Goal: Task Accomplishment & Management: Complete application form

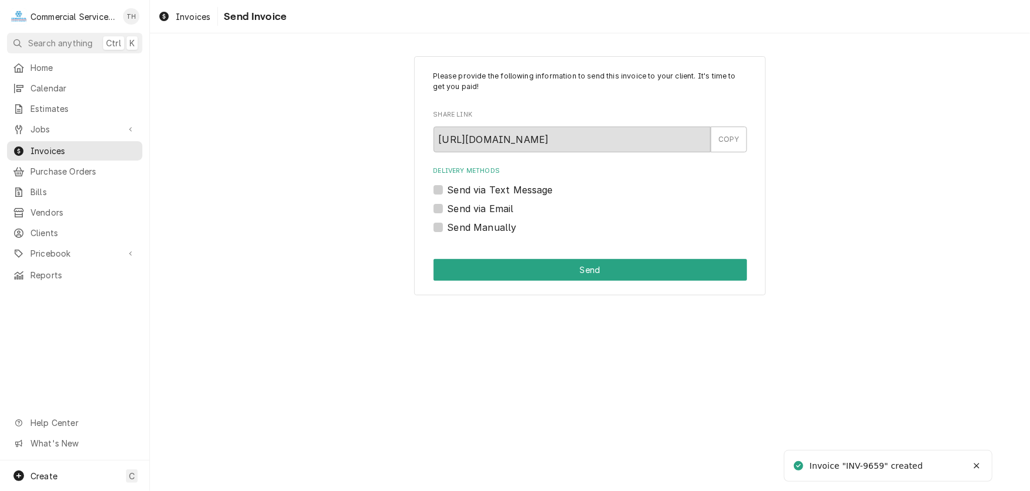
click at [447, 229] on label "Send Manually" at bounding box center [481, 227] width 69 height 14
click at [447, 229] on input "Send Manually" at bounding box center [603, 233] width 313 height 26
checkbox input "true"
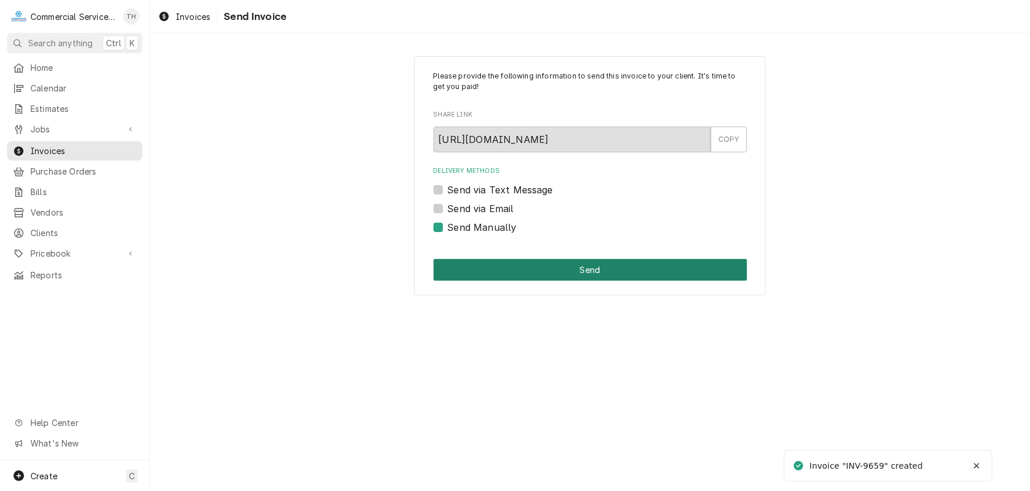
click at [558, 262] on button "Send" at bounding box center [589, 270] width 313 height 22
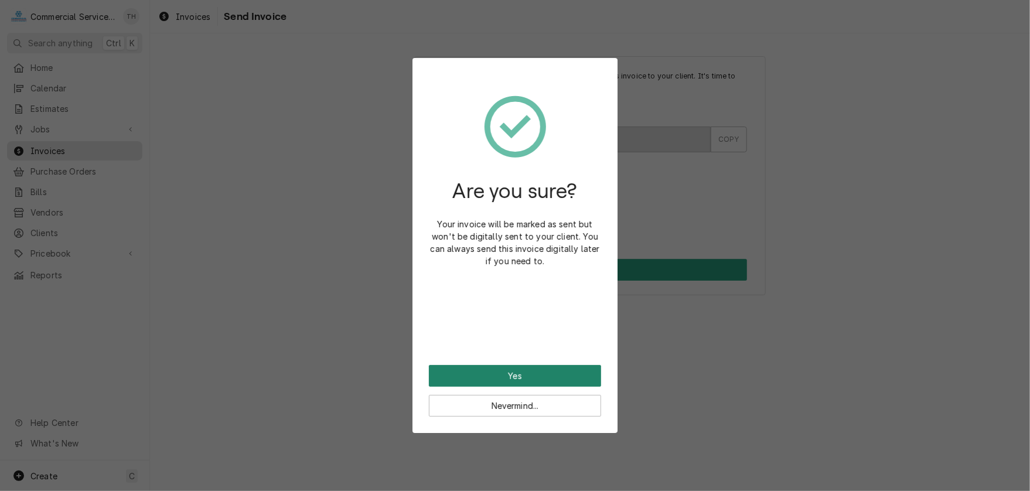
click at [535, 377] on button "Yes" at bounding box center [515, 376] width 172 height 22
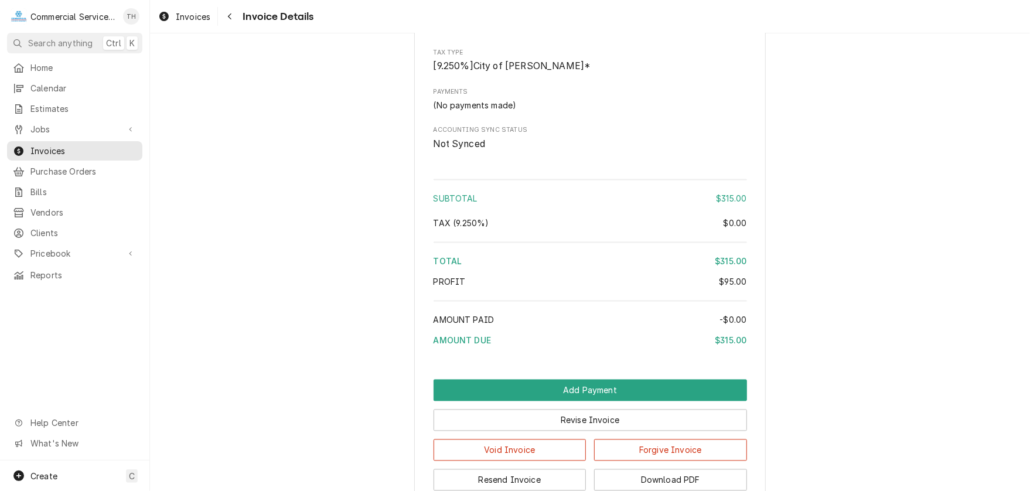
scroll to position [1259, 0]
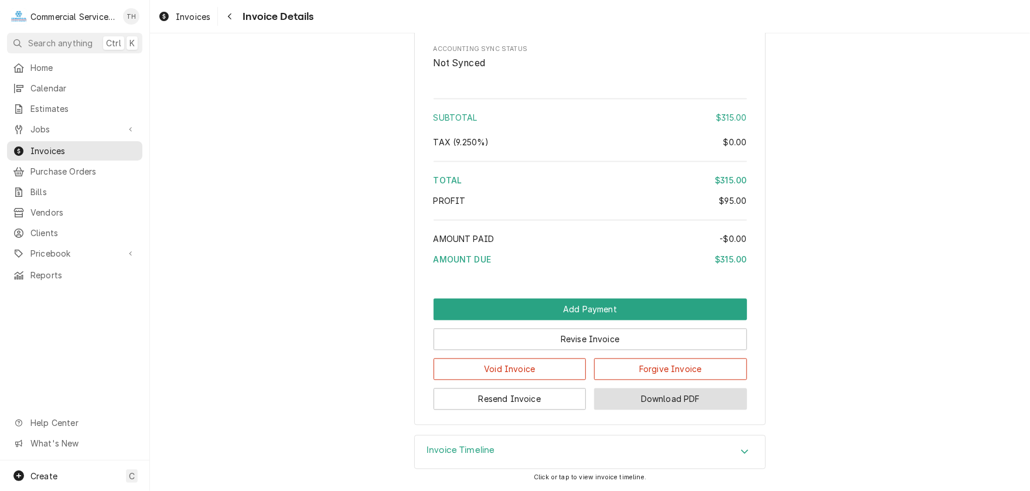
click at [618, 392] on button "Download PDF" at bounding box center [670, 399] width 153 height 22
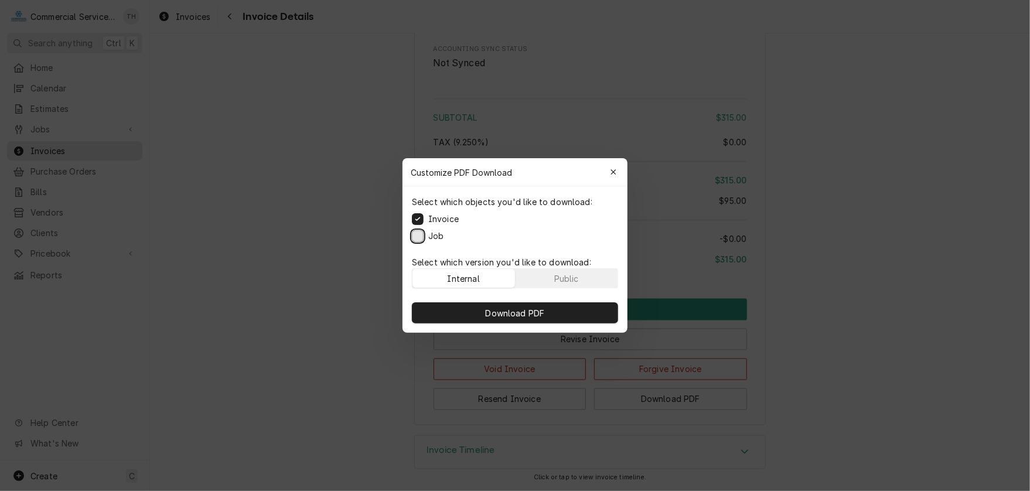
click at [420, 236] on button "Job" at bounding box center [418, 236] width 12 height 12
click at [513, 313] on span "Download PDF" at bounding box center [515, 313] width 64 height 12
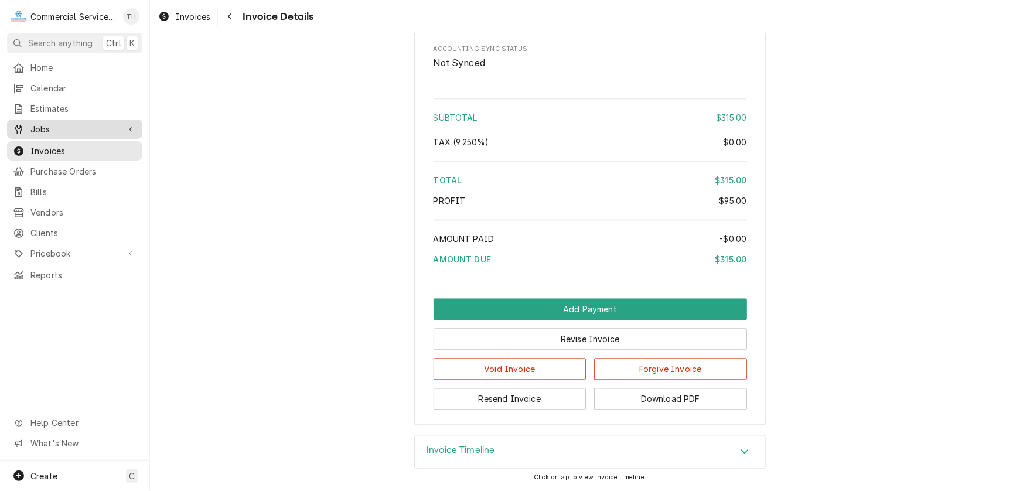
click at [75, 124] on span "Jobs" at bounding box center [74, 129] width 88 height 12
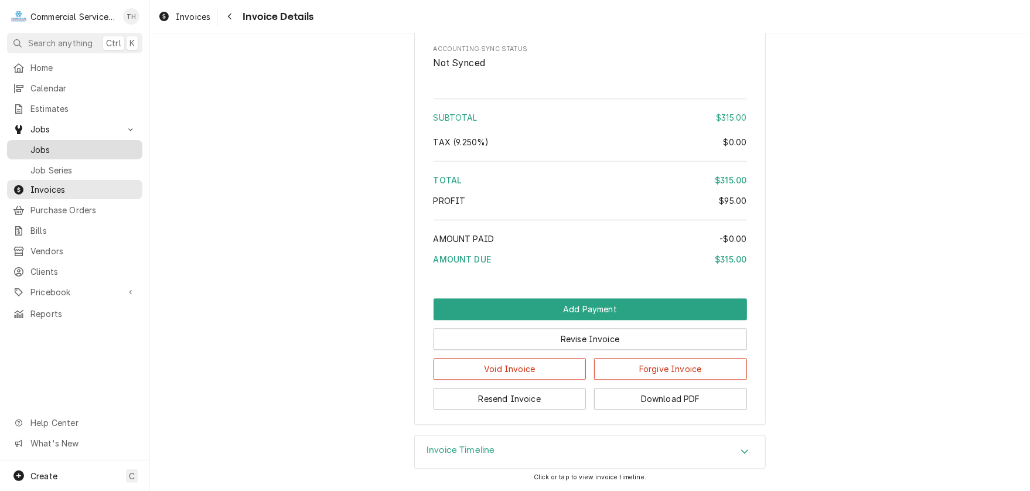
click at [70, 149] on span "Jobs" at bounding box center [83, 150] width 106 height 12
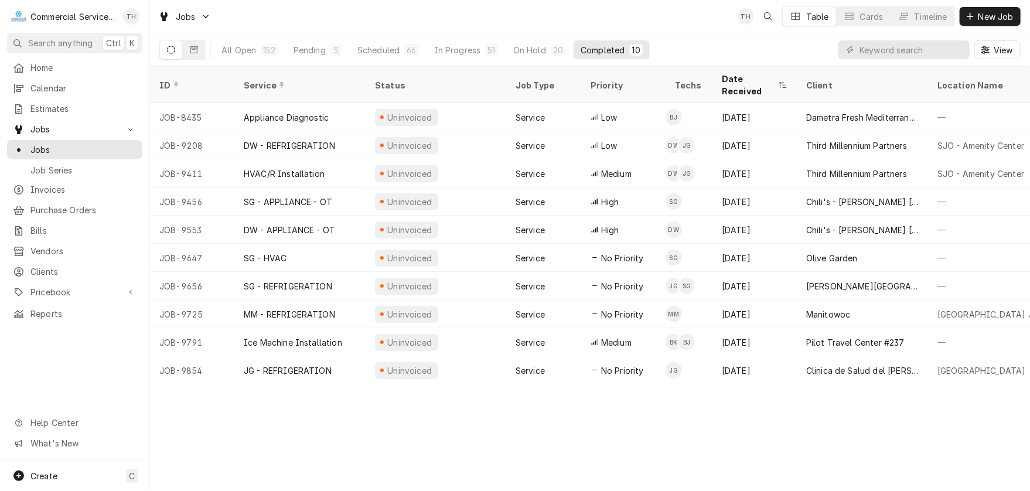
click at [981, 1] on div "Jobs TH Table Cards Timeline New Job" at bounding box center [590, 16] width 880 height 33
click at [979, 9] on button "New Job" at bounding box center [989, 16] width 61 height 19
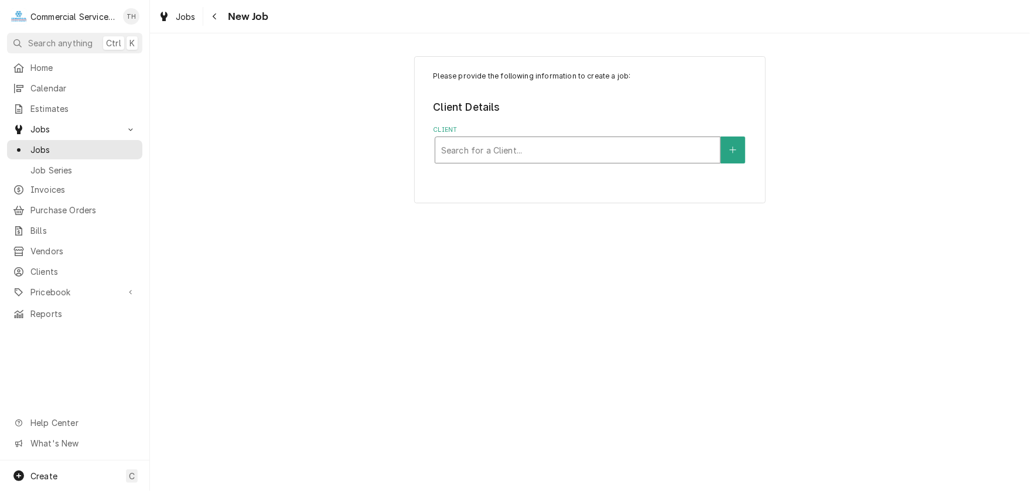
click at [644, 152] on div "Client" at bounding box center [577, 149] width 273 height 21
type input "tricycle"
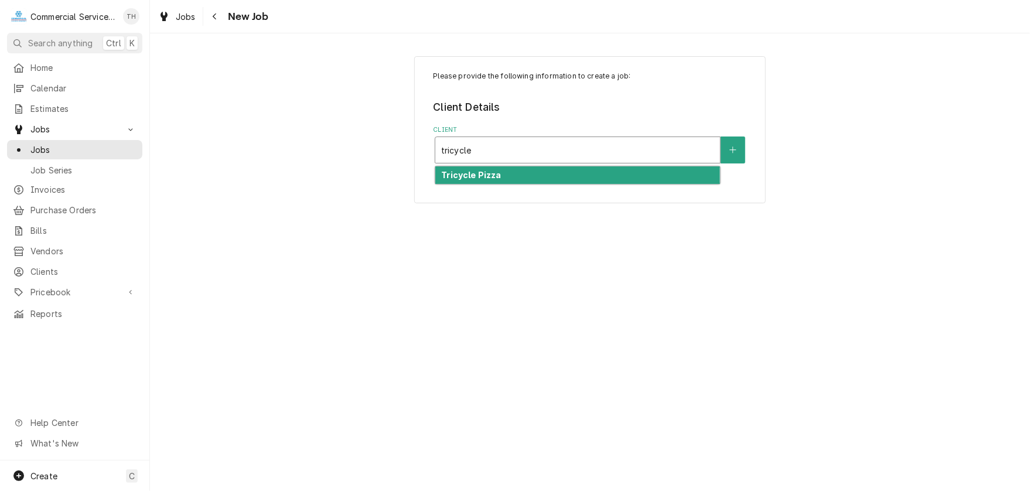
click at [496, 179] on div "Tricycle Pizza" at bounding box center [577, 175] width 285 height 18
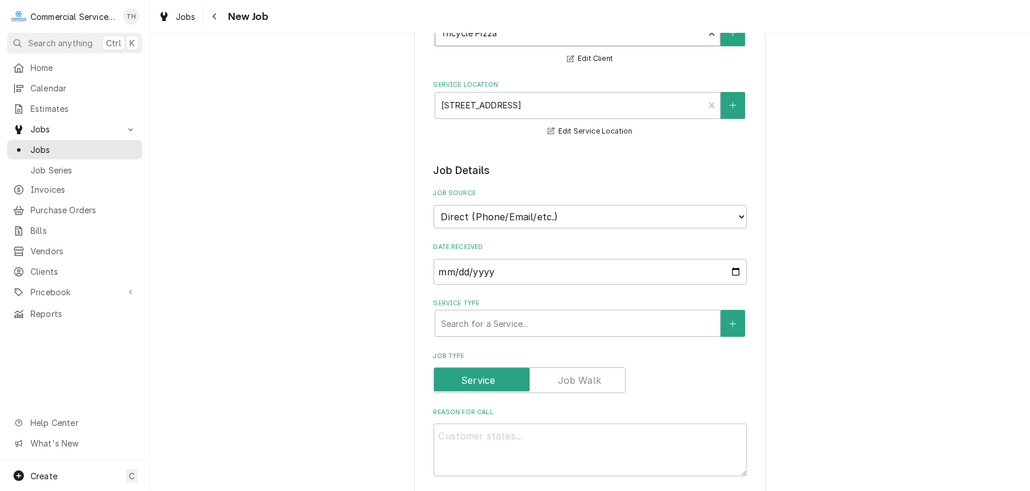
scroll to position [234, 0]
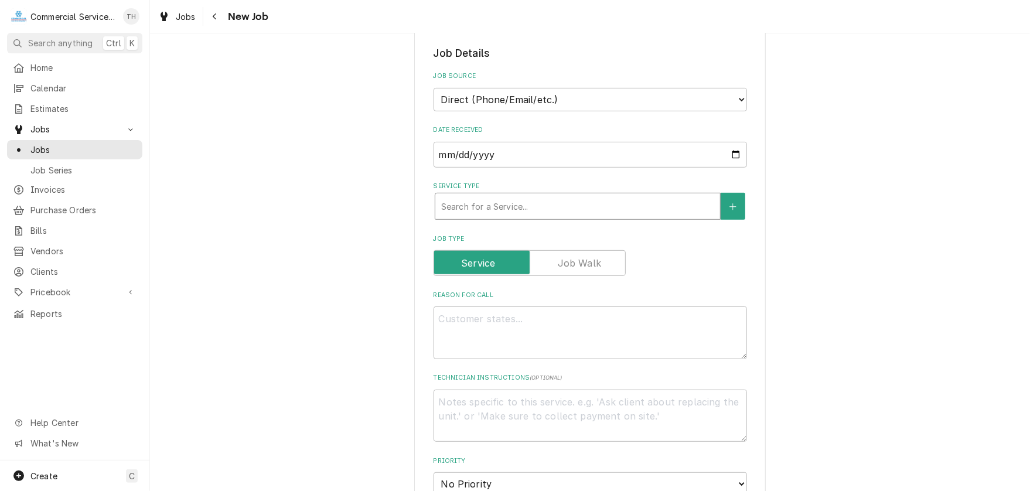
click at [504, 204] on div "Service Type" at bounding box center [577, 206] width 273 height 21
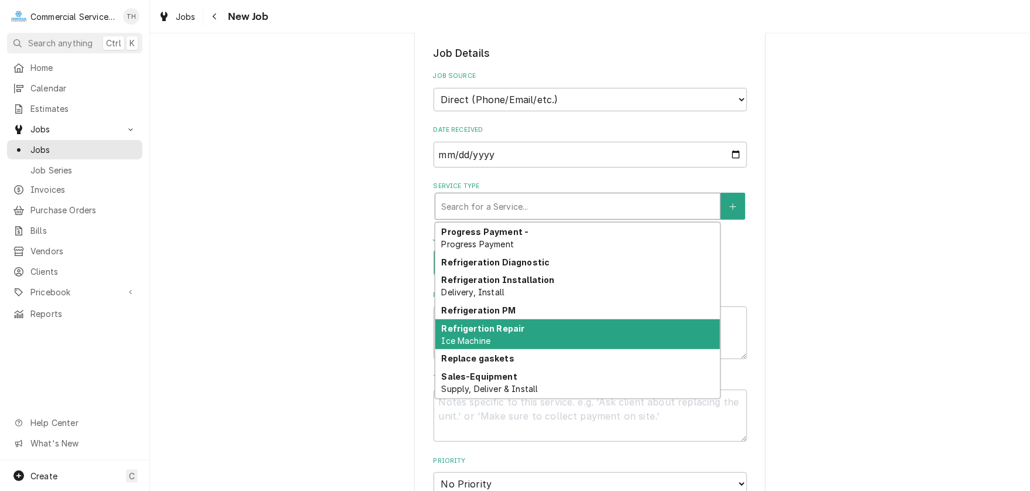
scroll to position [2065, 0]
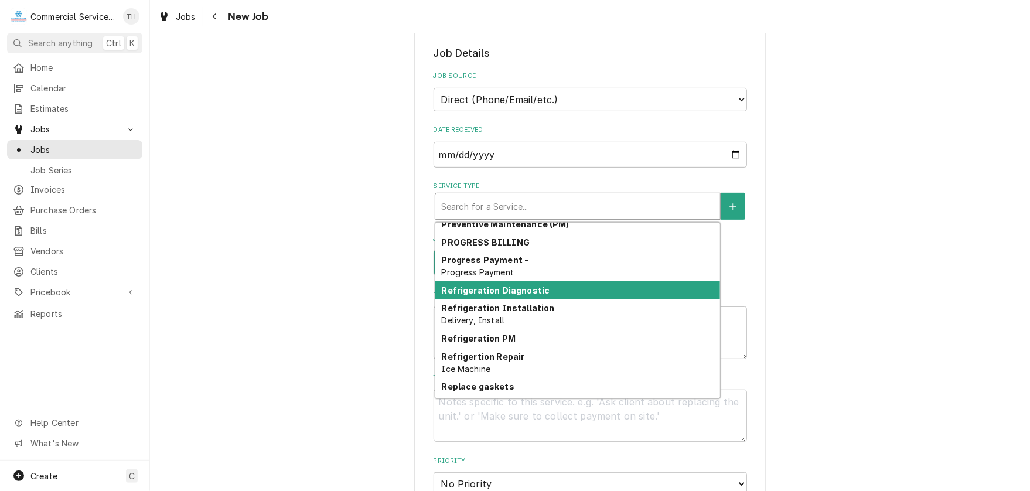
click at [524, 288] on strong "Refrigeration Diagnostic" at bounding box center [495, 290] width 108 height 10
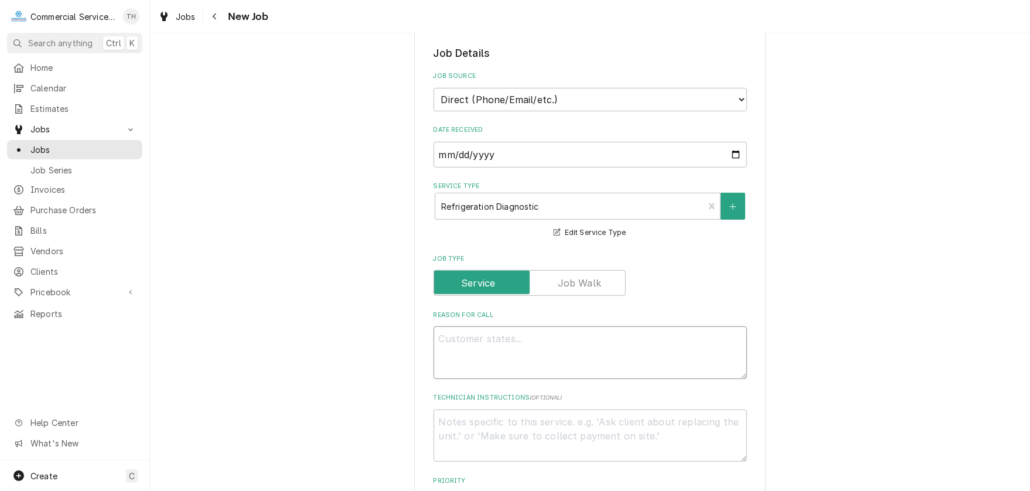
drag, startPoint x: 488, startPoint y: 341, endPoint x: 470, endPoint y: 354, distance: 22.7
click at [488, 341] on textarea "Reason For Call" at bounding box center [589, 352] width 313 height 53
type textarea "x"
type textarea "F"
type textarea "x"
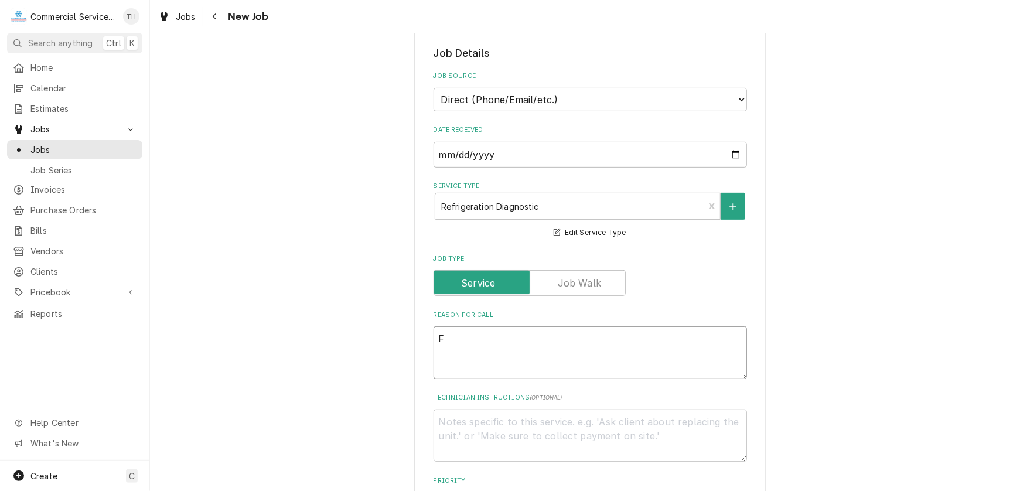
type textarea "Fr"
type textarea "x"
type textarea "Fre"
type textarea "x"
type textarea "Free"
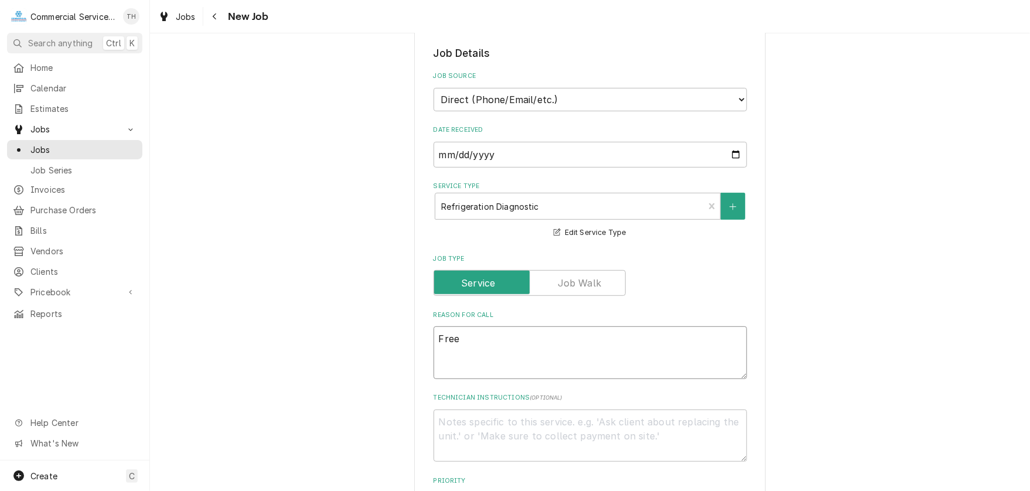
type textarea "x"
type textarea "Freez"
type textarea "x"
type textarea "Freeze"
type textarea "x"
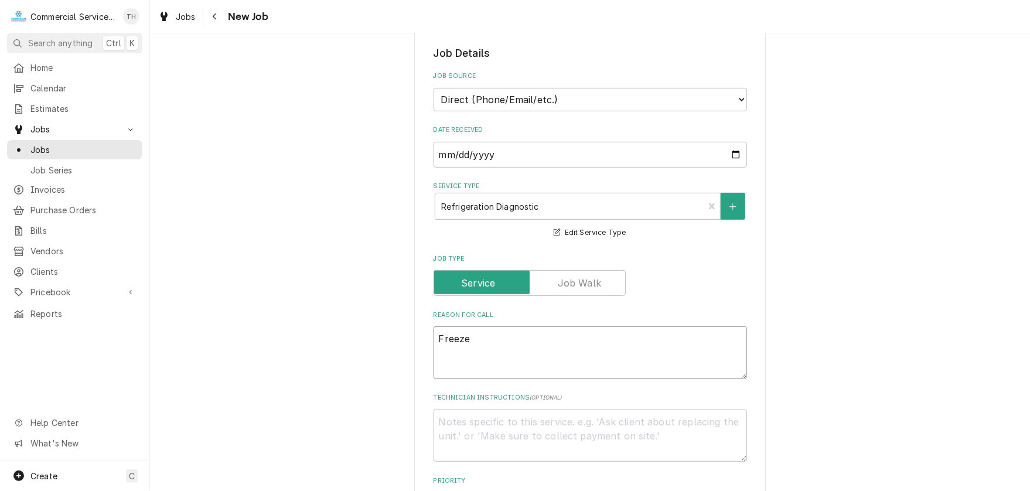
type textarea "Freezer"
type textarea "x"
type textarea "Freezer"
type textarea "x"
type textarea "Freezer d"
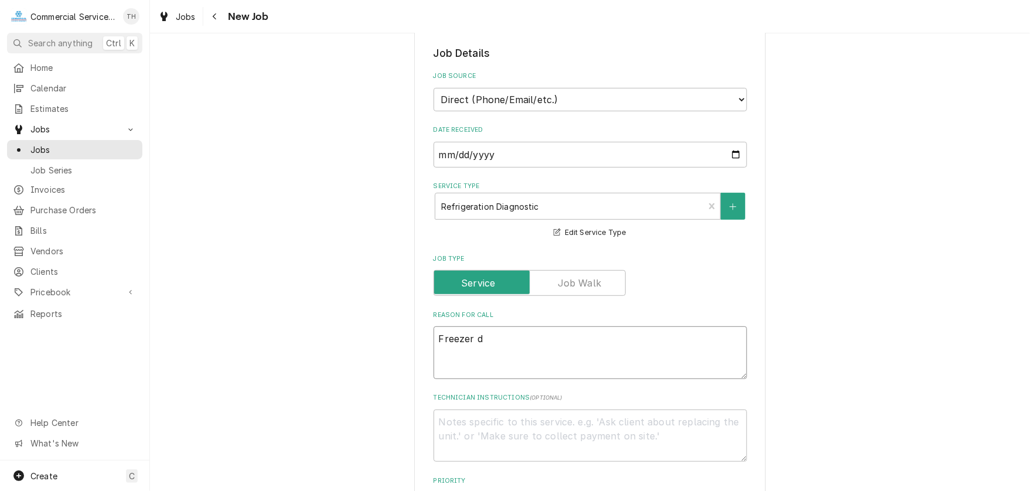
type textarea "x"
type textarea "Freezer do"
type textarea "x"
type textarea "Freezer dow"
type textarea "x"
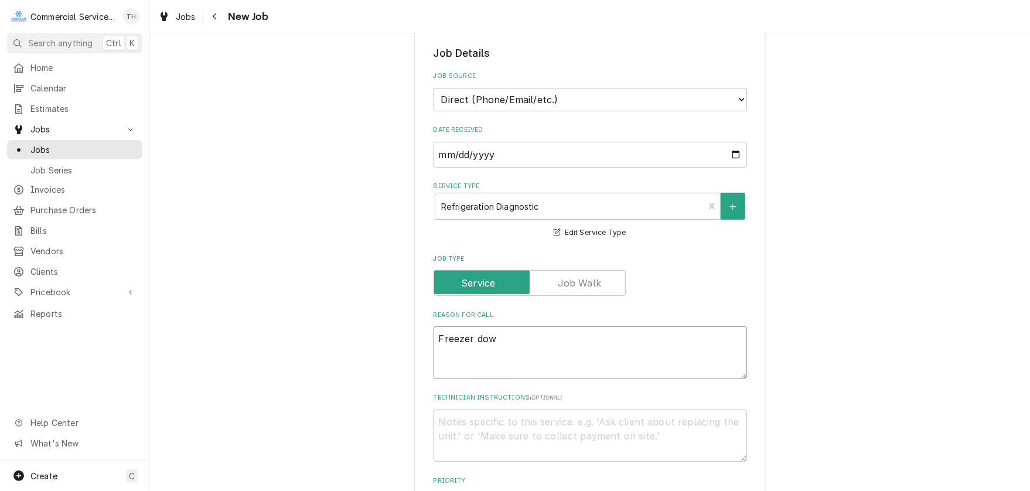
type textarea "Freezer down"
type textarea "x"
type textarea "Freezer down"
type textarea "x"
type textarea "Freezer down /"
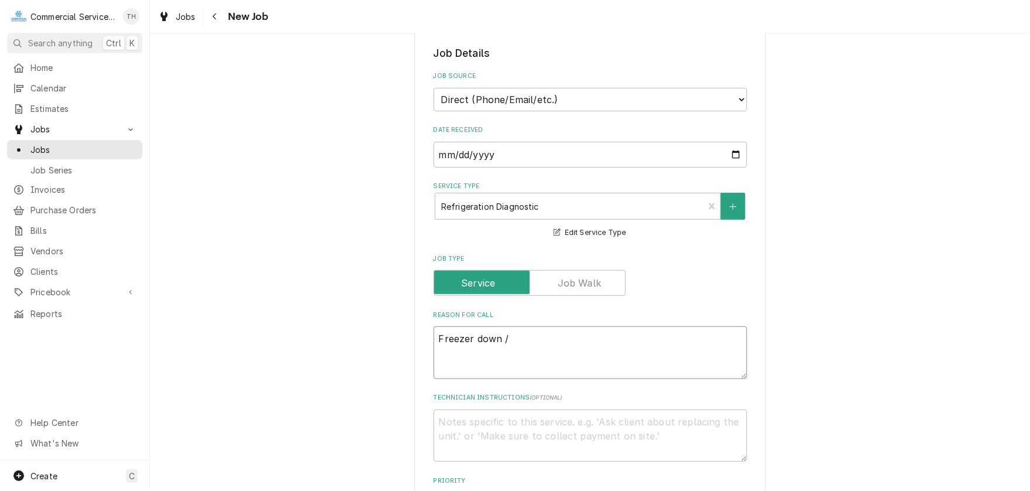
type textarea "x"
type textarea "Freezer down /"
type textarea "x"
type textarea "Freezer down / p"
type textarea "x"
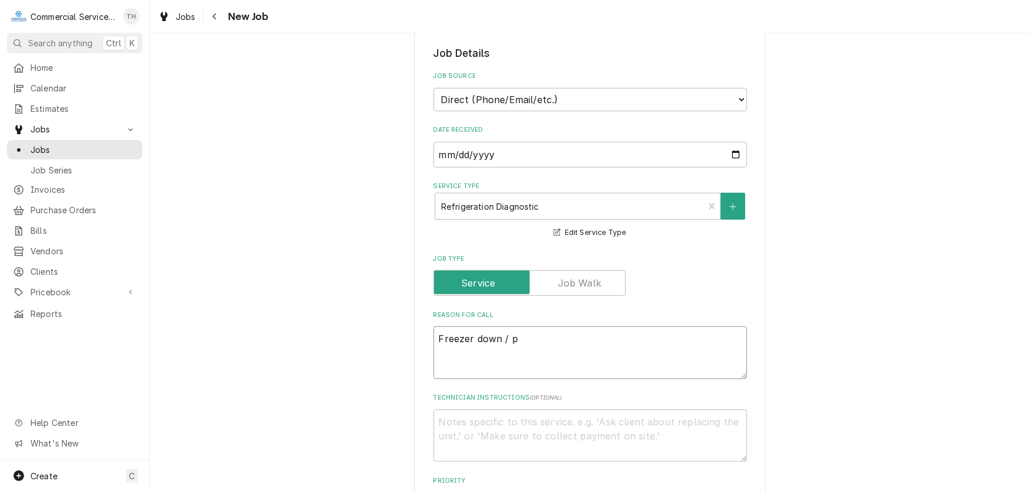
type textarea "Freezer down / pa"
type textarea "x"
type textarea "Freezer down / par"
type textarea "x"
type textarea "Freezer down / part"
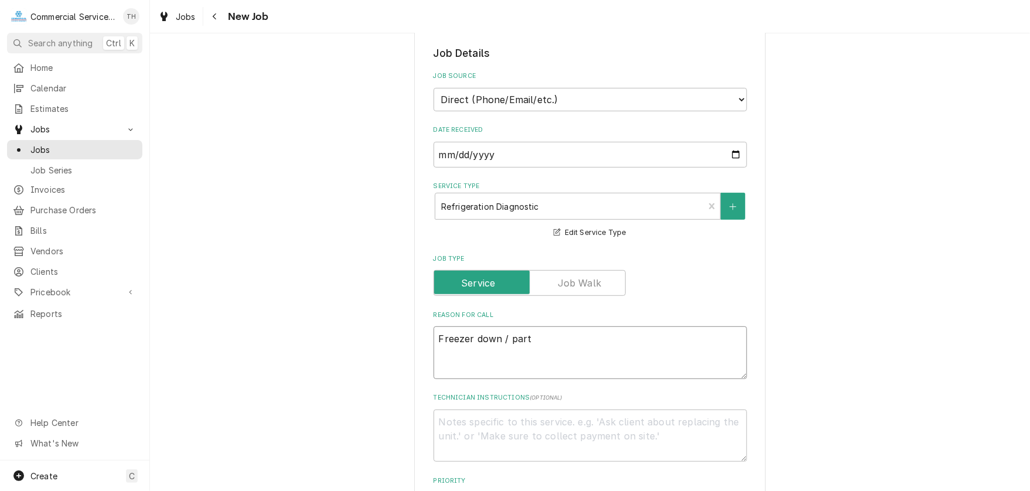
type textarea "x"
type textarea "Freezer down / part"
type textarea "x"
type textarea "Freezer down / part i"
type textarea "x"
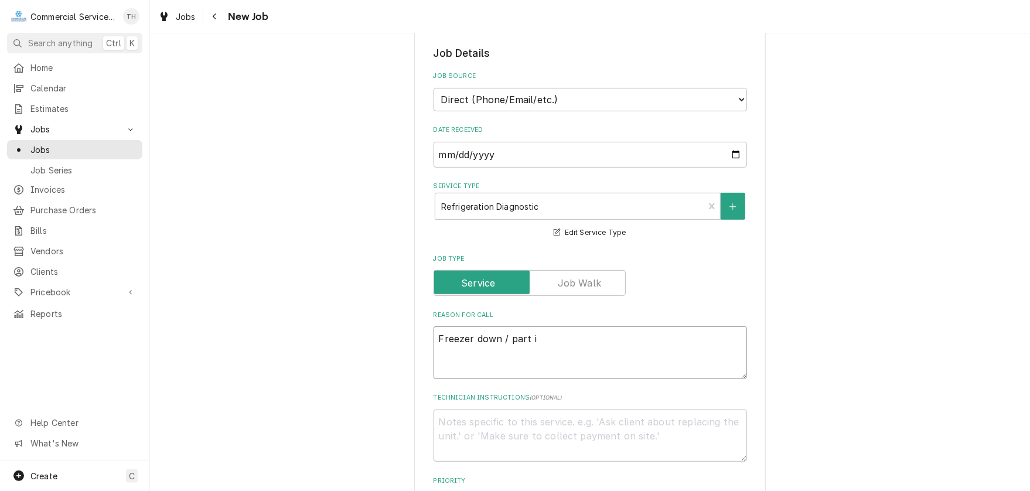
type textarea "Freezer down / part in"
type textarea "x"
type textarea "Freezer down / part in"
type textarea "x"
type textarea "Freezer down / part in f"
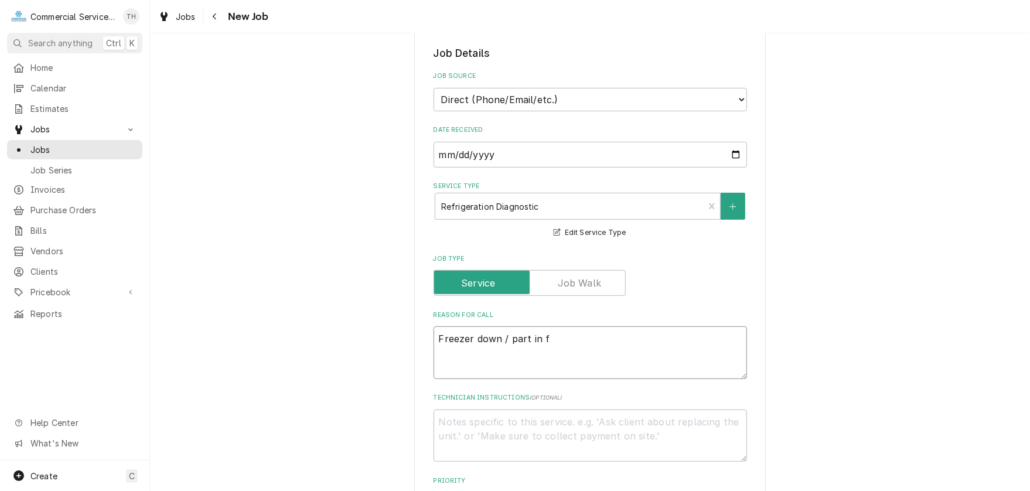
type textarea "x"
type textarea "Freezer down / part in fo"
type textarea "x"
type textarea "Freezer down / part in for"
type textarea "x"
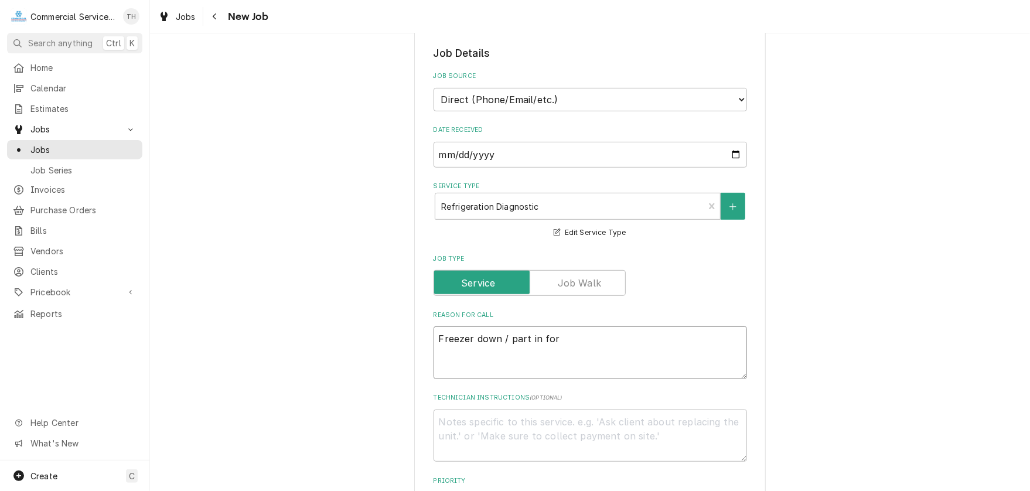
type textarea "Freezer down / part in for"
type textarea "x"
type textarea "Freezer down / part in for d"
type textarea "x"
type textarea "Freezer down / part in for do"
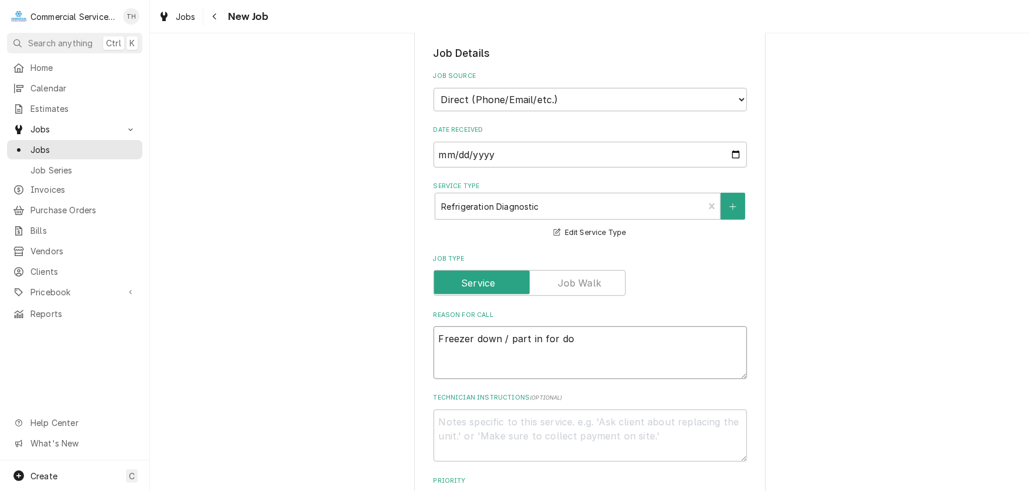
type textarea "x"
type textarea "Freezer down / part in for dou"
type textarea "x"
type textarea "Freezer down / part in for doug"
type textarea "x"
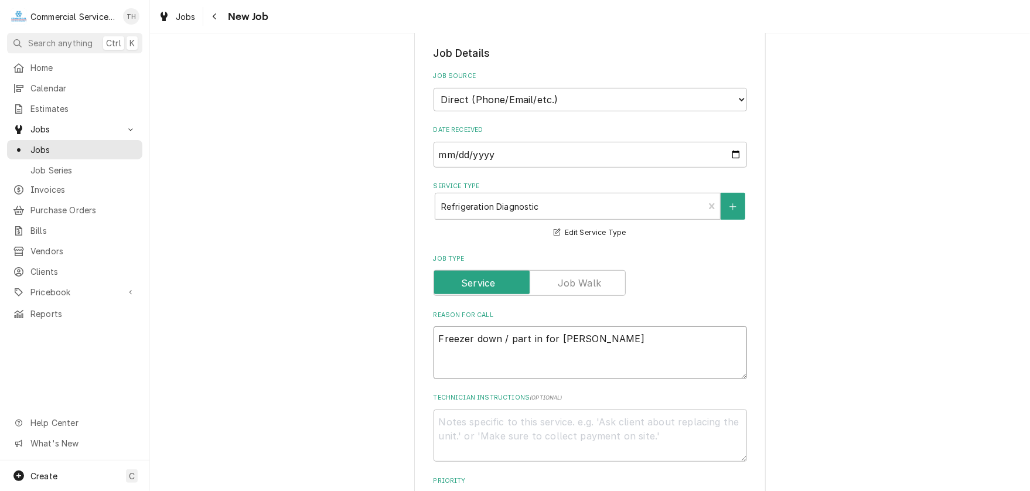
type textarea "Freezer down / part in for dough"
type textarea "x"
type textarea "Freezer down / part in for dough"
type textarea "x"
type textarea "Freezer down / part in for dough p"
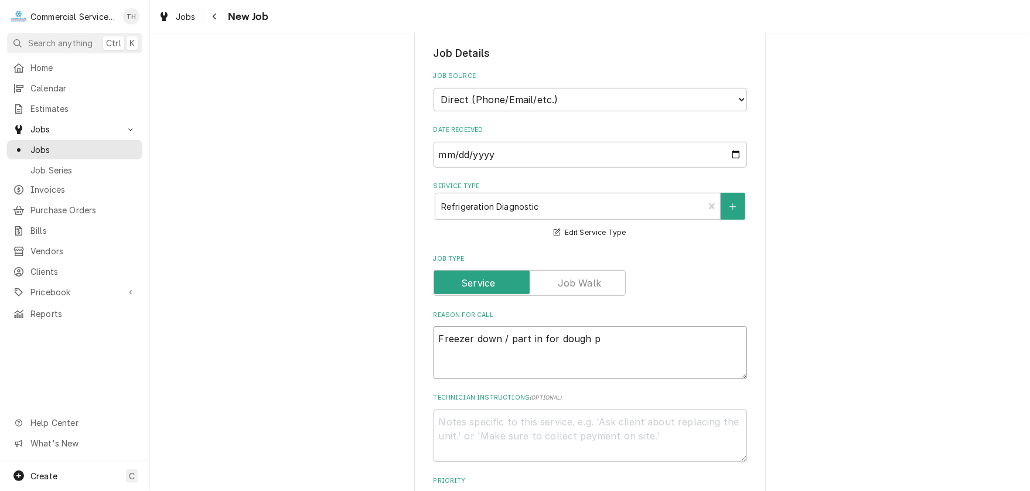
type textarea "x"
type textarea "Freezer down / part in for dough pr"
type textarea "x"
type textarea "Freezer down / part in for dough pre"
type textarea "x"
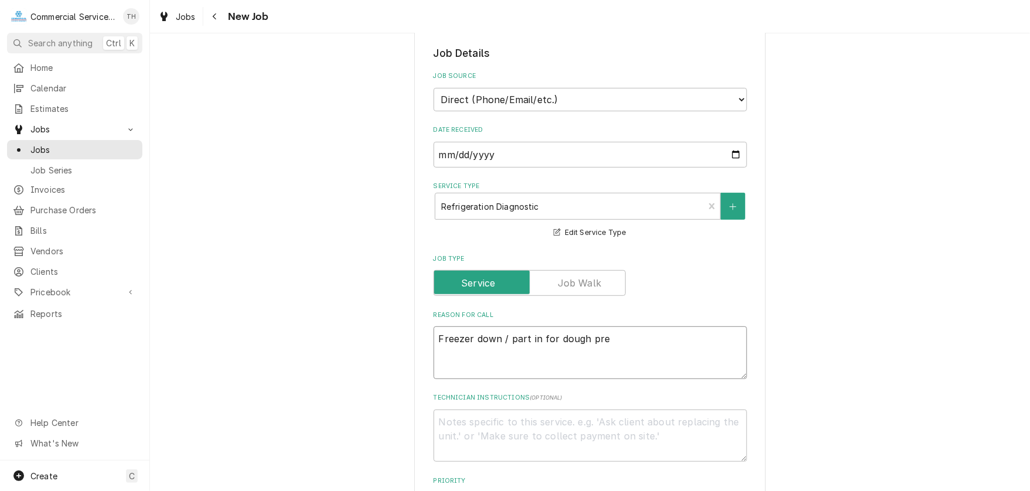
type textarea "Freezer down / part in for dough pres"
type textarea "x"
type textarea "Freezer down / part in for dough press"
type textarea "x"
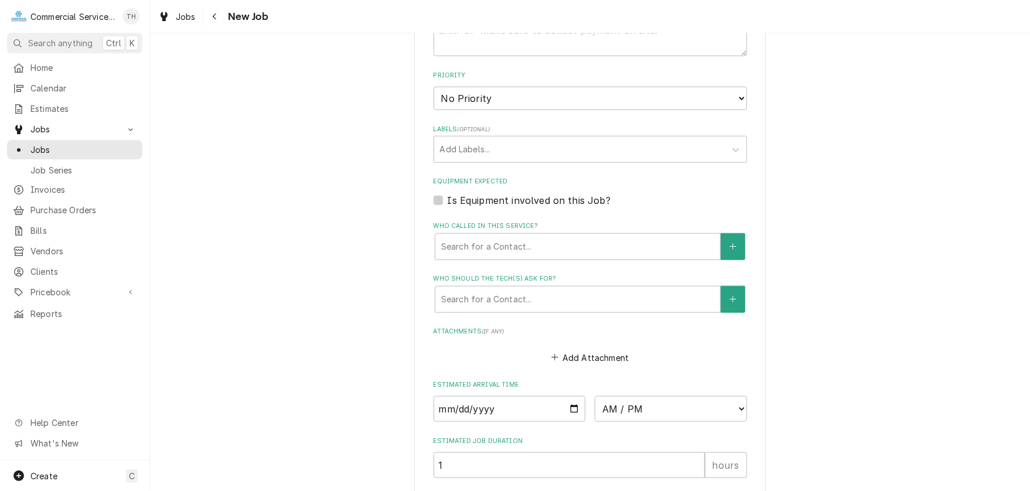
scroll to position [644, 0]
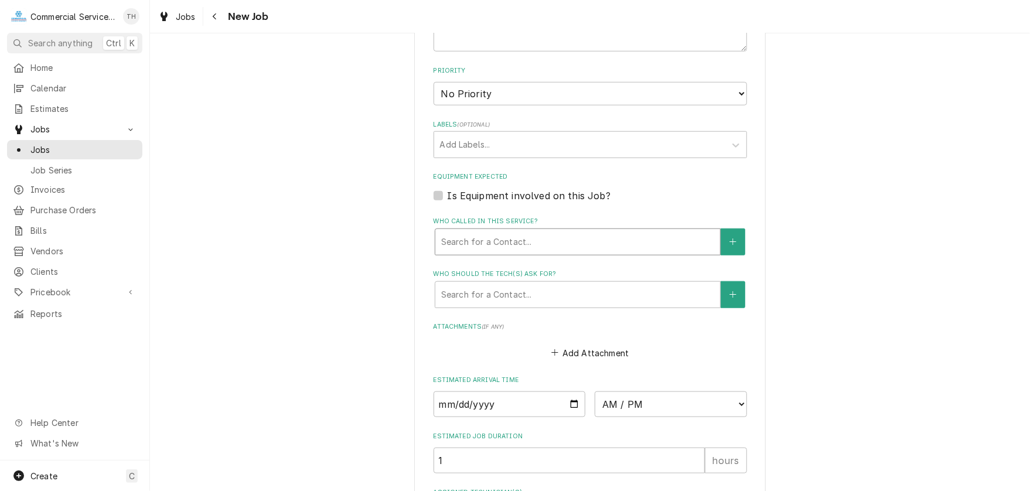
type textarea "Freezer down / part in for dough press"
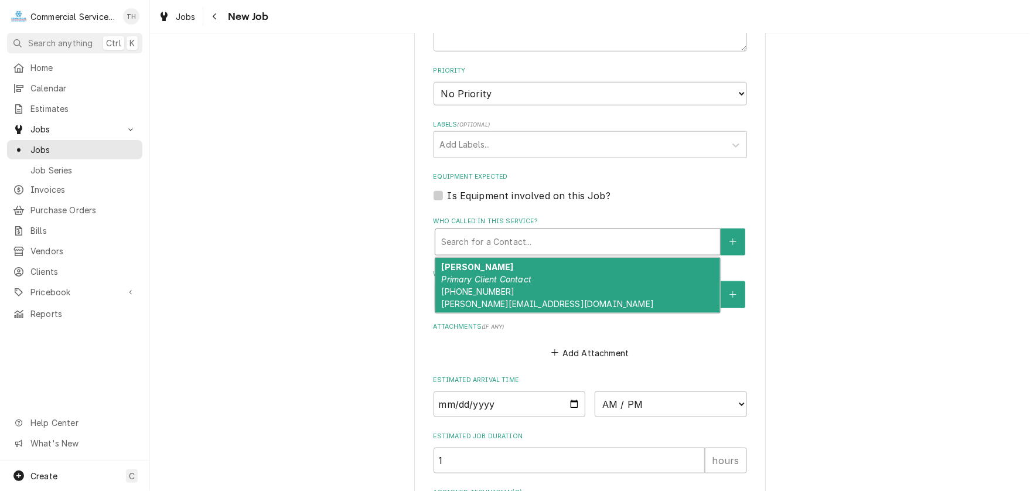
click at [490, 242] on div "Who called in this service?" at bounding box center [577, 241] width 273 height 21
click at [525, 281] on div "Danica Alvarado Primary Client Contact (831) 594-8870 danica@tricyclepizza.com" at bounding box center [577, 285] width 285 height 55
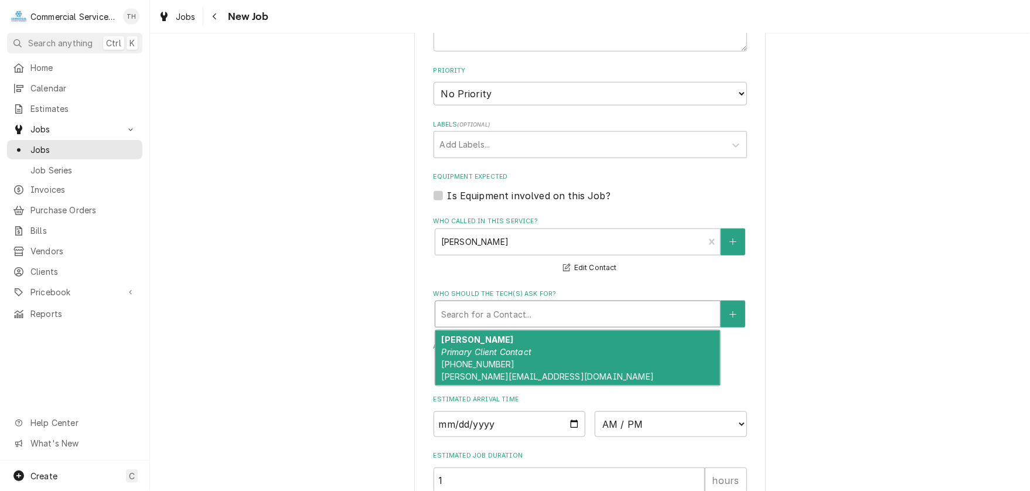
click at [515, 315] on div "Who should the tech(s) ask for?" at bounding box center [577, 313] width 273 height 21
click at [511, 351] on em "Primary Client Contact" at bounding box center [486, 352] width 90 height 10
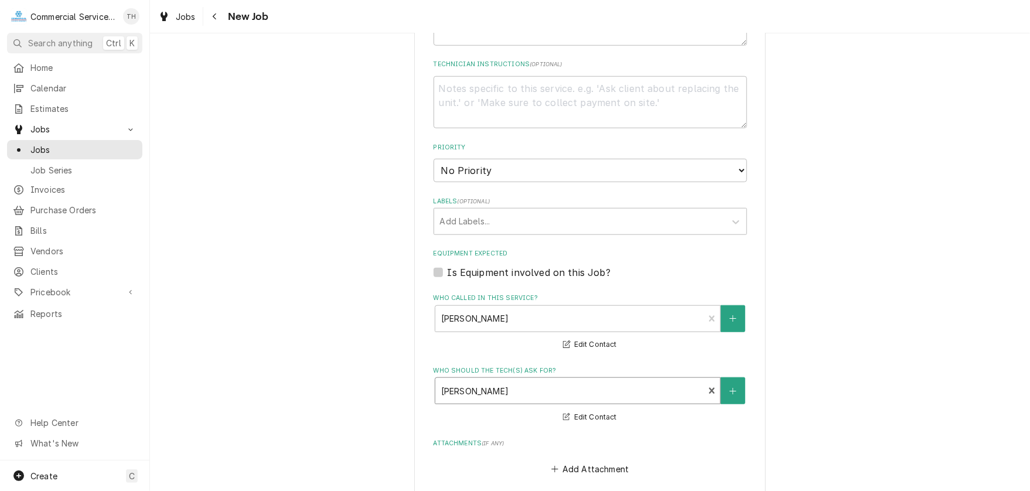
scroll to position [469, 0]
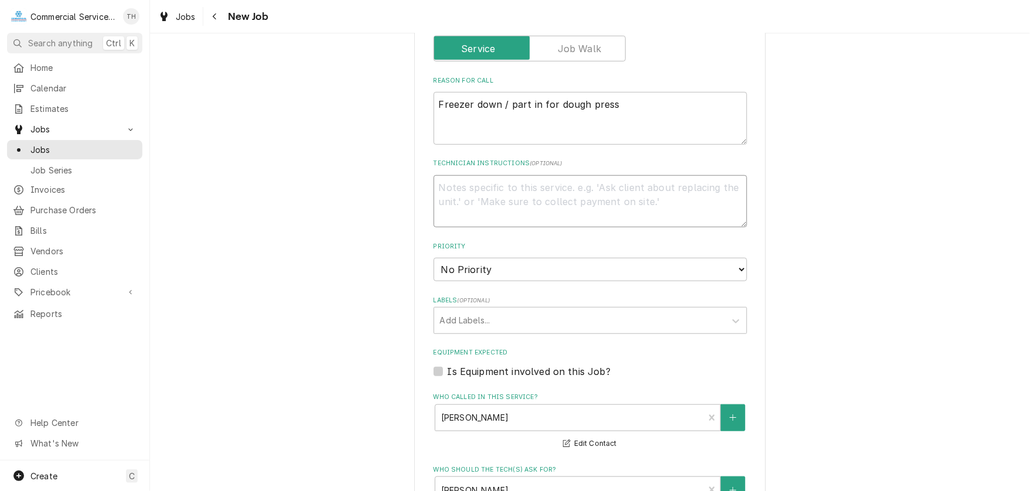
click at [459, 194] on textarea "Technician Instructions ( optional )" at bounding box center [589, 201] width 313 height 53
type textarea "x"
type textarea "C"
type textarea "x"
type textarea "Ca"
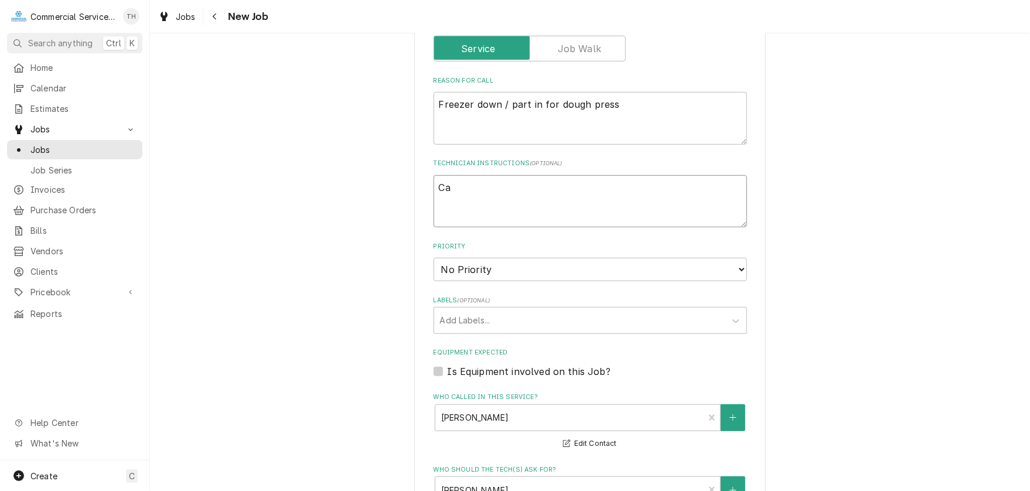
type textarea "x"
type textarea "Cal"
type textarea "x"
type textarea "Call"
type textarea "x"
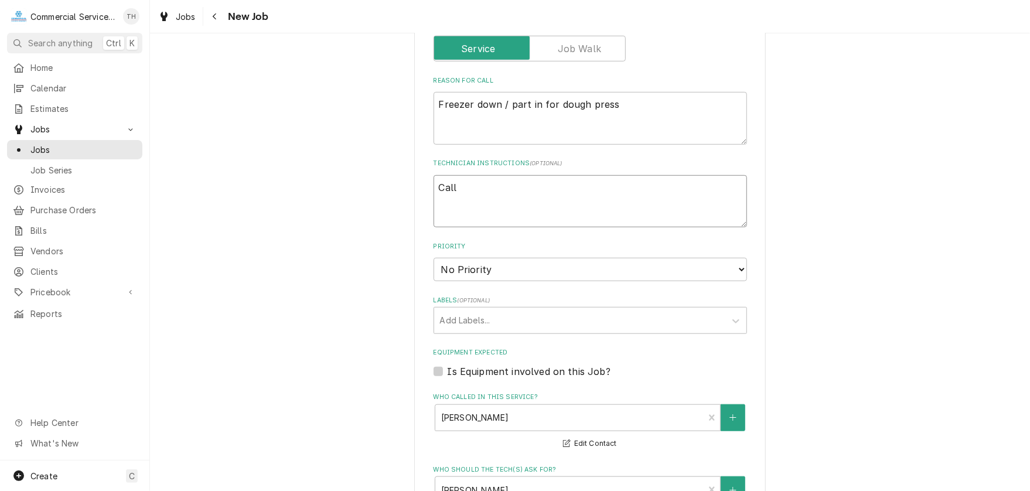
type textarea "Call"
type textarea "x"
type textarea "Call D"
type textarea "x"
type textarea "Call Da"
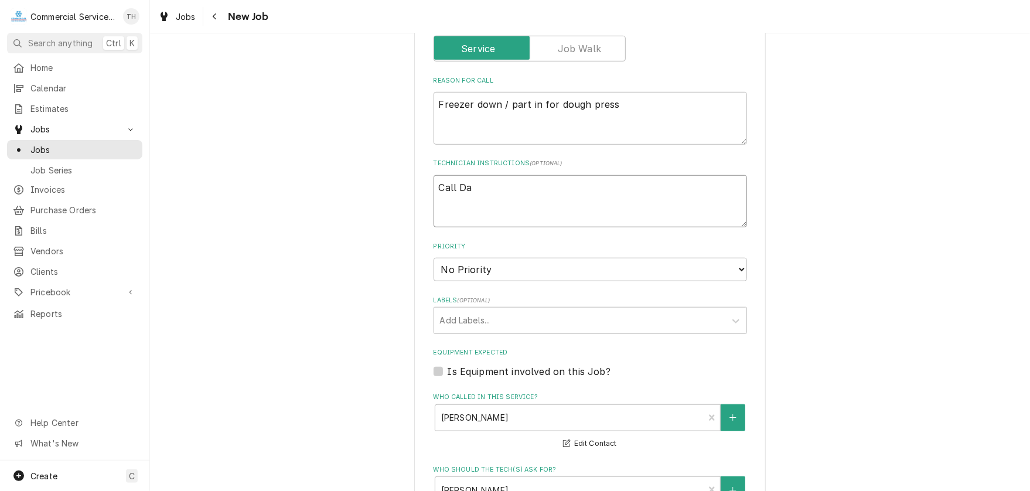
type textarea "x"
type textarea "Call Dan"
type textarea "x"
type textarea "Call Dani"
type textarea "x"
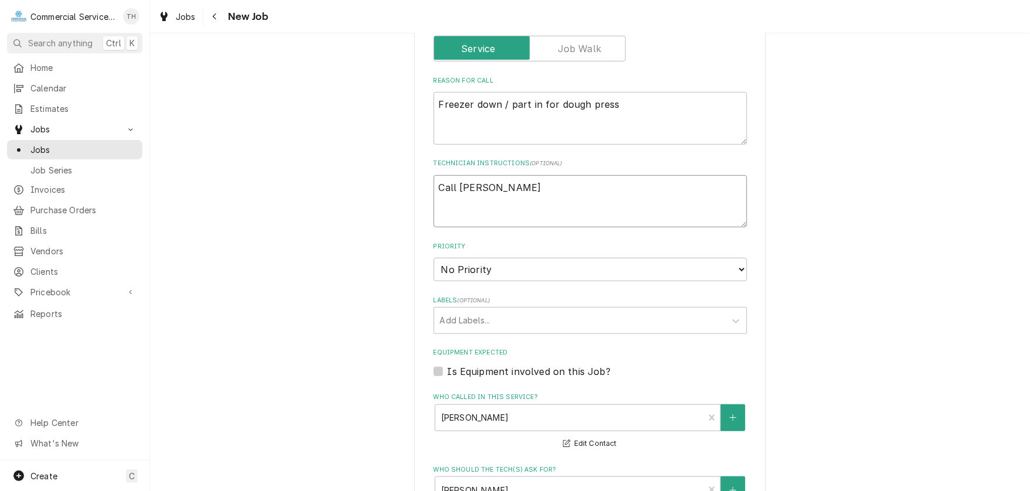
type textarea "Call Danic"
type textarea "x"
type textarea "Call Danica"
type textarea "x"
type textarea "Call Danica"
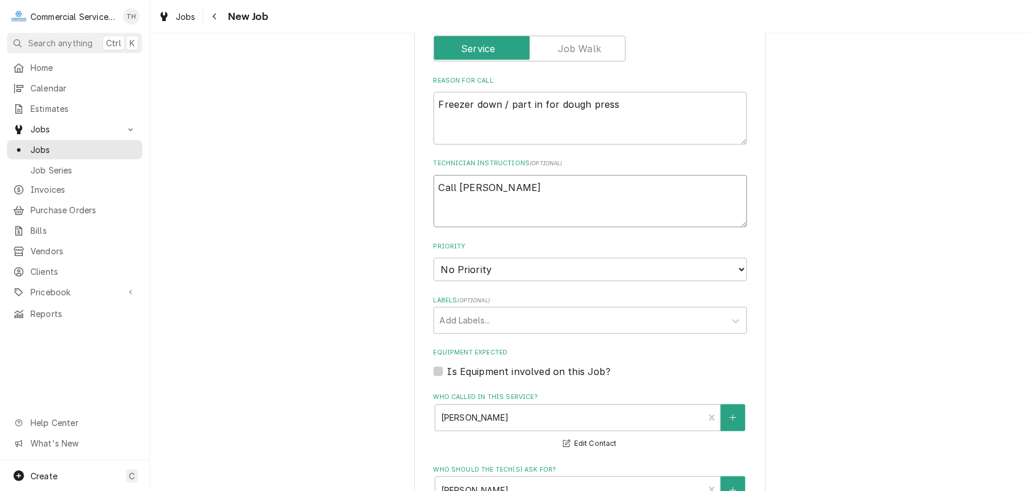
type textarea "x"
type textarea "Call Danica w"
type textarea "x"
type textarea "Call Danica wh"
type textarea "x"
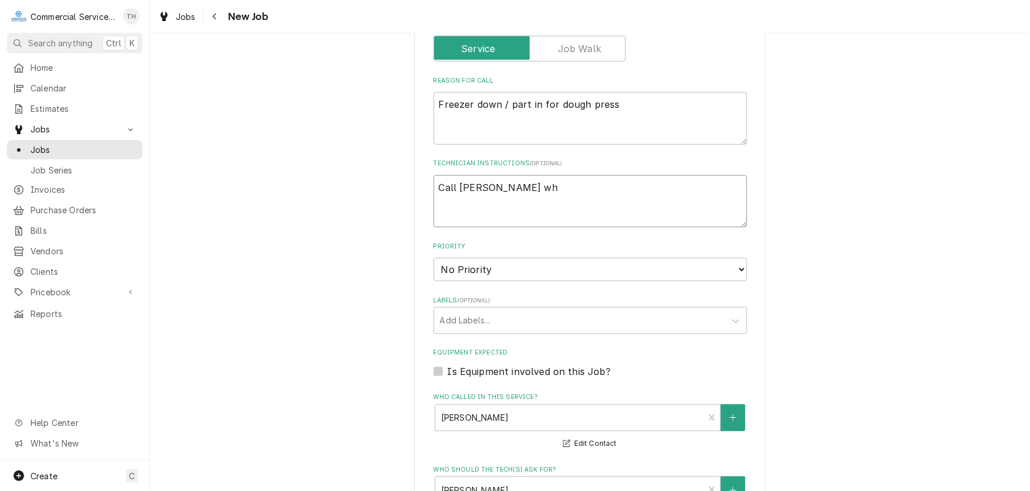
type textarea "Call Danica whe"
type textarea "x"
type textarea "Call Danica when"
type textarea "x"
type textarea "Call Danica when"
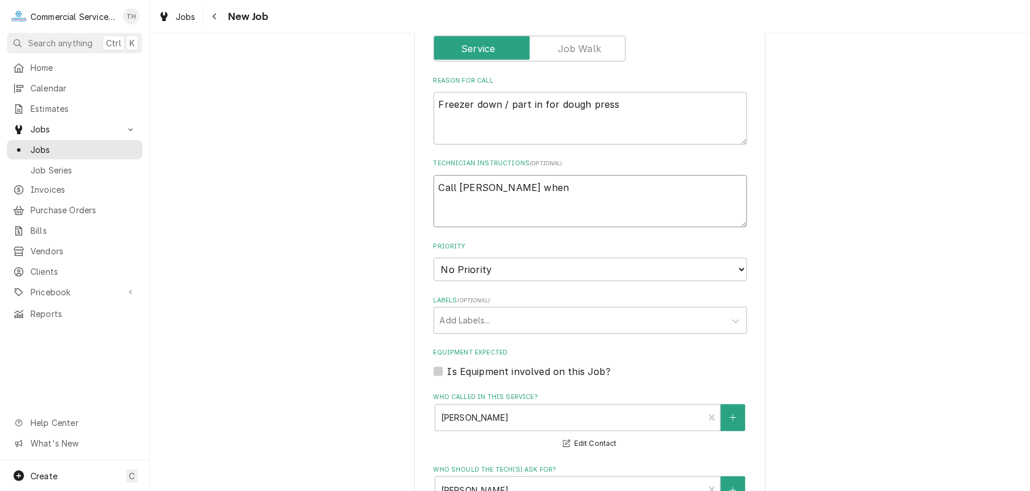
type textarea "x"
type textarea "Call Danica when o"
type textarea "x"
type textarea "Call Danica when on"
type textarea "x"
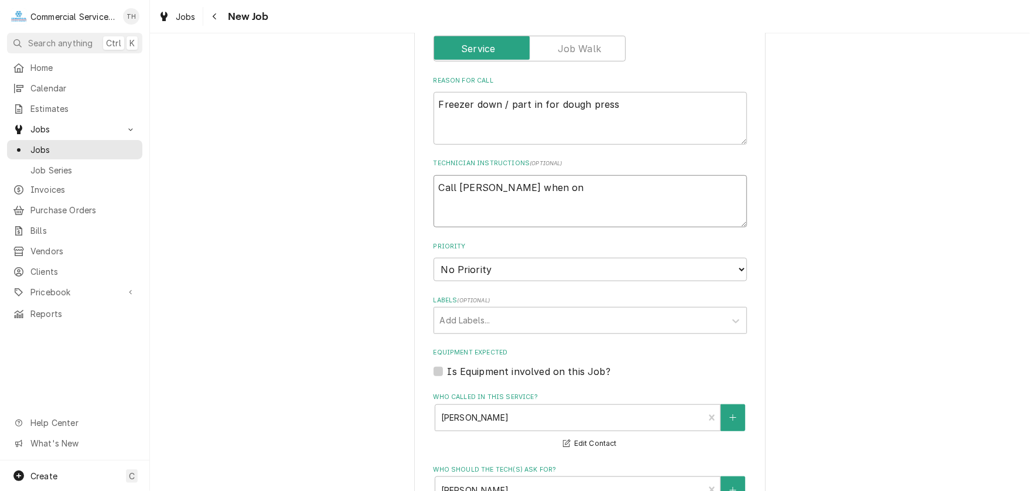
type textarea "Call Danica when on"
type textarea "x"
type textarea "Call Danica when on t"
type textarea "x"
type textarea "Call Danica when on th"
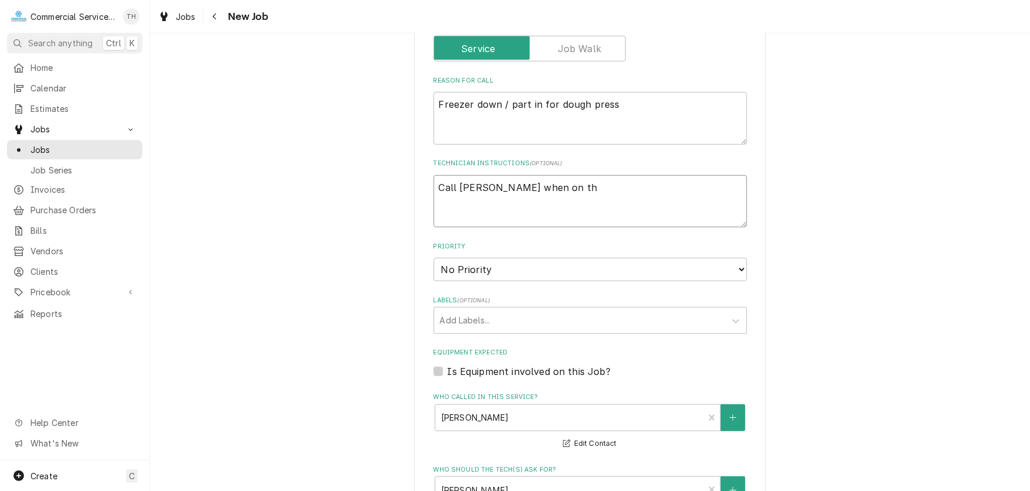
type textarea "x"
type textarea "Call Danica when on the"
type textarea "x"
type textarea "Call Danica when on the"
type textarea "x"
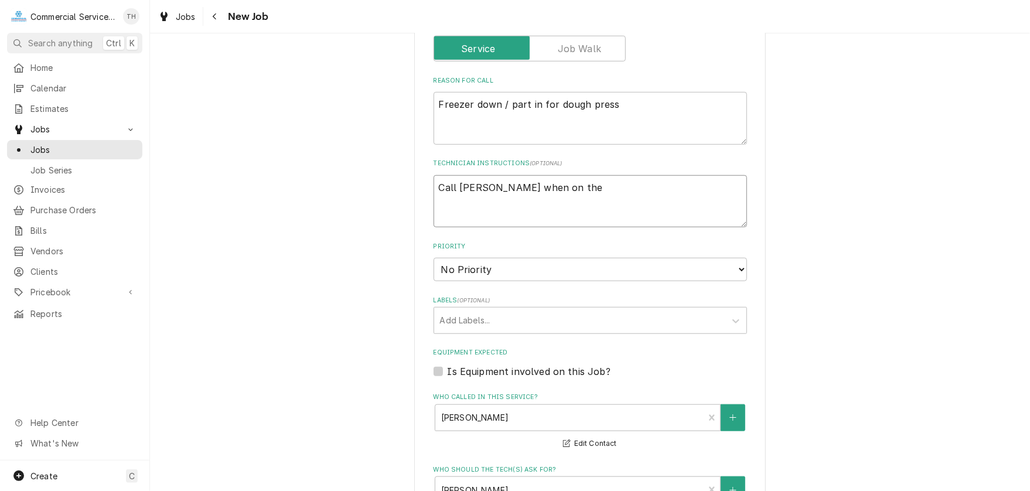
type textarea "Call Danica when on the w"
type textarea "x"
type textarea "Call Danica when on the wa"
type textarea "x"
type textarea "Call Danica when on the way"
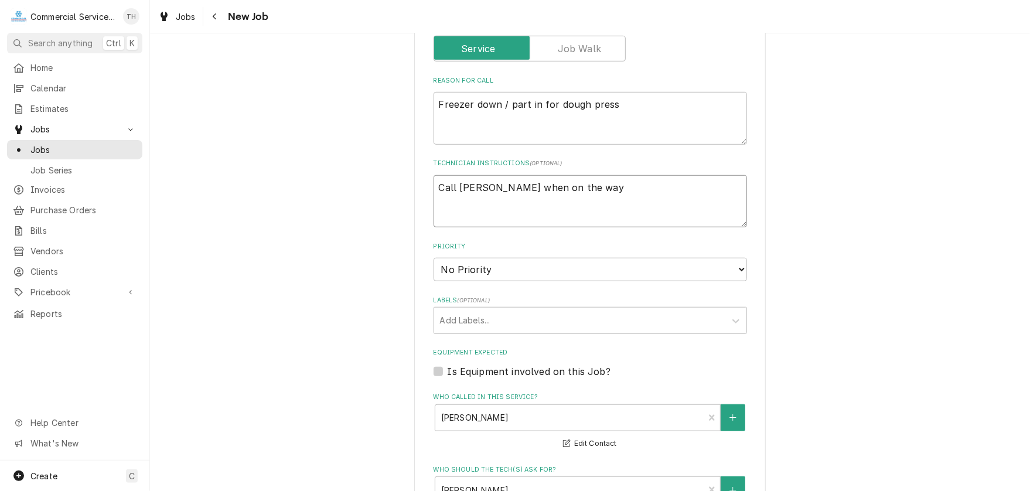
type textarea "x"
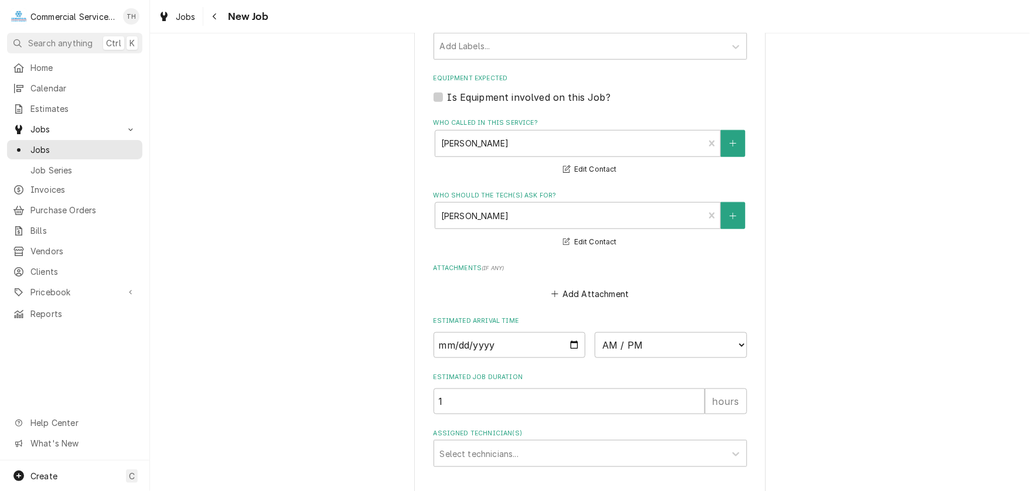
scroll to position [816, 0]
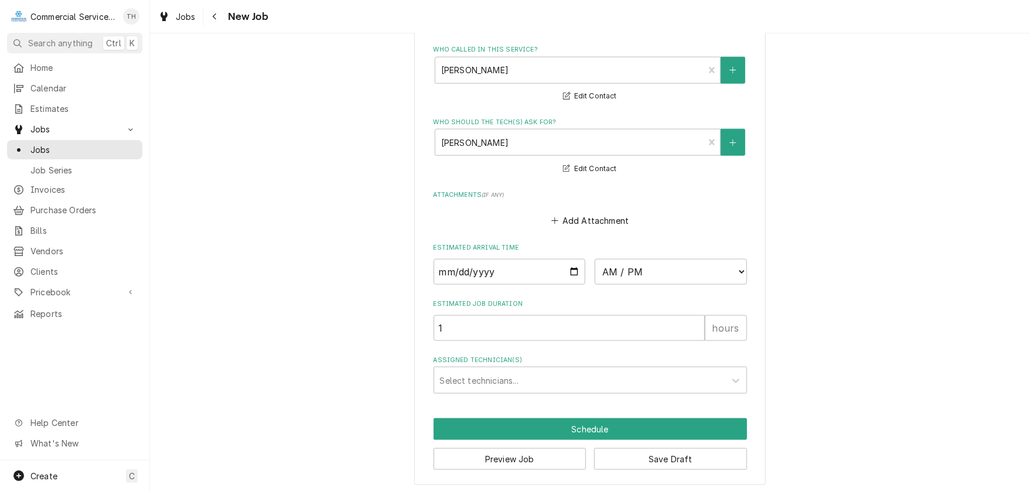
type textarea "Call Danica when on the way"
click at [572, 266] on input "Date" at bounding box center [509, 272] width 152 height 26
type input "2025-10-14"
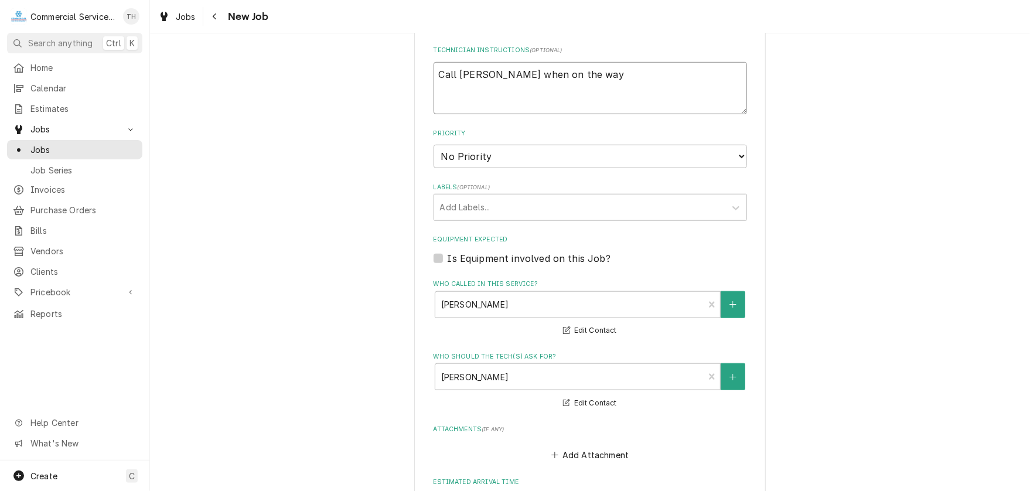
click at [433, 67] on textarea "Call Danica when on the way" at bounding box center [589, 88] width 313 height 53
type textarea "x"
type textarea "WCall Danica when on the way"
type textarea "x"
type textarea "WaCall Danica when on the way"
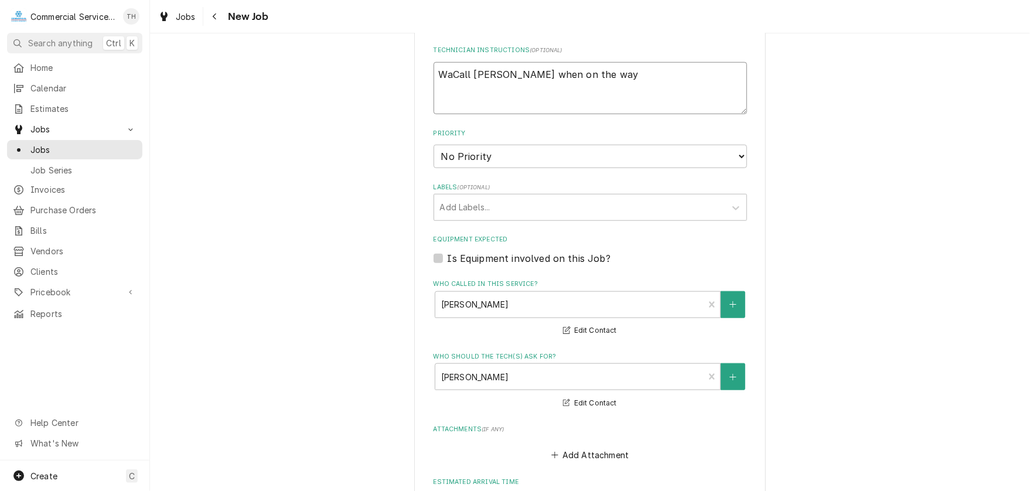
type textarea "x"
type textarea "WanCall Danica when on the way"
type textarea "x"
type textarea "WantCall Danica when on the way"
type textarea "x"
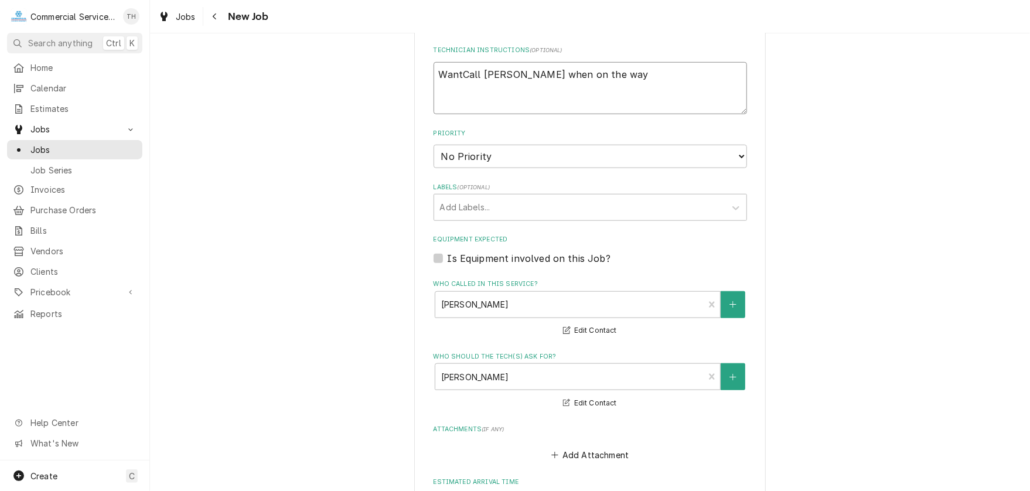
type textarea "WantsCall Danica when on the way"
type textarea "x"
type textarea "Wants Call Danica when on the way"
type textarea "x"
type textarea "Wants TCall Danica when on the way"
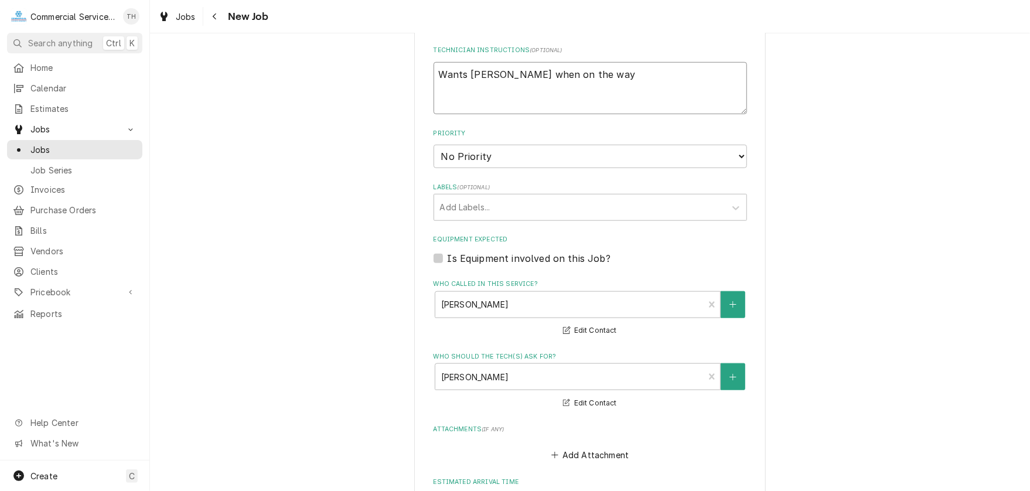
type textarea "x"
type textarea "Wants TuCall Danica when on the way"
type textarea "x"
type textarea "Wants TueCall Danica when on the way"
type textarea "x"
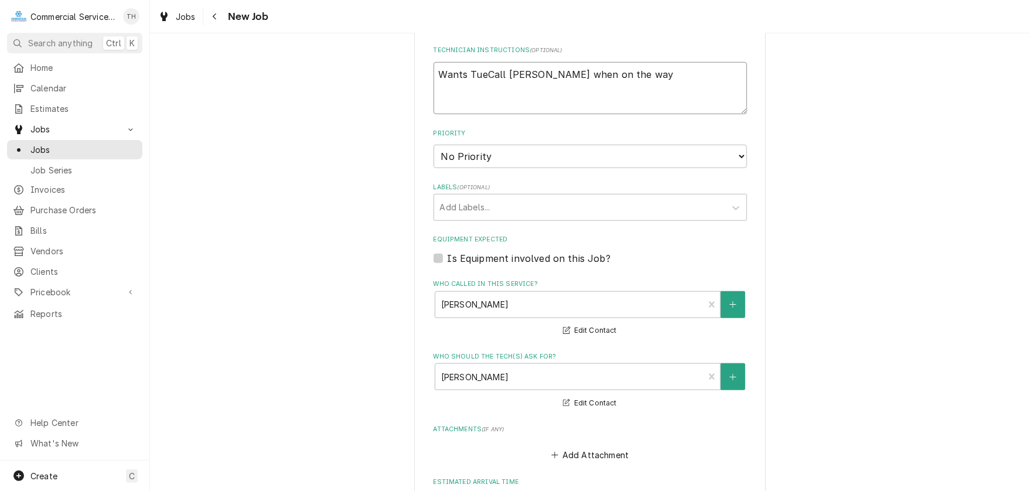
type textarea "Wants TuesCall Danica when on the way"
type textarea "x"
type textarea "Wants Tues Call Danica when on the way"
type textarea "x"
type textarea "Wants Tues 1Call Danica when on the way"
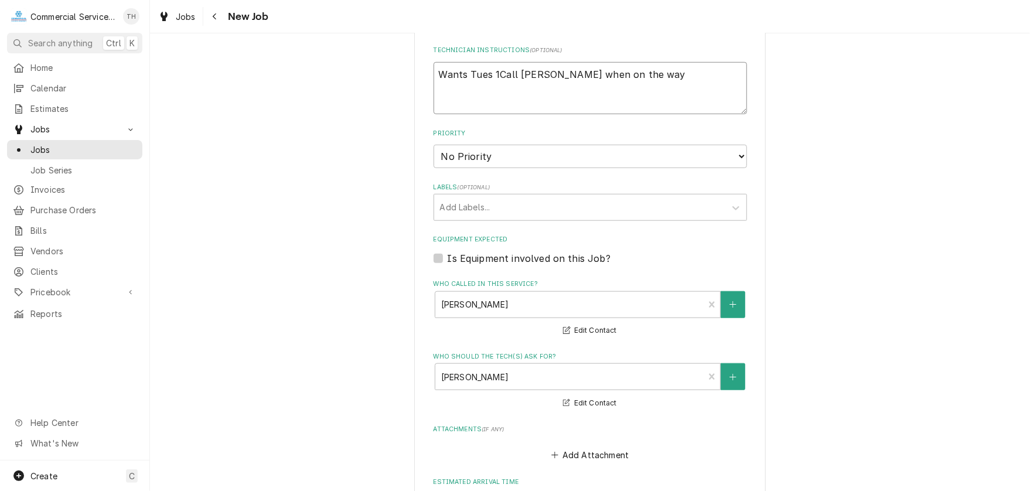
type textarea "x"
type textarea "Wants Tues 10Call Danica when on the way"
type textarea "x"
type textarea "Wants Tues 10/Call Danica when on the way"
type textarea "x"
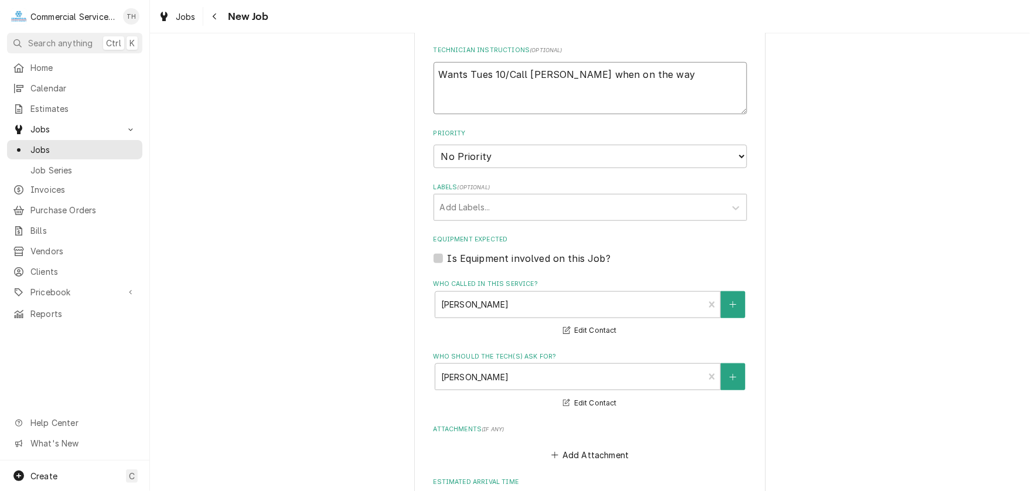
type textarea "Wants Tues 10/1Call Danica when on the way"
type textarea "x"
type textarea "Wants Tues 10/14Call Danica when on the way"
type textarea "x"
type textarea "Wants Tues 10/14/Call Danica when on the way"
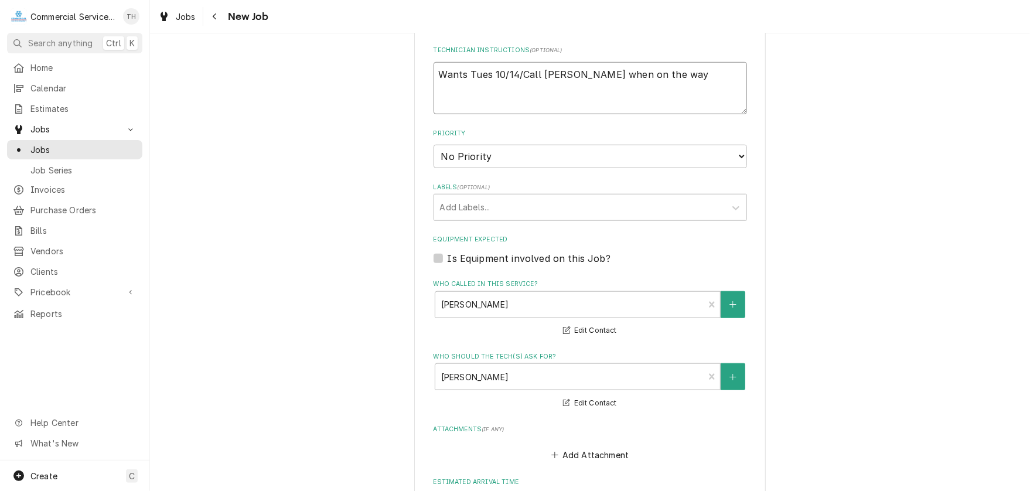
type textarea "x"
type textarea "Wants Tues 10/14/2Call Danica when on the way"
type textarea "x"
type textarea "Wants Tues 10/14/25Call Danica when on the way"
type textarea "x"
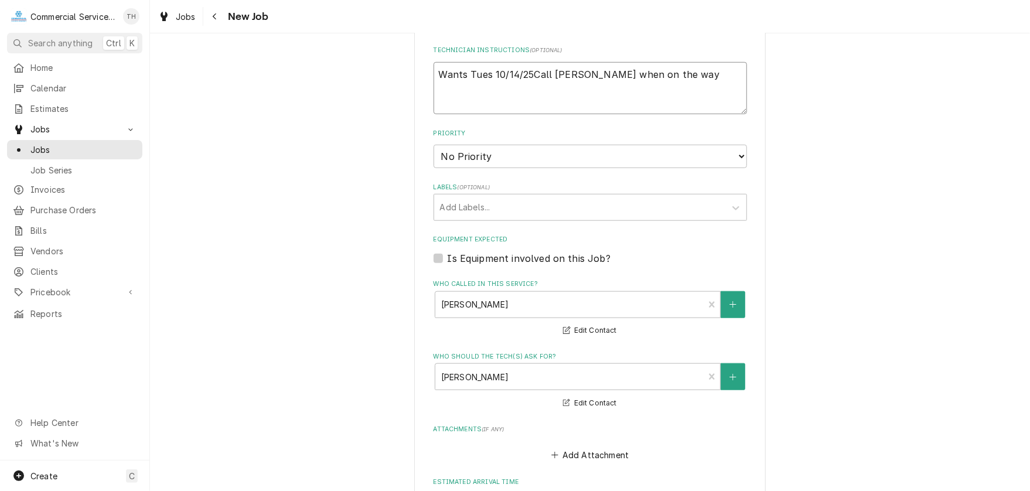
type textarea "Wants Tues 10/14/25 Call Danica when on the way"
type textarea "x"
type textarea "Wants Tues 10/14/25 -Call Danica when on the way"
type textarea "x"
type textarea "Wants Tues 10/14/25 - Call Danica when on the way"
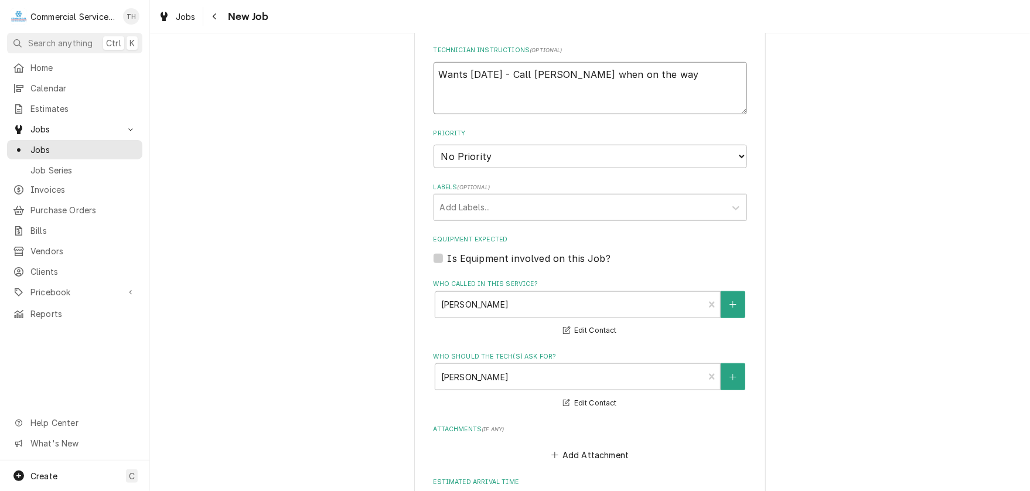
type textarea "x"
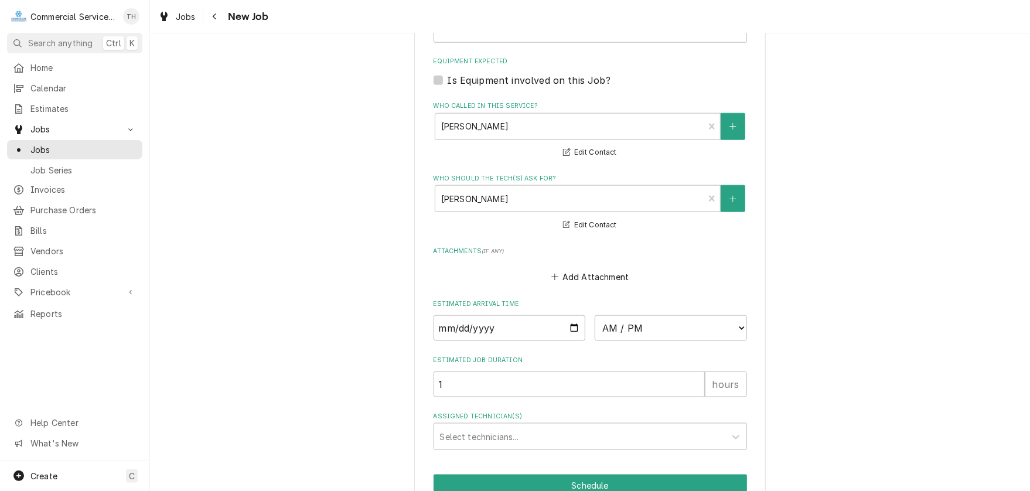
scroll to position [816, 0]
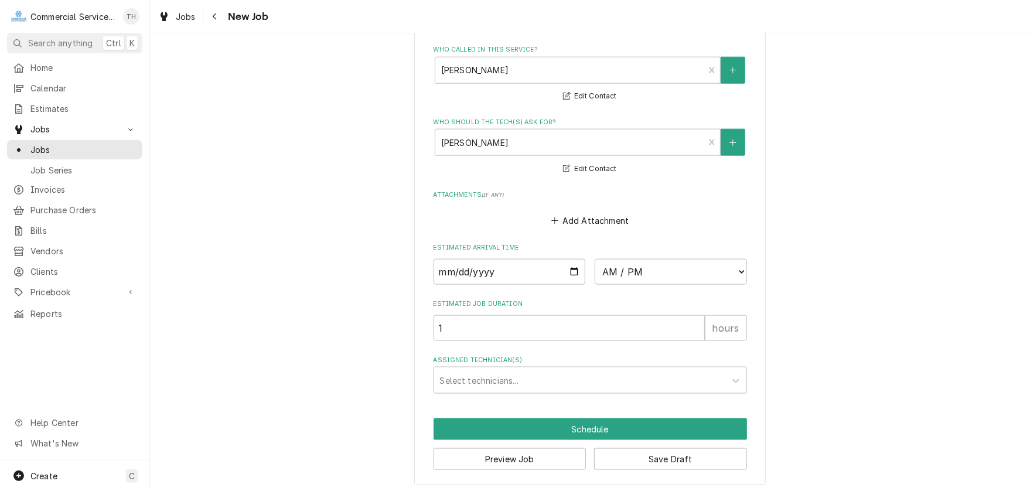
type textarea "Wants Tues 10/14/25 - Call Danica when on the way"
click at [734, 268] on select "AM / PM 6:00 AM 6:15 AM 6:30 AM 6:45 AM 7:00 AM 7:15 AM 7:30 AM 7:45 AM 8:00 AM…" at bounding box center [671, 272] width 152 height 26
select select "08:30:00"
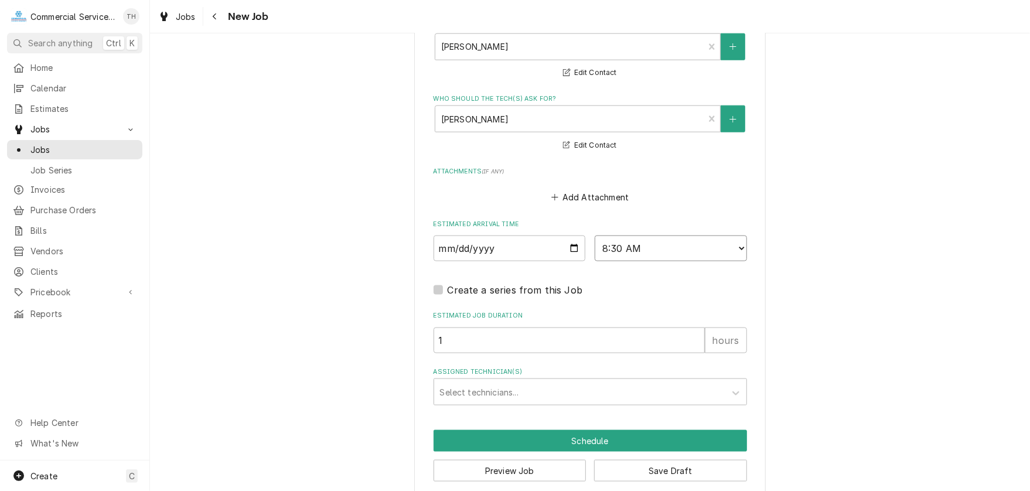
scroll to position [851, 0]
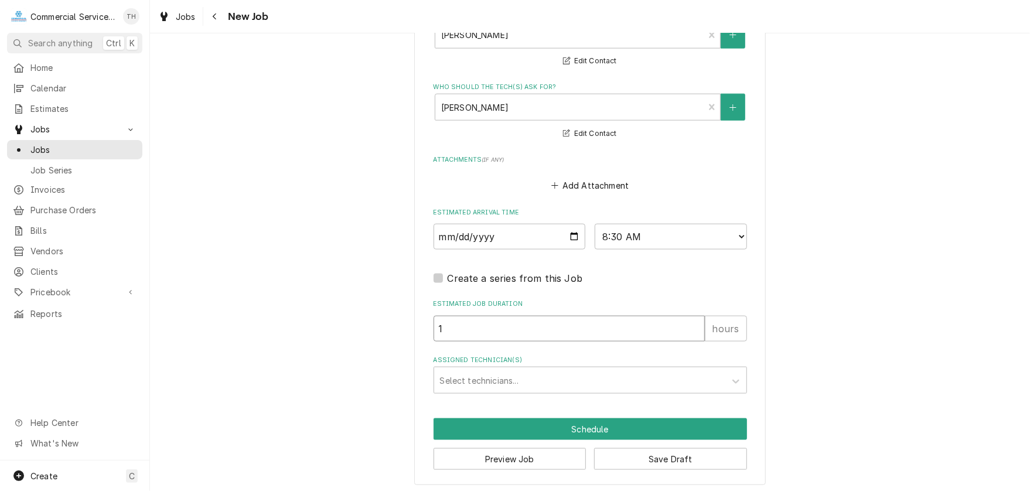
drag, startPoint x: 499, startPoint y: 325, endPoint x: 417, endPoint y: 325, distance: 82.0
type textarea "x"
type input "3"
type textarea "x"
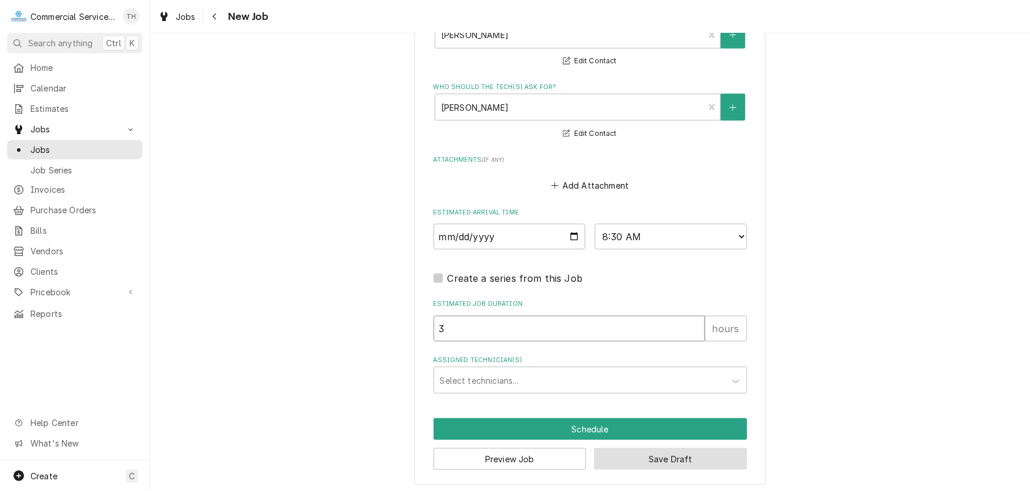
type input "3"
drag, startPoint x: 670, startPoint y: 450, endPoint x: 658, endPoint y: 468, distance: 21.1
click at [668, 457] on button "Save Draft" at bounding box center [670, 459] width 153 height 22
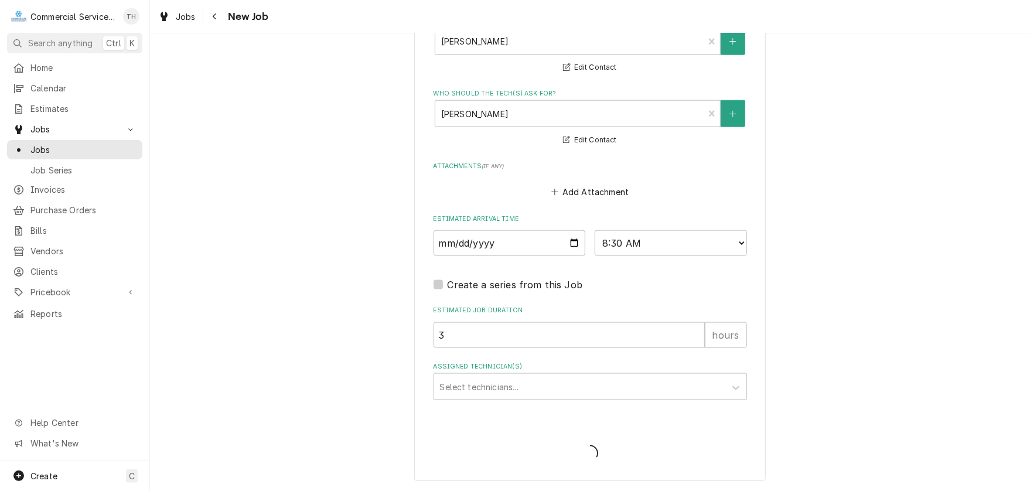
scroll to position [841, 0]
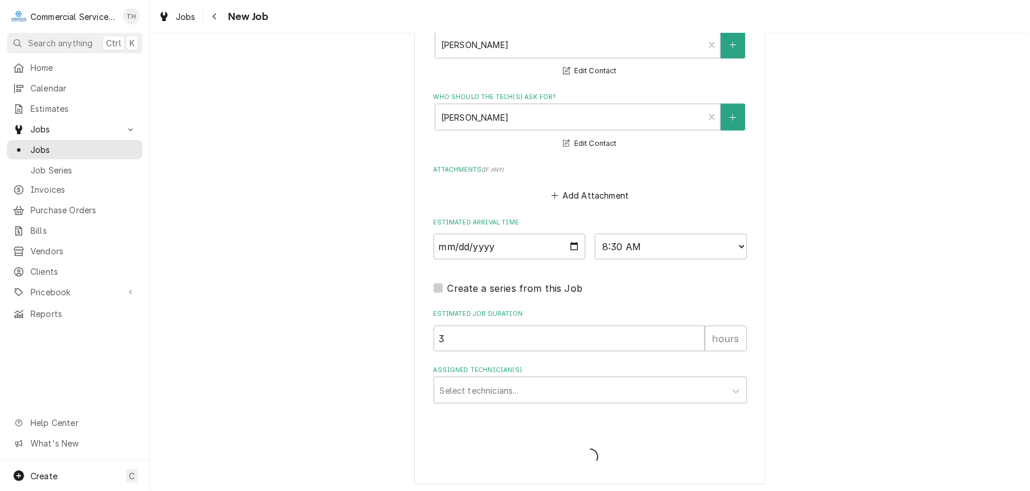
type textarea "x"
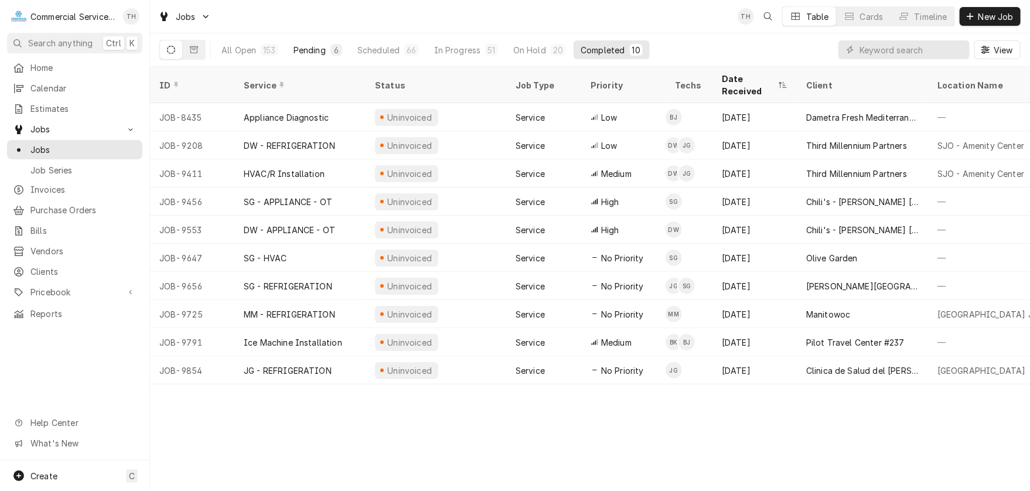
click at [303, 48] on div "Pending" at bounding box center [309, 50] width 32 height 12
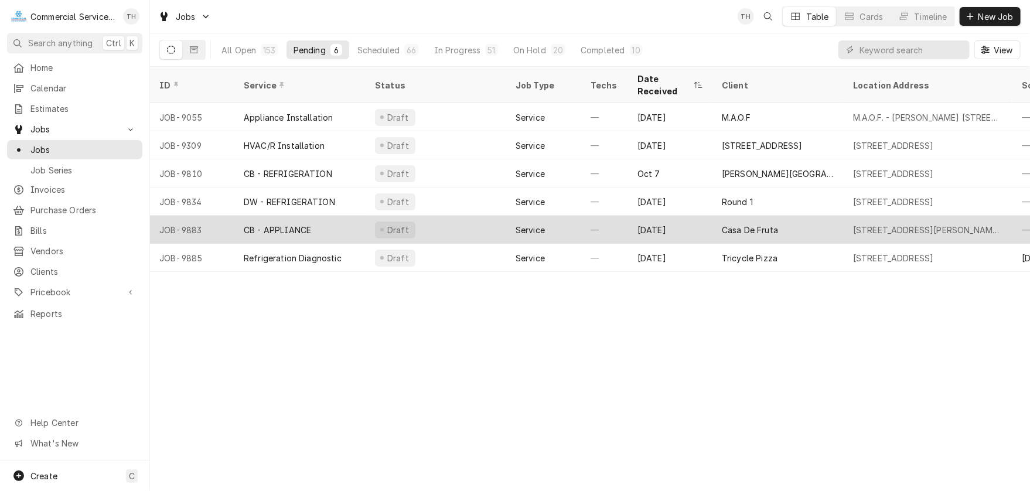
click at [749, 216] on div "Casa De Fruta" at bounding box center [777, 230] width 131 height 28
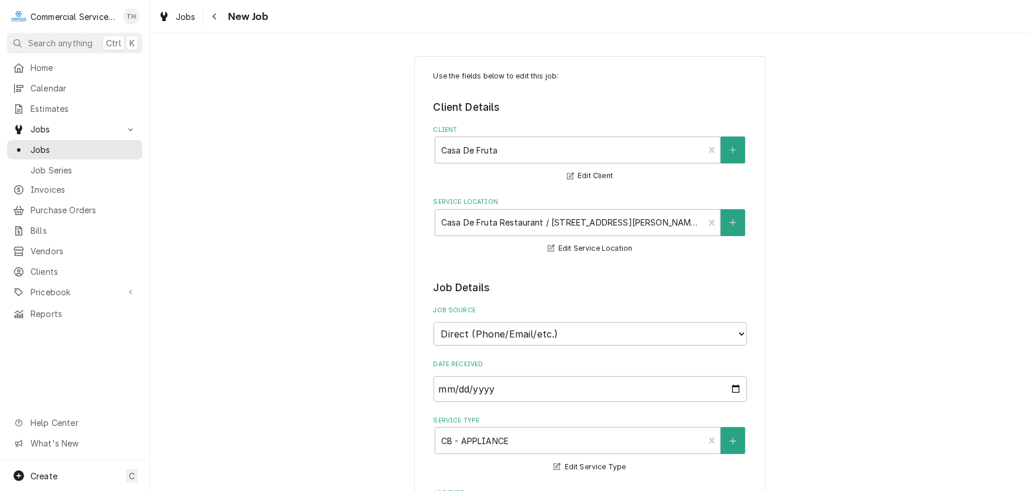
type textarea "x"
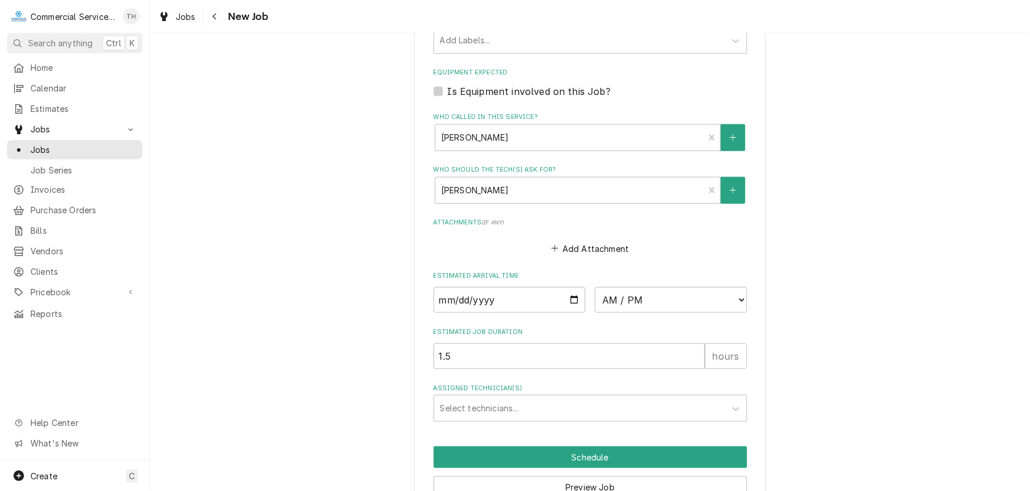
scroll to position [761, 0]
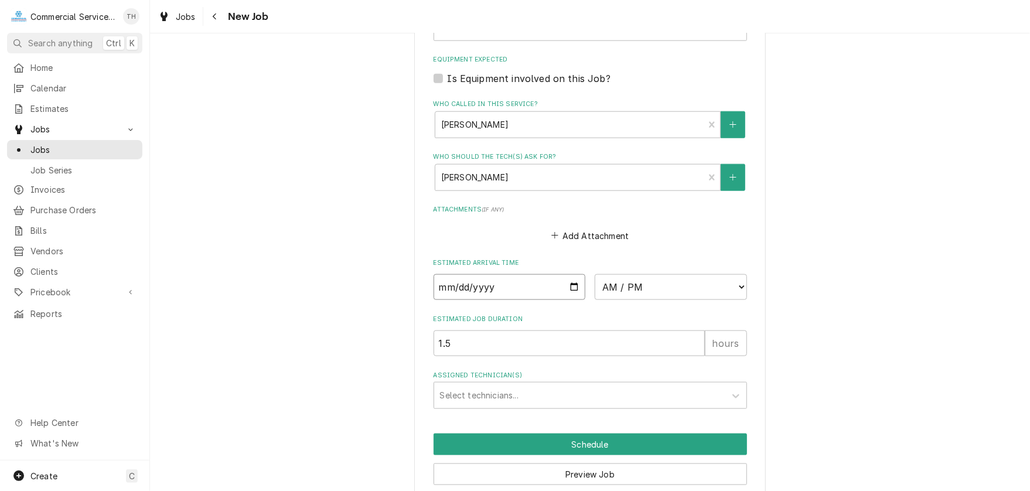
click at [567, 285] on input "Date" at bounding box center [509, 287] width 152 height 26
type input "[DATE]"
type textarea "x"
click at [694, 285] on select "AM / PM 6:00 AM 6:15 AM 6:30 AM 6:45 AM 7:00 AM 7:15 AM 7:30 AM 7:45 AM 8:00 AM…" at bounding box center [671, 287] width 152 height 26
select select "08:00:00"
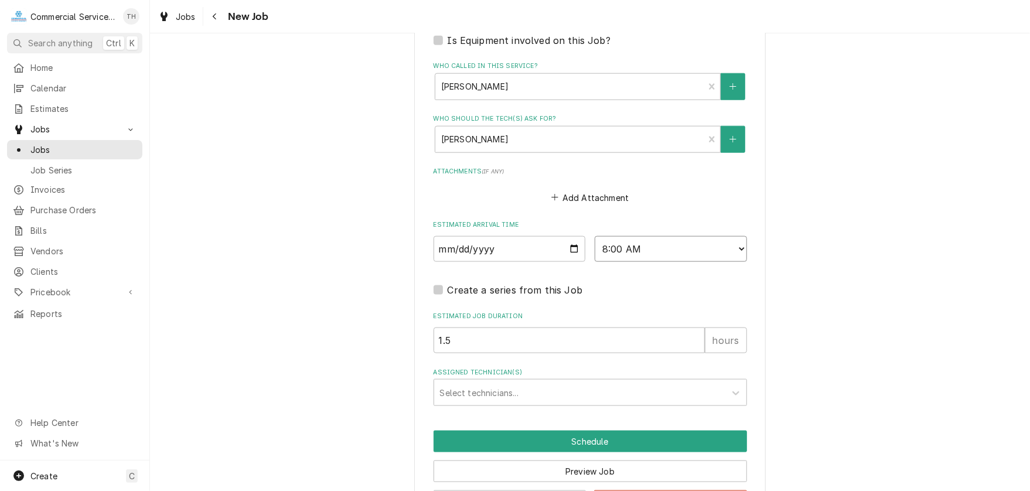
scroll to position [841, 0]
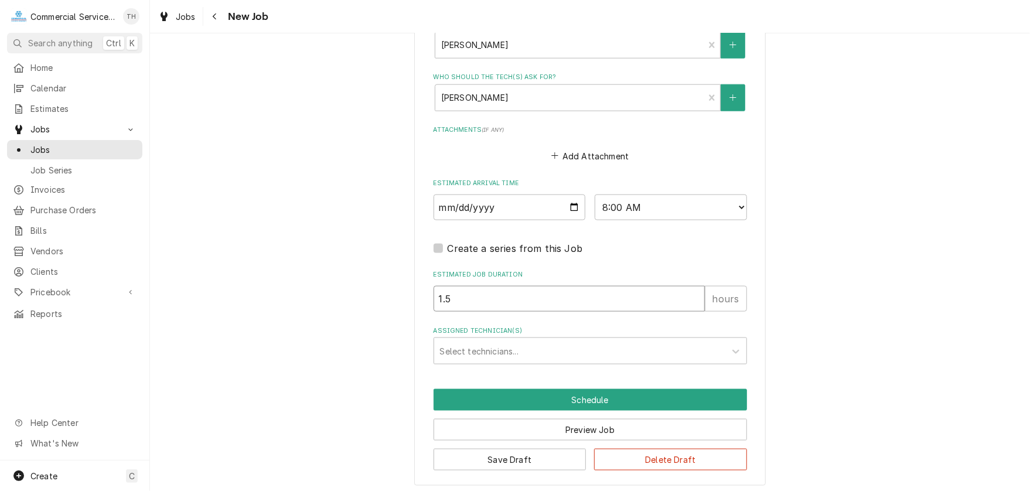
drag, startPoint x: 496, startPoint y: 302, endPoint x: 417, endPoint y: 301, distance: 79.1
type textarea "x"
type input "3"
type textarea "x"
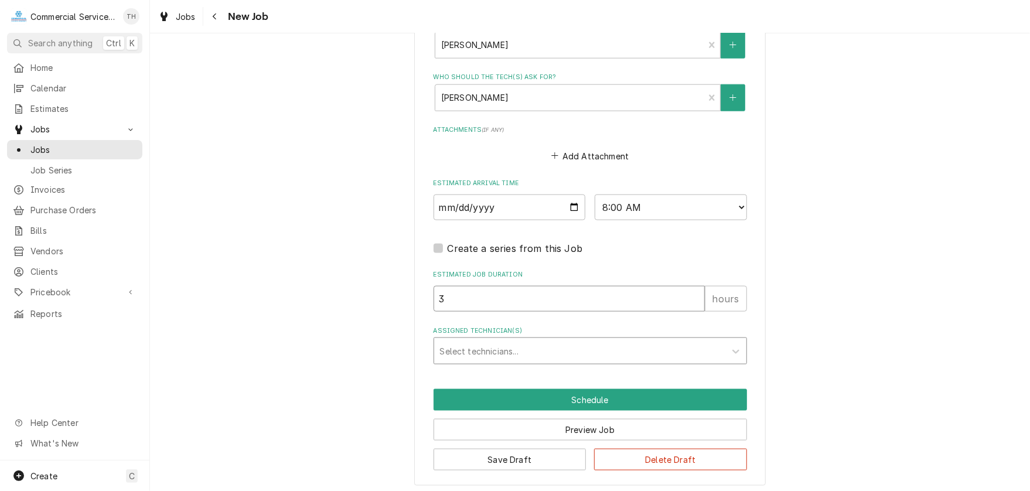
type input "3"
click at [534, 346] on div "Assigned Technician(s)" at bounding box center [579, 350] width 279 height 21
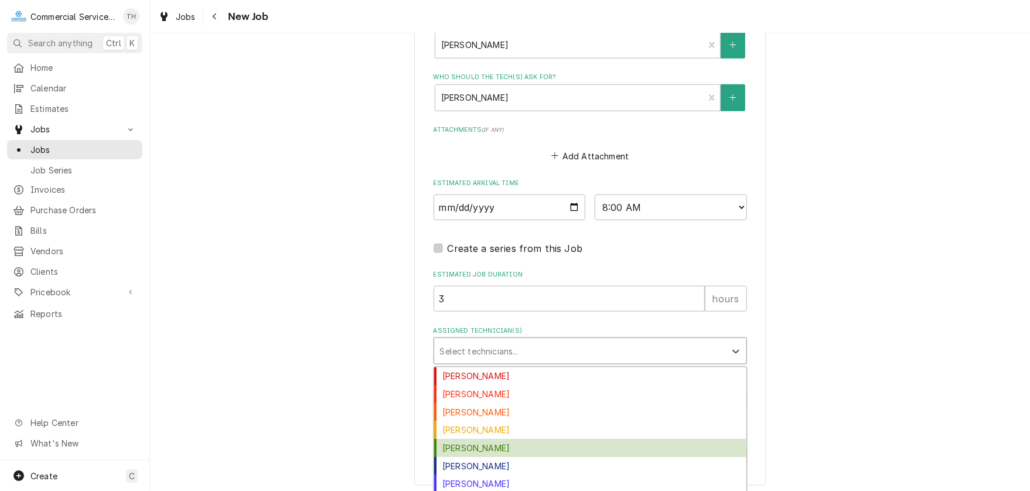
click at [532, 440] on div "Carson Bourdet" at bounding box center [590, 448] width 312 height 18
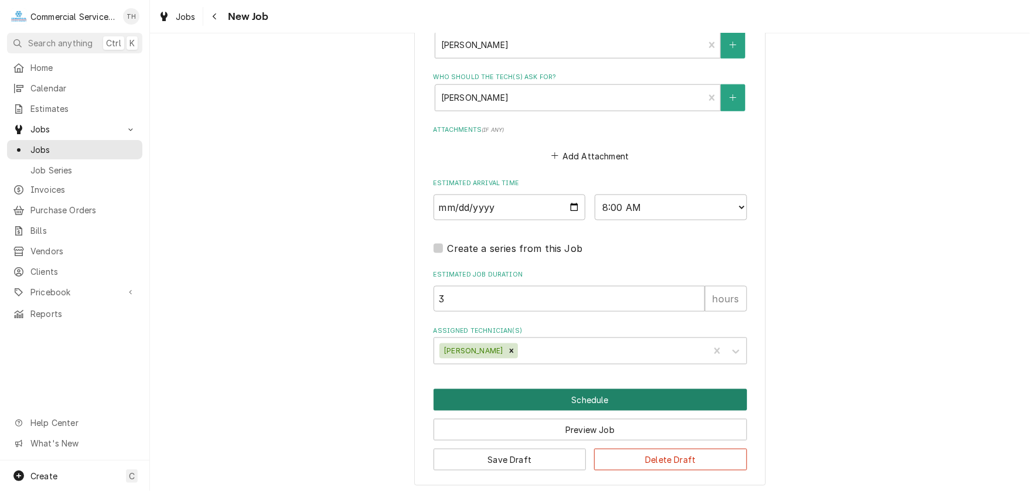
click at [584, 404] on button "Schedule" at bounding box center [589, 400] width 313 height 22
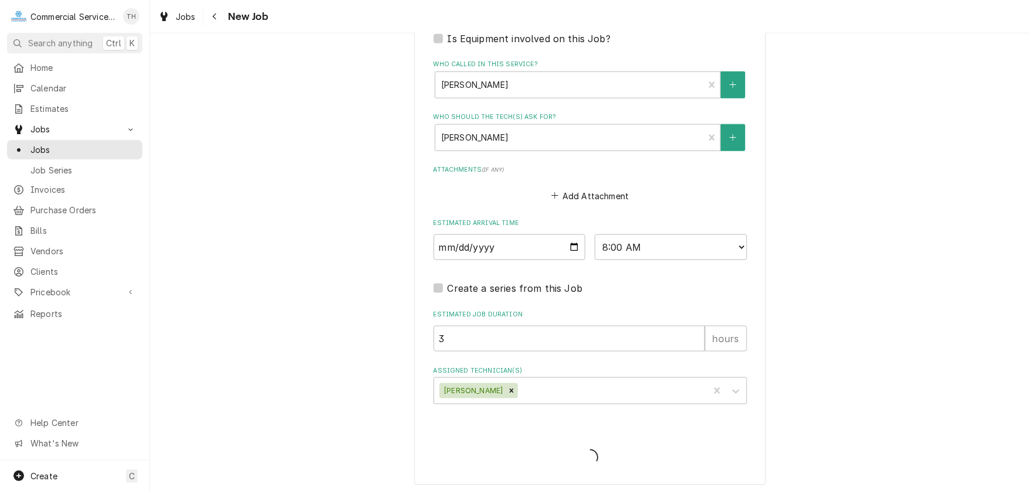
type textarea "x"
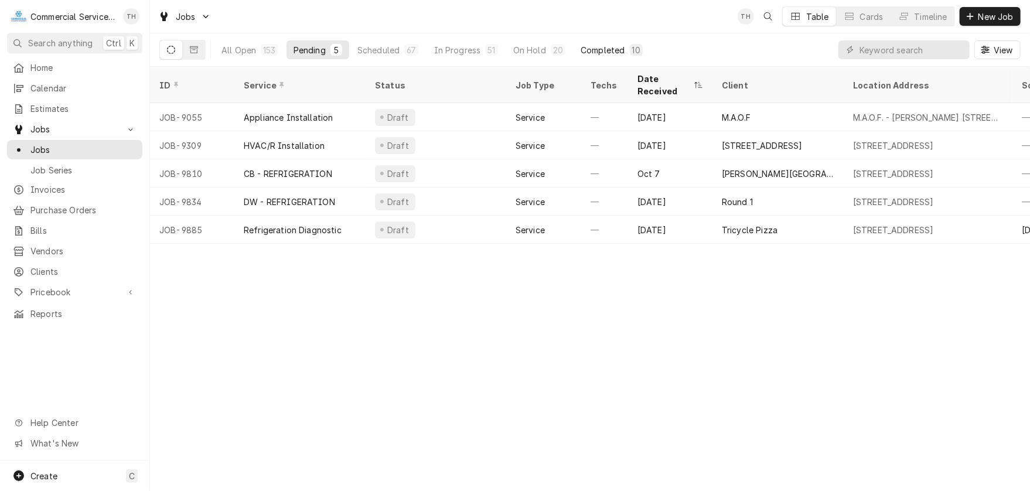
click at [593, 53] on div "Completed" at bounding box center [602, 50] width 44 height 12
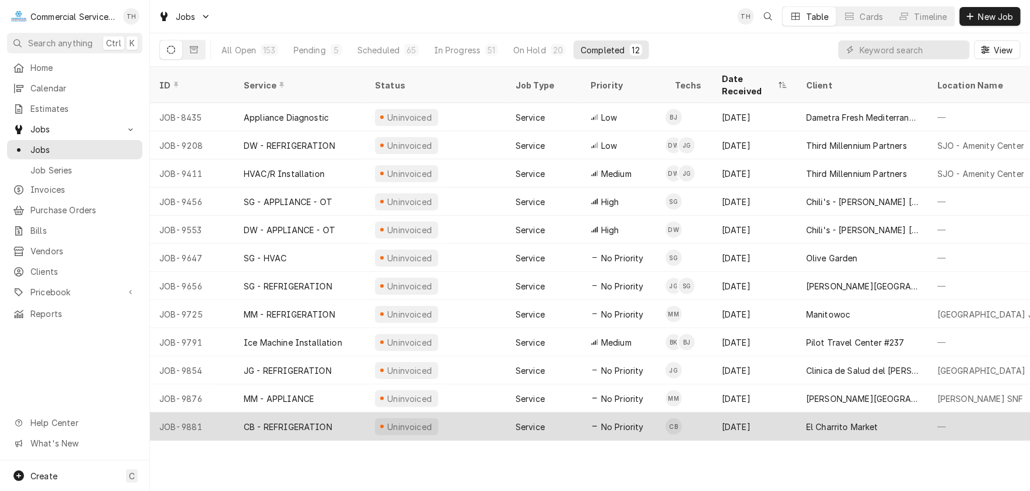
click at [813, 421] on div "El Charrito Market" at bounding box center [842, 427] width 72 height 12
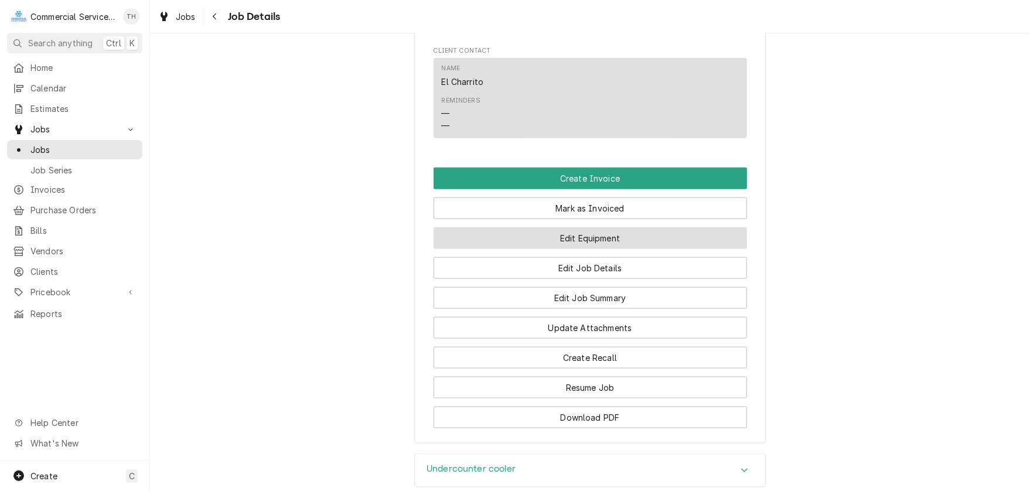
scroll to position [761, 0]
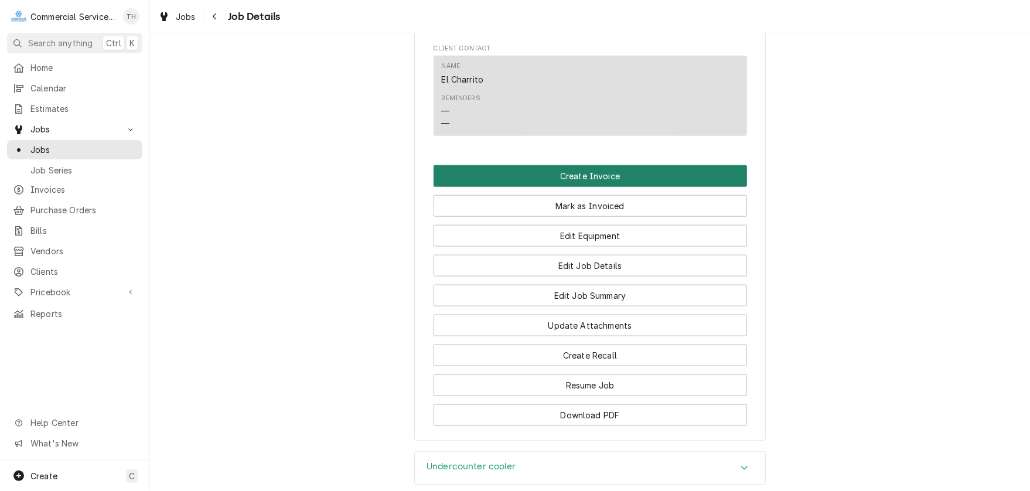
click at [607, 185] on button "Create Invoice" at bounding box center [589, 176] width 313 height 22
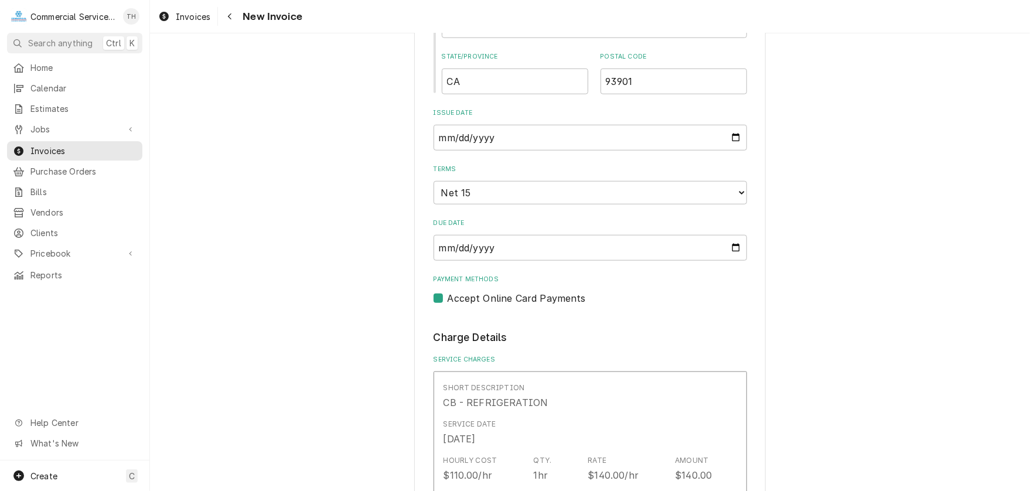
scroll to position [644, 0]
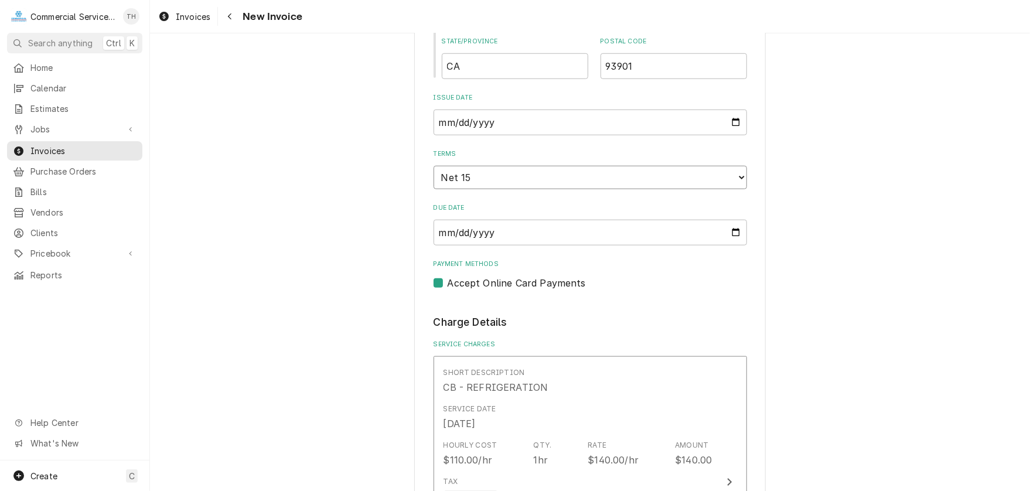
click at [607, 182] on select "Choose payment terms... Same Day Net 7 Net 14 Net 15 Net 21 Net 30 Net 45 Net 6…" at bounding box center [589, 177] width 313 height 23
type textarea "x"
click at [447, 279] on label "Accept Online Card Payments" at bounding box center [516, 283] width 138 height 14
click at [447, 279] on input "Payment Methods" at bounding box center [603, 289] width 313 height 26
checkbox input "false"
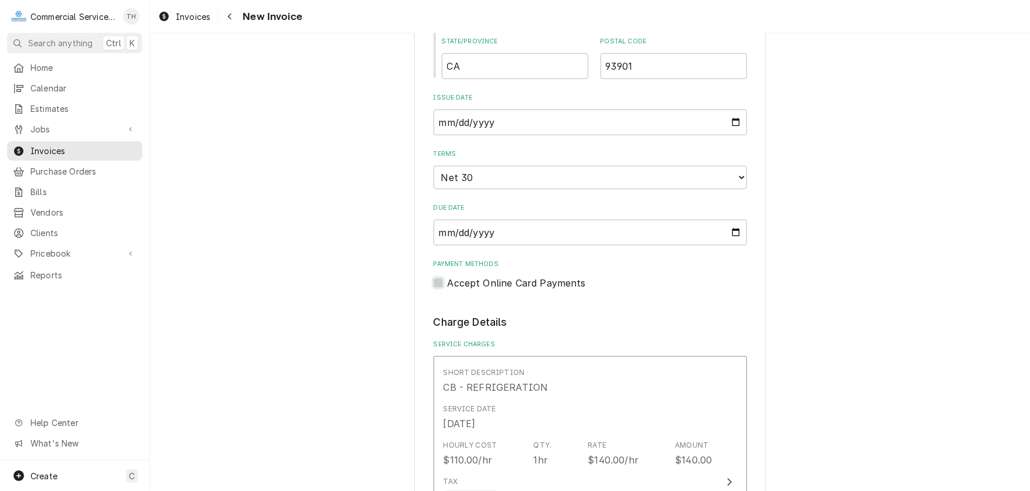
scroll to position [703, 0]
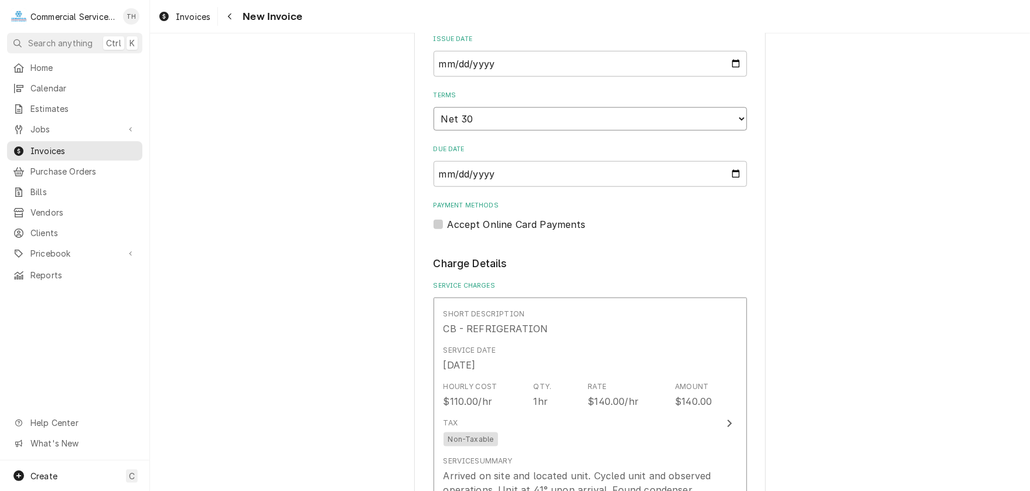
click at [577, 121] on select "Choose payment terms... Same Day Net 7 Net 14 Net 15 Net 21 Net 30 Net 45 Net 6…" at bounding box center [589, 118] width 313 height 23
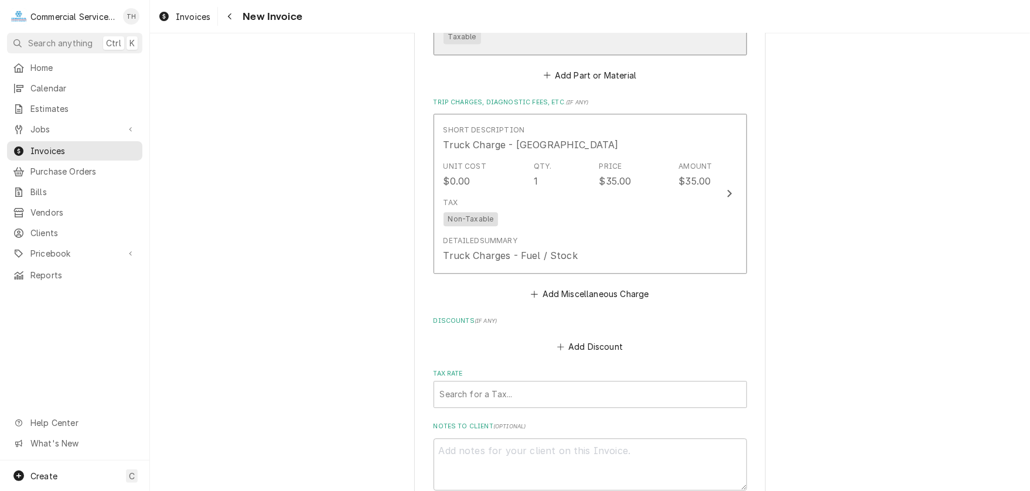
scroll to position [1757, 0]
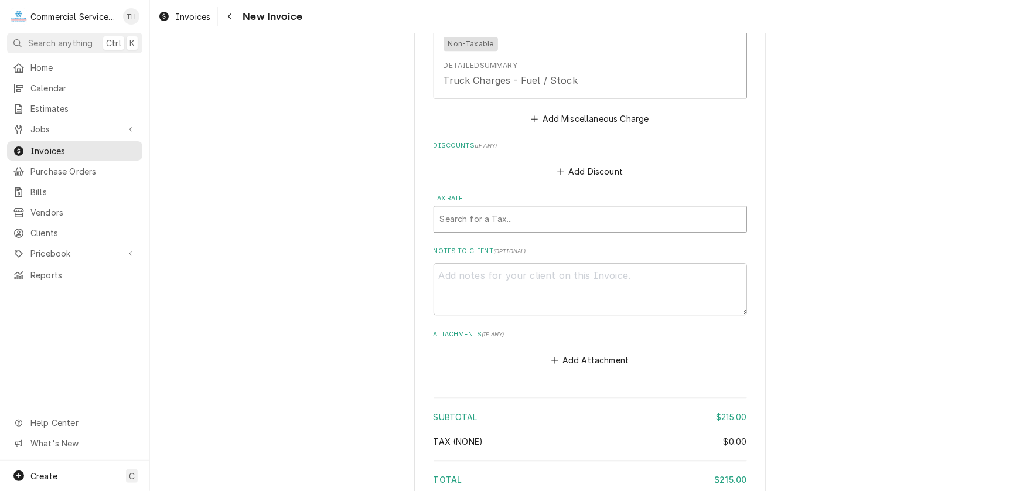
drag, startPoint x: 563, startPoint y: 217, endPoint x: 559, endPoint y: 226, distance: 9.5
click at [562, 220] on div "Tax Rate" at bounding box center [590, 219] width 300 height 21
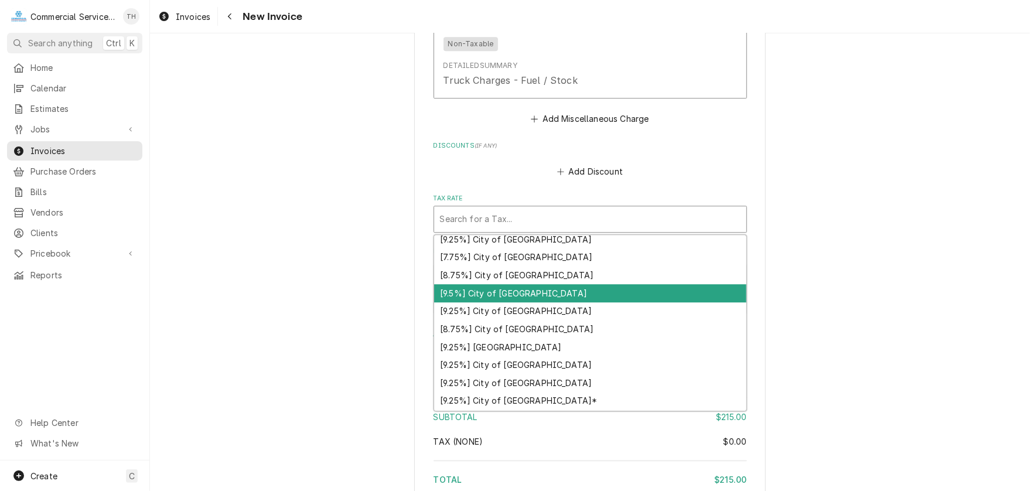
scroll to position [121, 0]
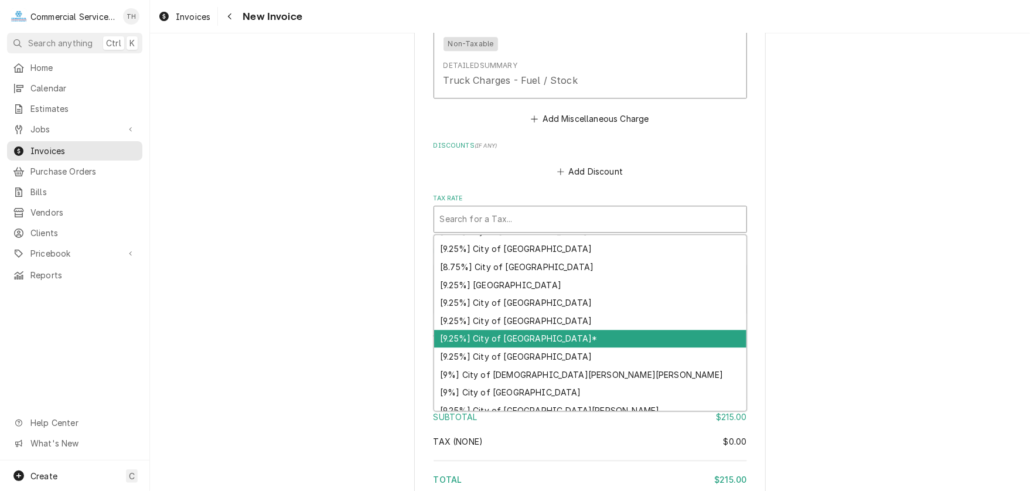
click at [558, 333] on div "[9.25%] City of Salinas*" at bounding box center [590, 339] width 312 height 18
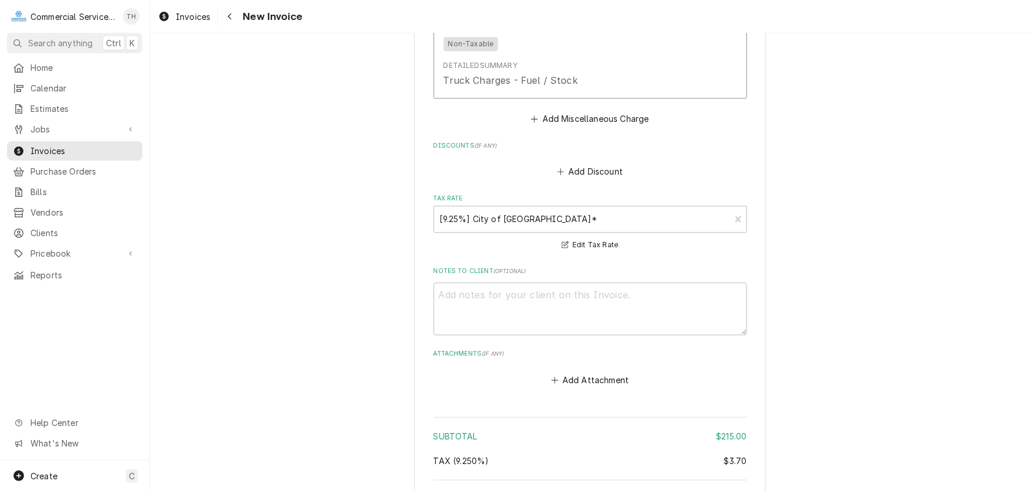
scroll to position [1897, 0]
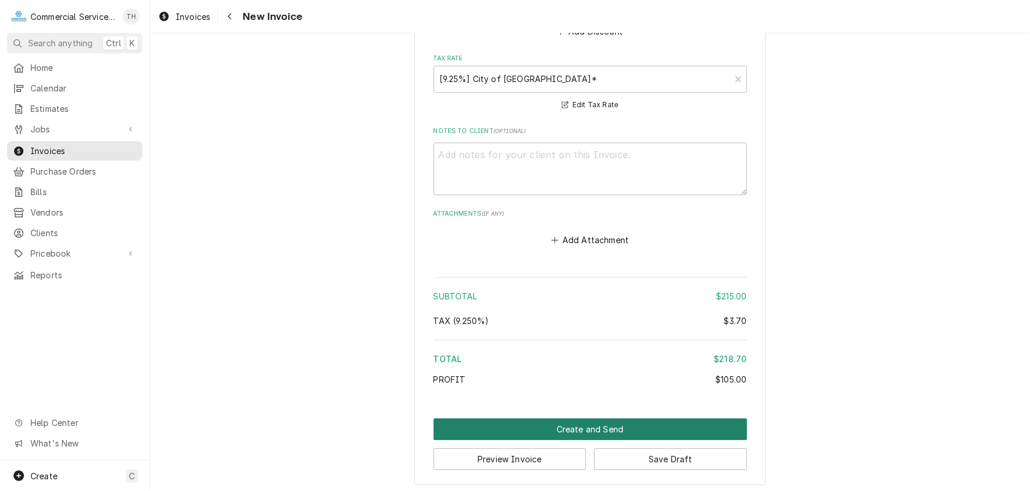
click at [572, 418] on button "Create and Send" at bounding box center [589, 429] width 313 height 22
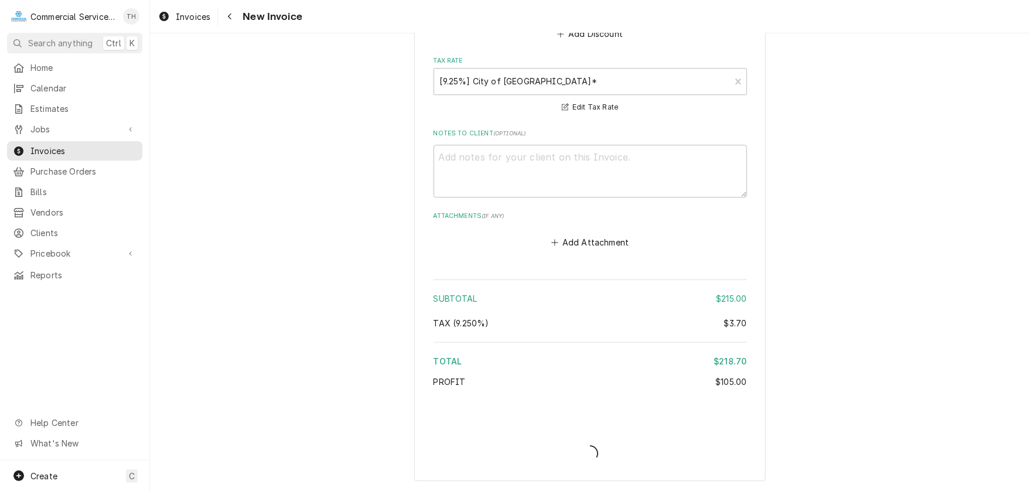
scroll to position [1891, 0]
type textarea "x"
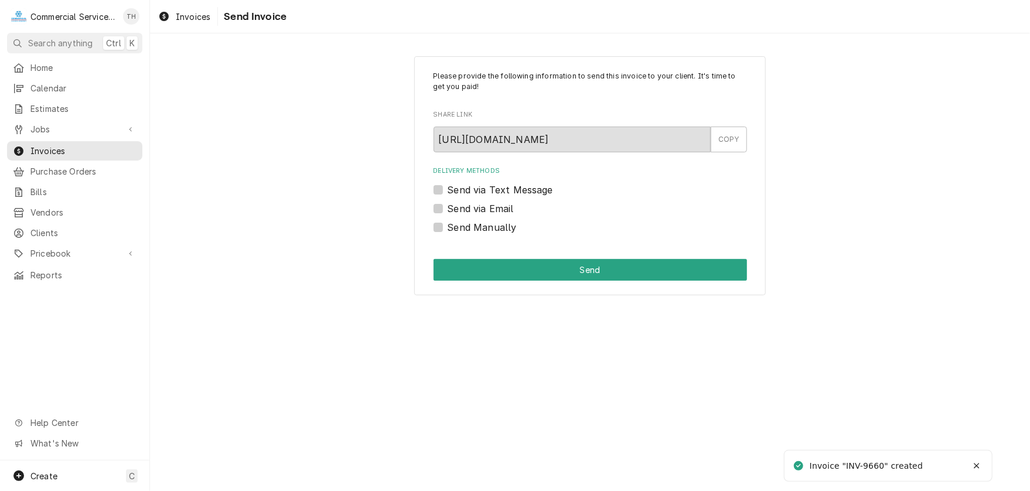
click at [447, 207] on label "Send via Email" at bounding box center [480, 208] width 66 height 14
click at [447, 207] on input "Send via Email" at bounding box center [603, 214] width 313 height 26
checkbox input "true"
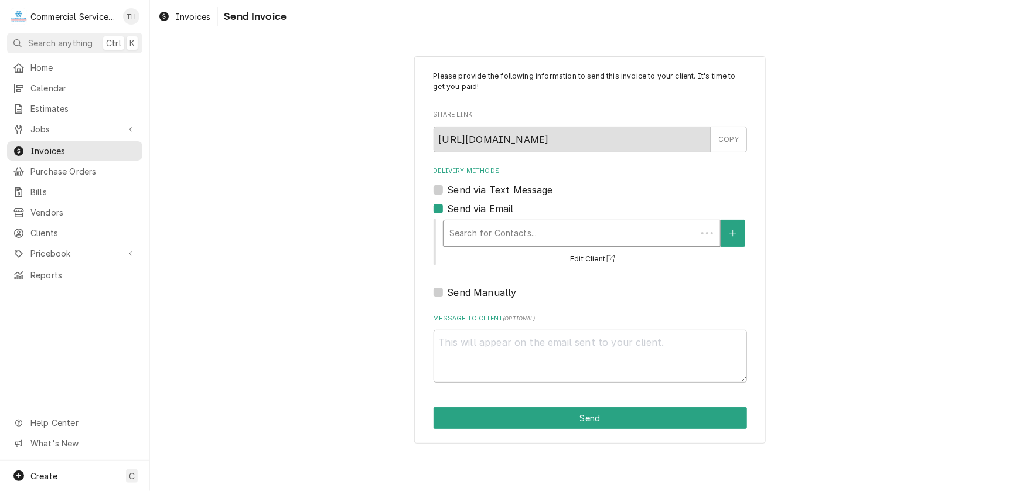
click at [479, 231] on div "Delivery Methods" at bounding box center [569, 233] width 241 height 21
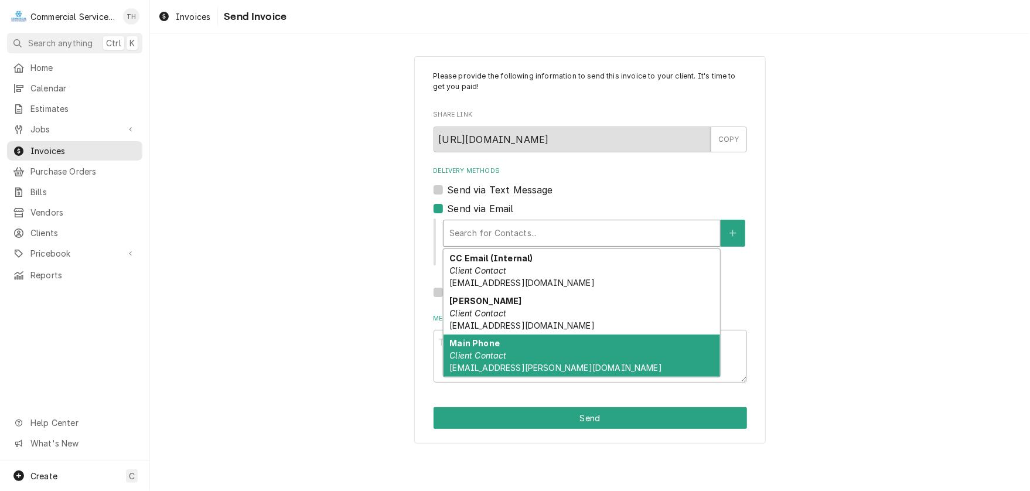
click at [530, 346] on div "Main Phone Client Contact [EMAIL_ADDRESS][PERSON_NAME][DOMAIN_NAME]" at bounding box center [581, 355] width 276 height 43
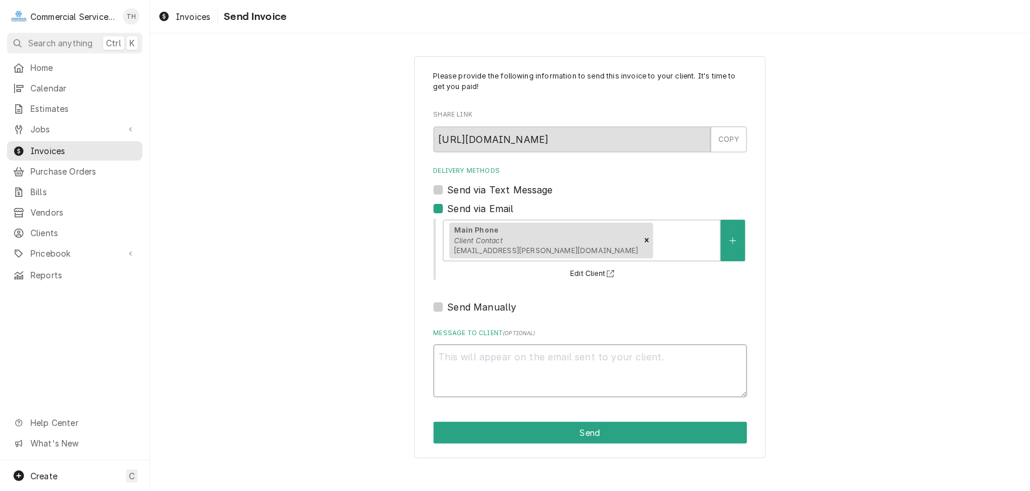
click at [528, 353] on textarea "Message to Client ( optional )" at bounding box center [589, 370] width 313 height 53
type textarea "x"
type textarea "P"
type textarea "x"
type textarea "Pl"
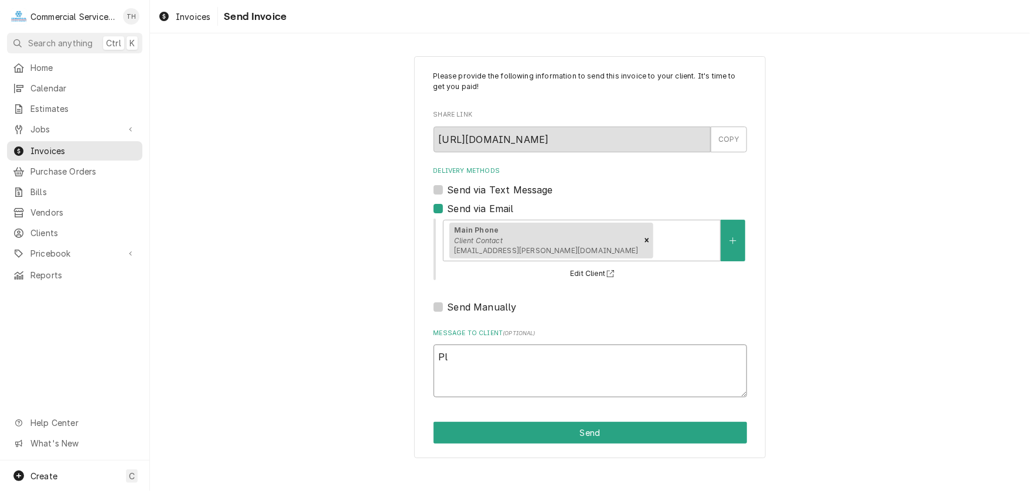
type textarea "x"
type textarea "Ple"
type textarea "x"
type textarea "Plea"
type textarea "x"
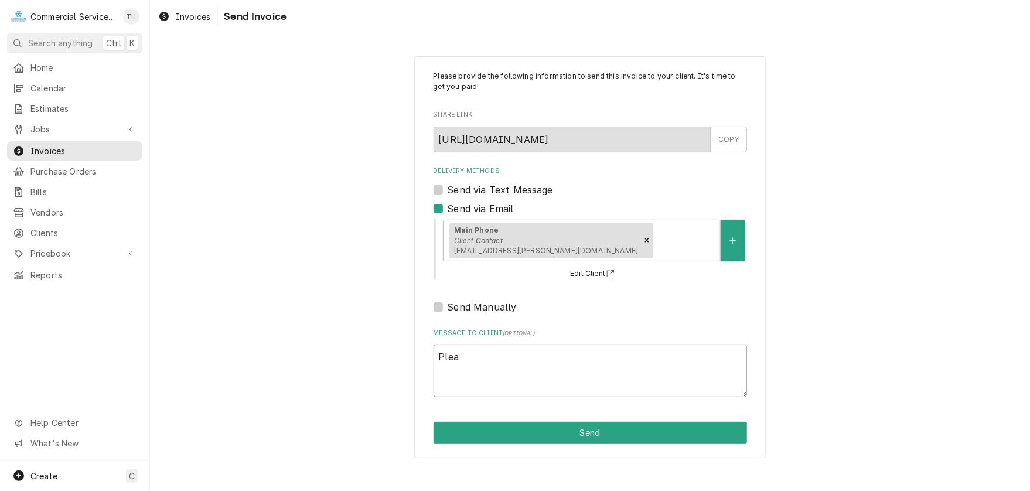
type textarea "Pleas"
type textarea "x"
type textarea "Please"
type textarea "x"
type textarea "Please"
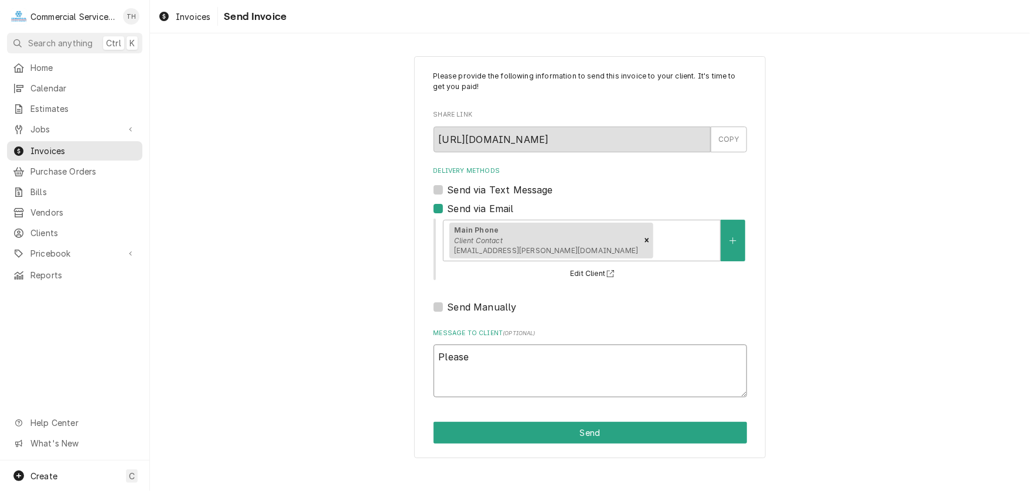
type textarea "x"
type textarea "Please s"
type textarea "x"
type textarea "Please se"
type textarea "x"
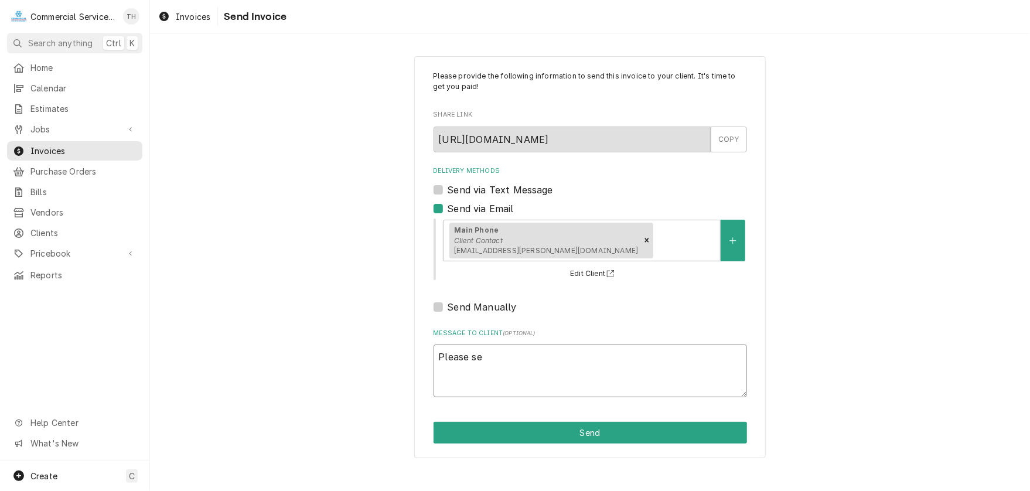
type textarea "Please see"
type textarea "x"
type textarea "Please see"
type textarea "x"
type textarea "Please see t"
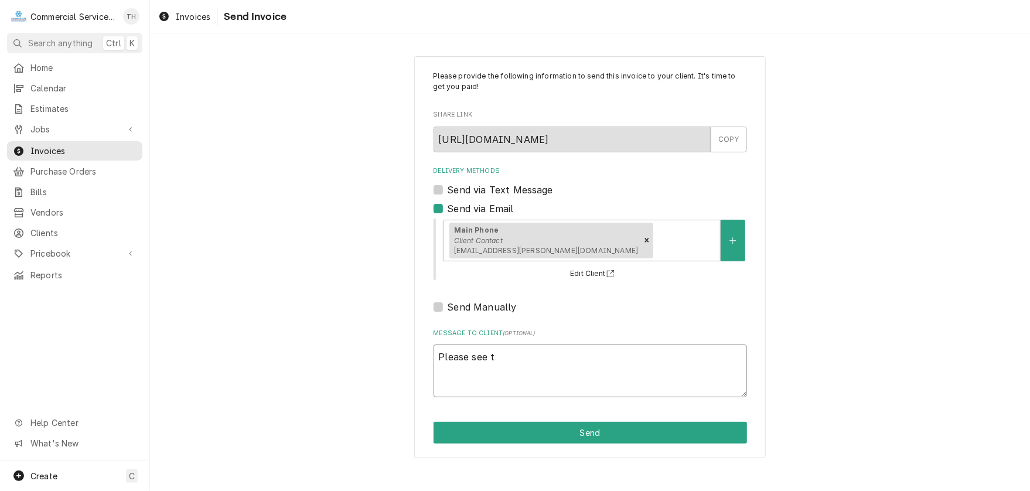
type textarea "x"
type textarea "Please see th"
type textarea "x"
type textarea "Please see the"
type textarea "x"
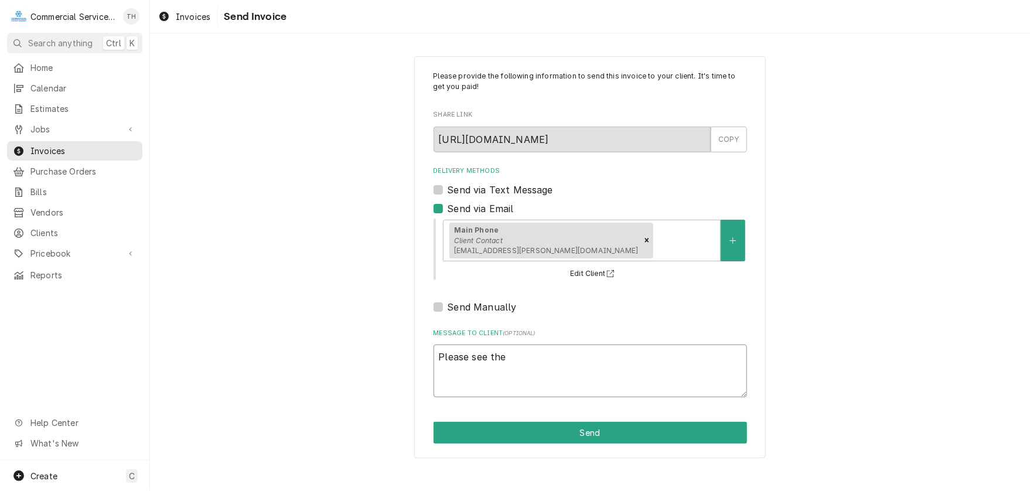
type textarea "Please see the"
type textarea "x"
type textarea "Please see the a"
type textarea "x"
type textarea "Please see the at"
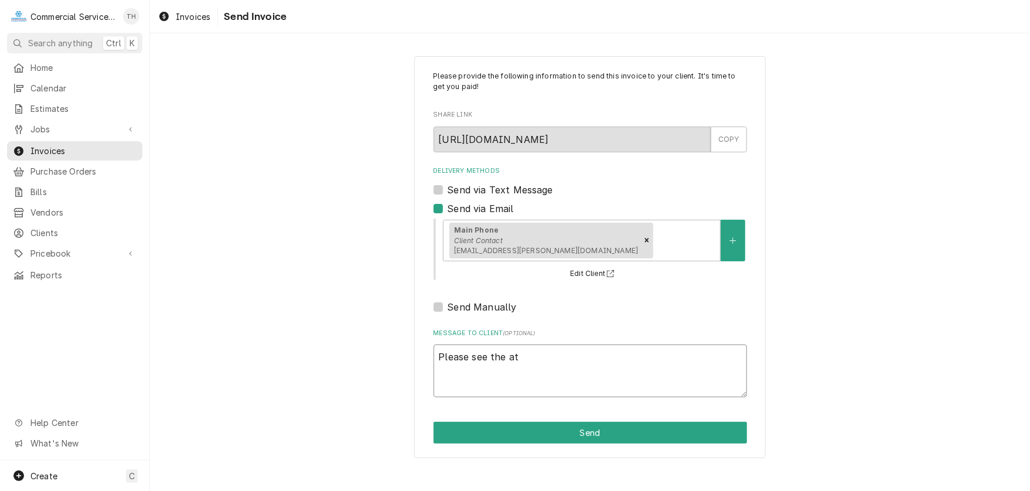
type textarea "x"
type textarea "Please see the att"
type textarea "x"
type textarea "Please see the atta"
type textarea "x"
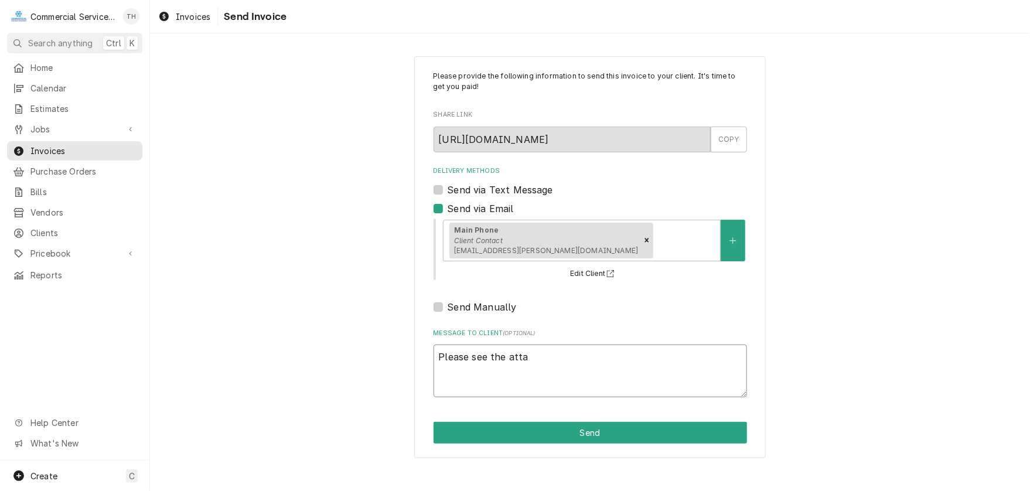
type textarea "Please see the attac"
type textarea "x"
type textarea "Please see the attach"
type textarea "x"
type textarea "Please see the attache"
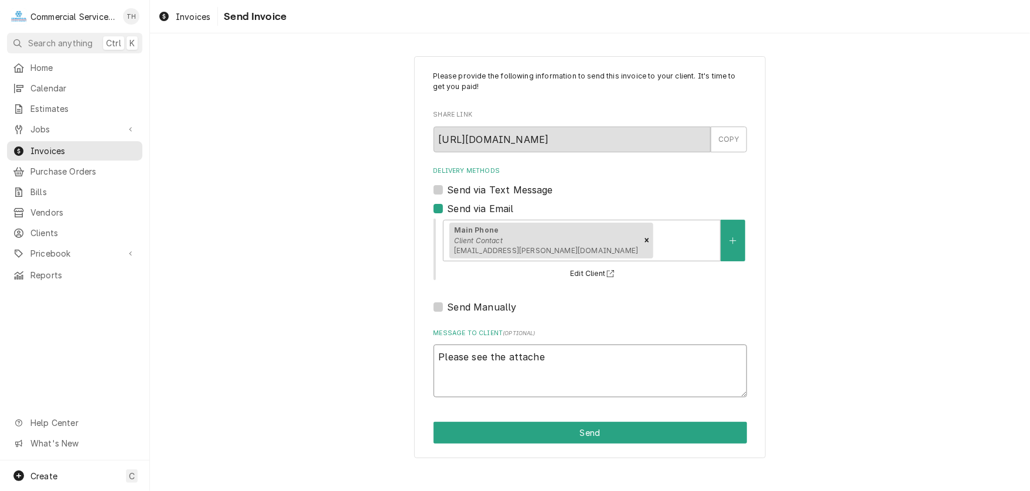
type textarea "x"
type textarea "Please see the attached"
type textarea "x"
type textarea "Please see the attached"
type textarea "x"
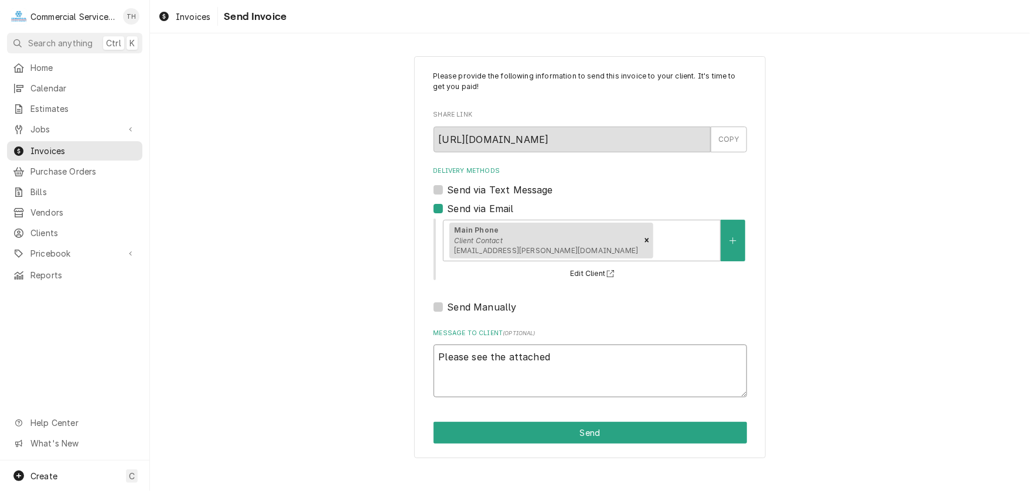
type textarea "Please see the attached i"
type textarea "x"
type textarea "Please see the attached in"
type textarea "x"
type textarea "Please see the attached inv"
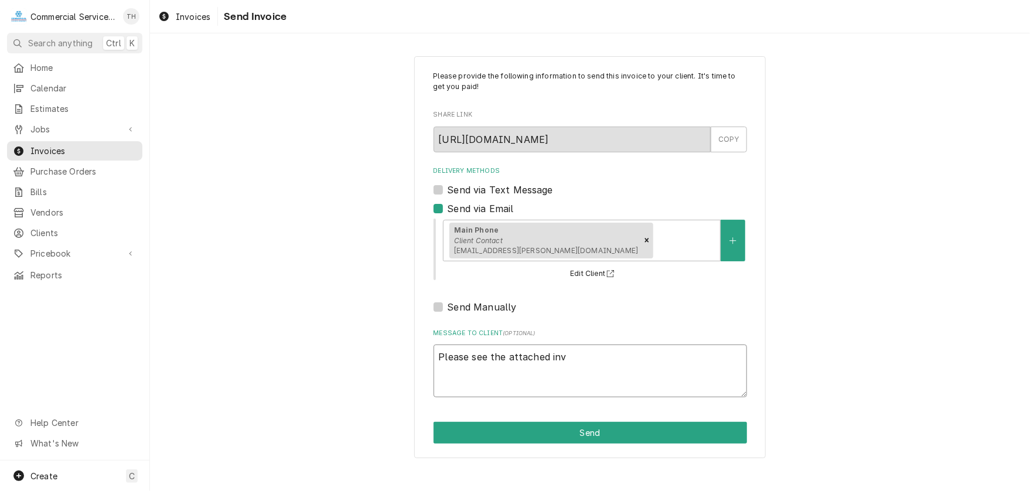
type textarea "x"
type textarea "Please see the attached invo"
type textarea "x"
type textarea "Please see the attached invoi"
type textarea "x"
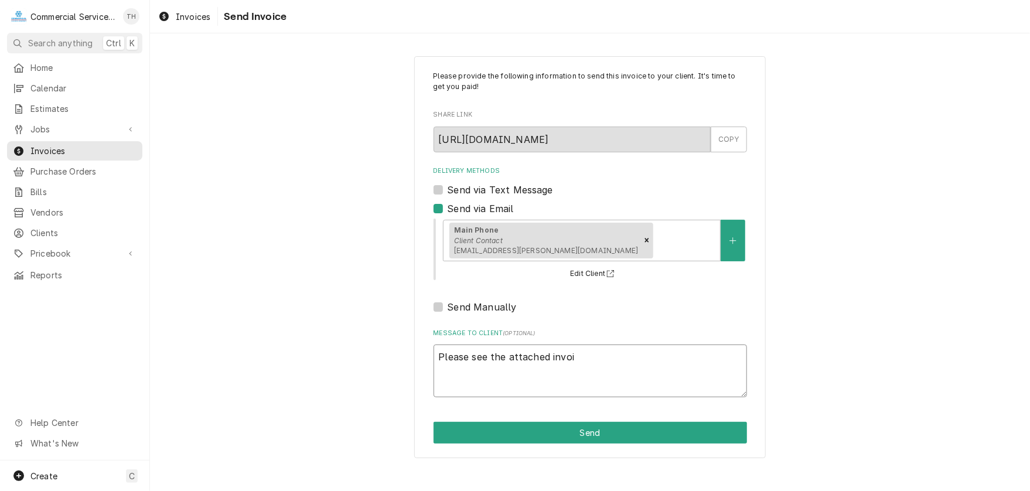
type textarea "Please see the attached invoic"
type textarea "x"
type textarea "Please see the attached invoice"
type textarea "x"
type textarea "Please see the attached invoice"
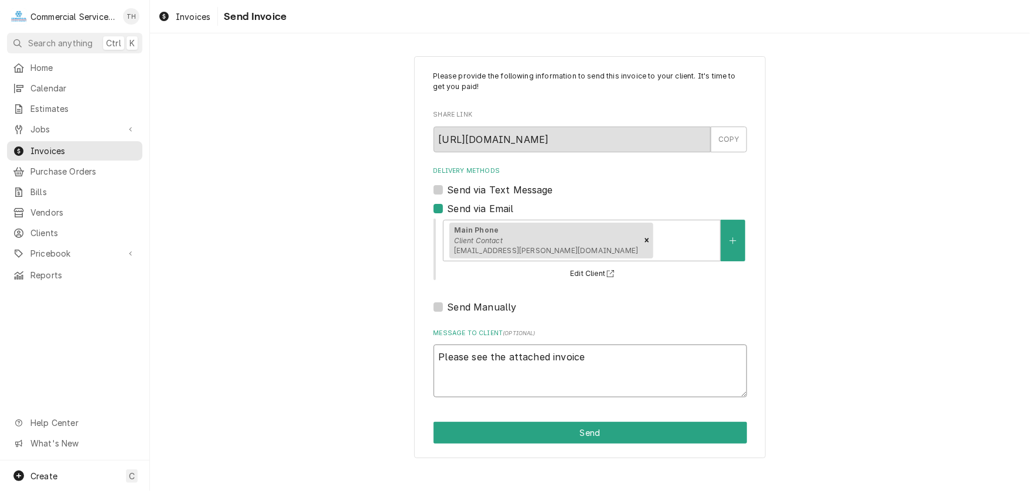
type textarea "x"
type textarea "Please see the attached invoice f"
type textarea "x"
type textarea "Please see the attached invoice fo"
type textarea "x"
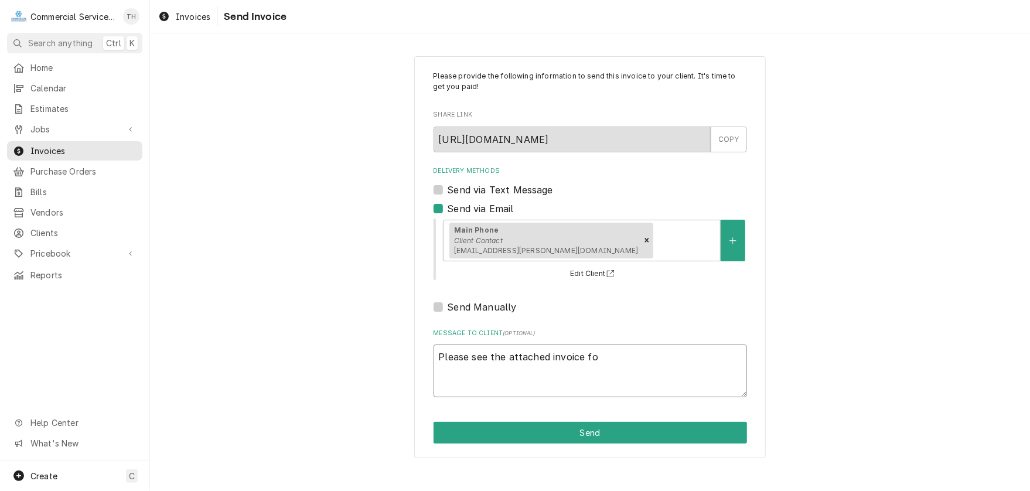
type textarea "Please see the attached invoice for"
type textarea "x"
type textarea "Please see the attached invoice for"
type textarea "x"
type textarea "Please see the attached invoice for p"
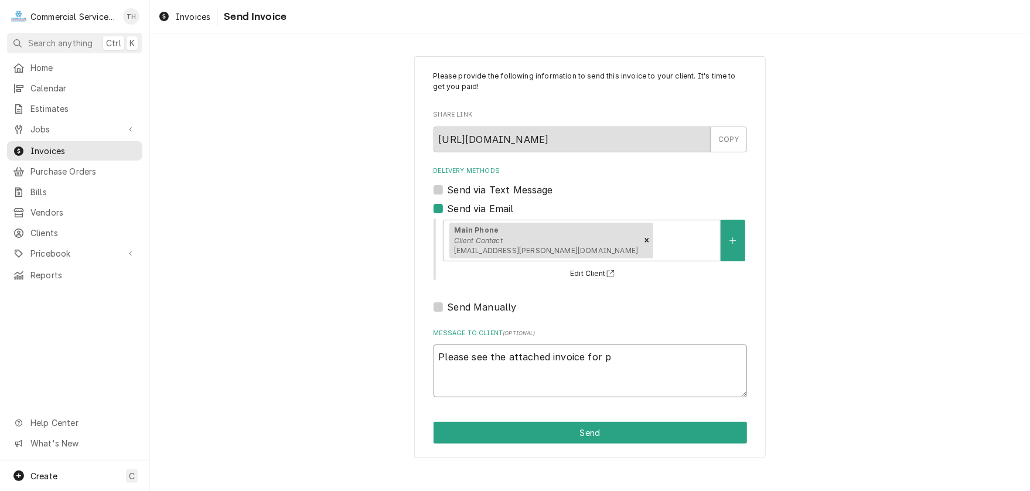
type textarea "x"
type textarea "Please see the attached invoice for pa"
type textarea "x"
type textarea "Please see the attached invoice for pay"
type textarea "x"
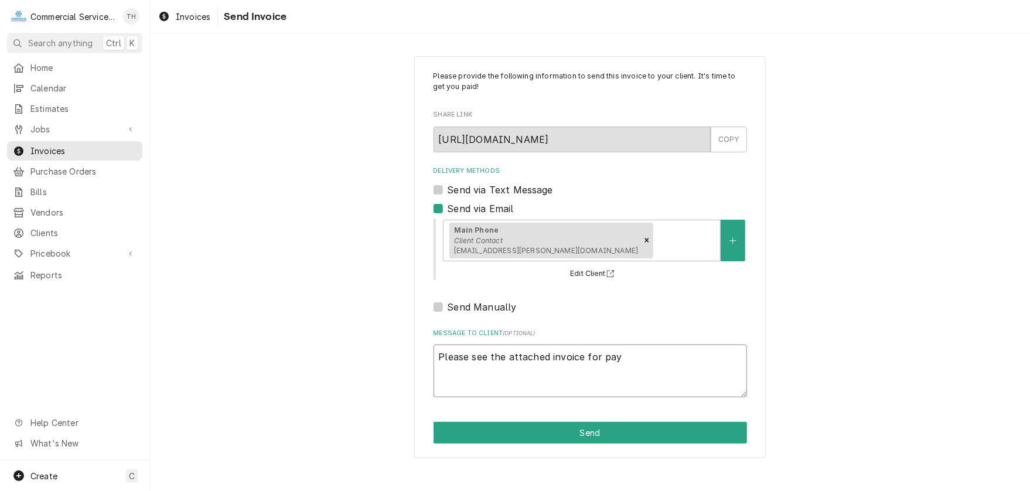
type textarea "Please see the attached invoice for paym"
type textarea "x"
type textarea "Please see the attached invoice for payme"
type textarea "x"
type textarea "Please see the attached invoice for paymen"
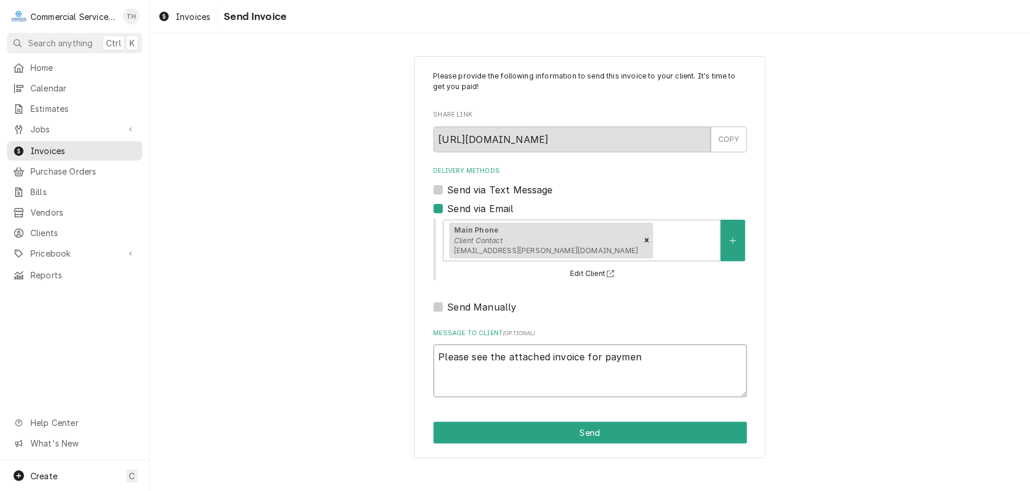
type textarea "x"
type textarea "Please see the attached invoice for payment"
type textarea "x"
type textarea "Please see the attached invoice for payment p"
type textarea "x"
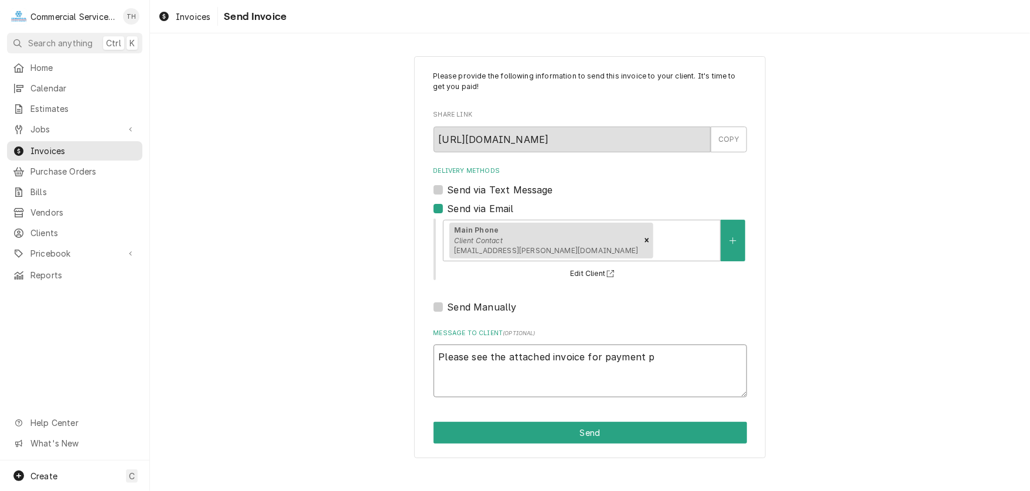
type textarea "Please see the attached invoice for payment pr"
type textarea "x"
type textarea "Please see the attached invoice for payment pro"
type textarea "x"
type textarea "Please see the attached invoice for payment proc"
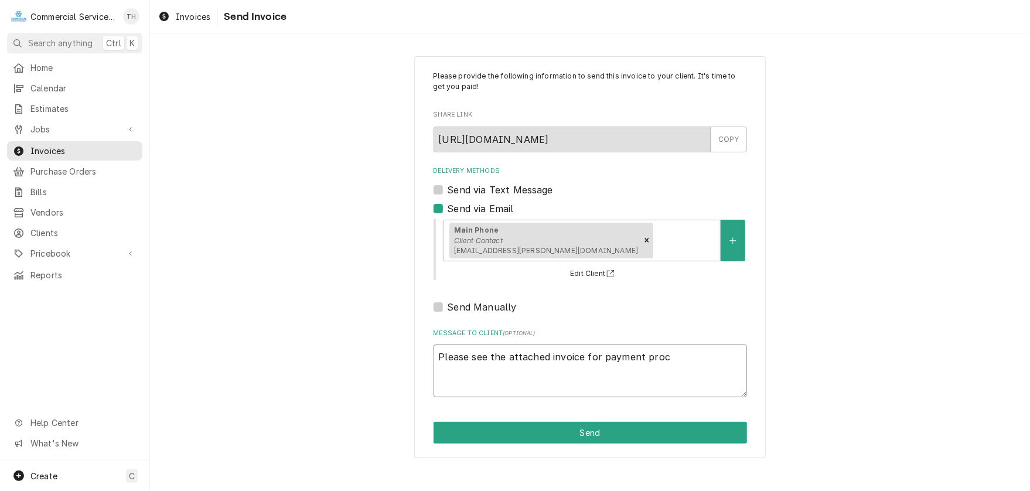
type textarea "x"
type textarea "Please see the attached invoice for payment proce"
type textarea "x"
type textarea "Please see the attached invoice for payment proces"
type textarea "x"
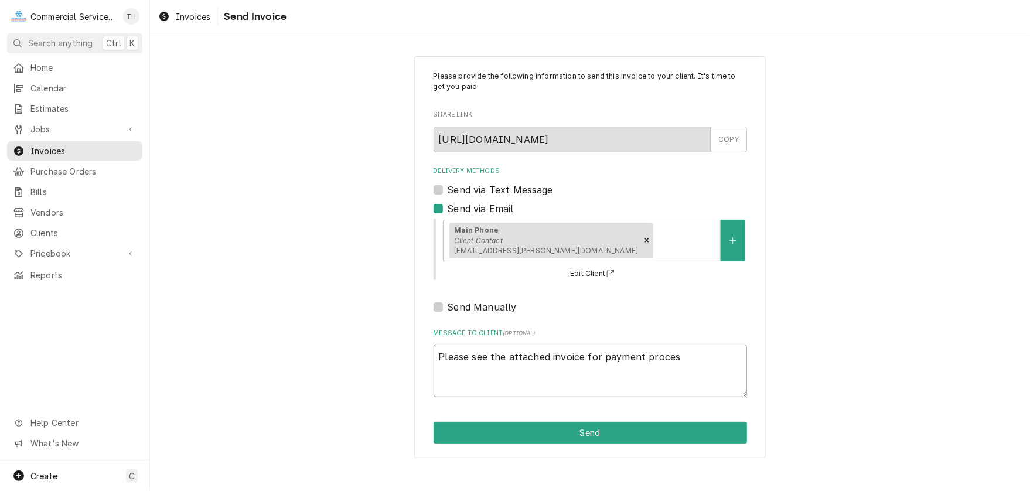
type textarea "Please see the attached invoice for payment process"
type textarea "x"
type textarea "Please see the attached invoice for payment processi"
type textarea "x"
type textarea "Please see the attached invoice for payment processin"
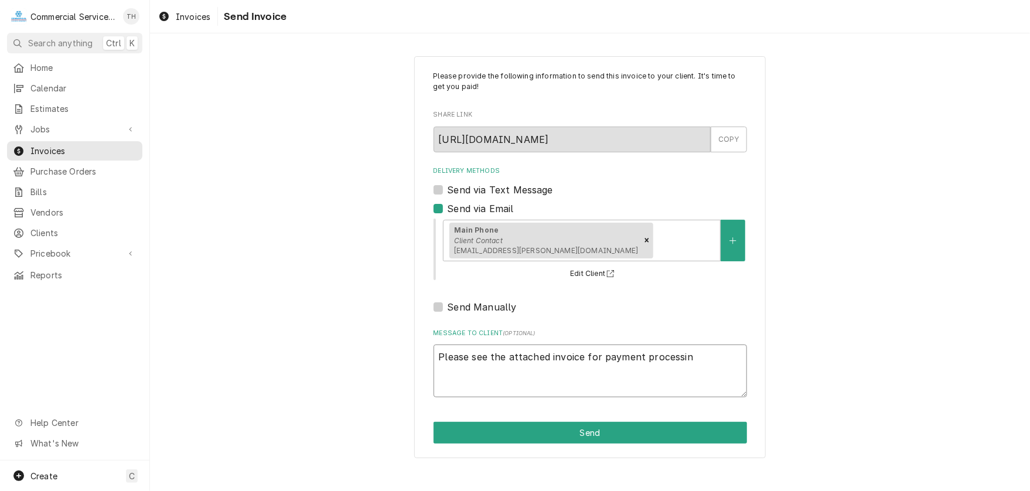
type textarea "x"
type textarea "Please see the attached invoice for payment processing"
type textarea "x"
type textarea "Please see the attached invoice for payment processing"
type textarea "x"
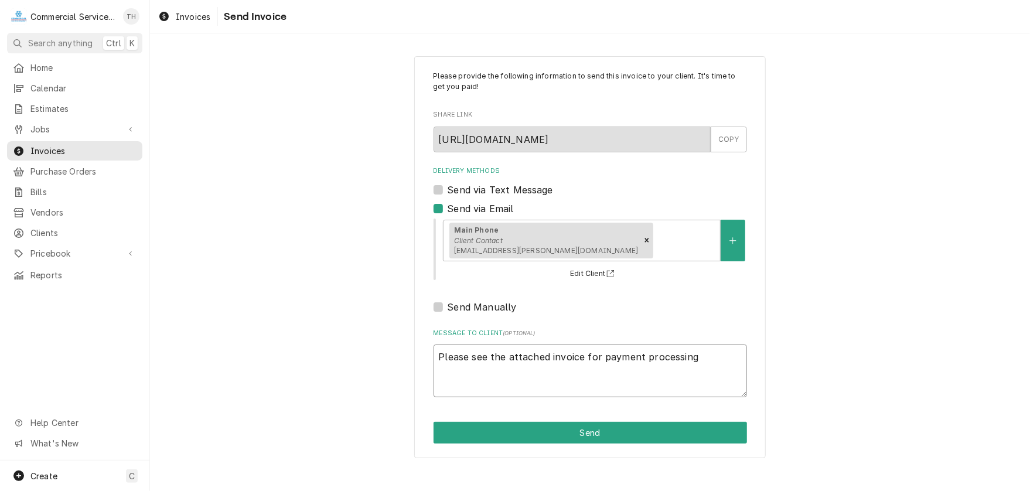
type textarea "Please see the attached invoice for payment processing T"
type textarea "x"
type textarea "Please see the attached invoice for payment processing Th"
type textarea "x"
type textarea "Please see the attached invoice for payment processing Tha"
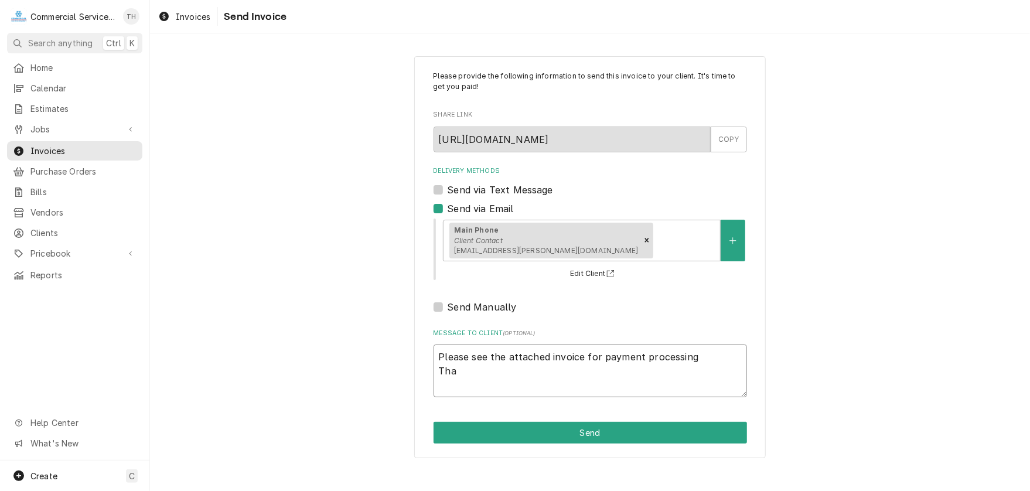
type textarea "x"
type textarea "Please see the attached invoice for payment processing Than"
type textarea "x"
type textarea "Please see the attached invoice for payment processing Thank"
type textarea "x"
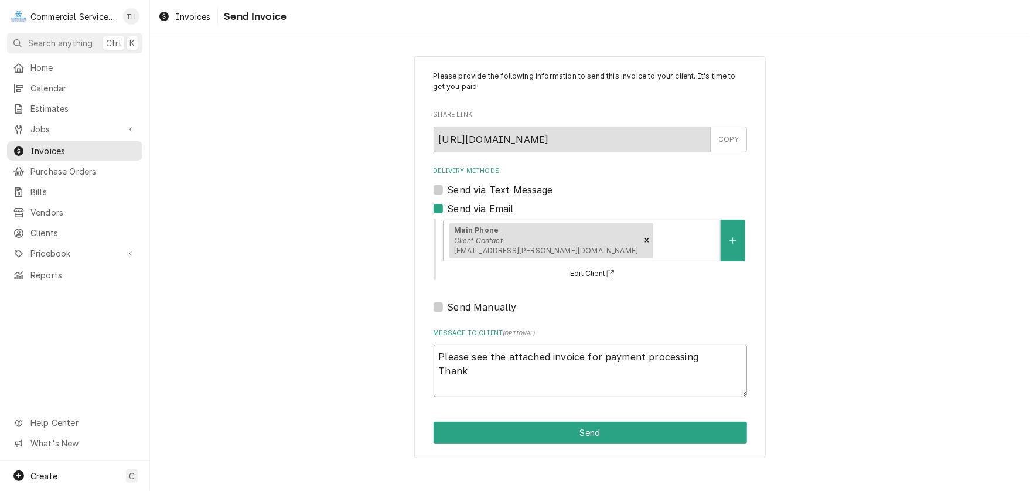
type textarea "Please see the attached invoice for payment processing Thank"
type textarea "x"
type textarea "Please see the attached invoice for payment processing Thank y"
type textarea "x"
type textarea "Please see the attached invoice for payment processing Thank yo"
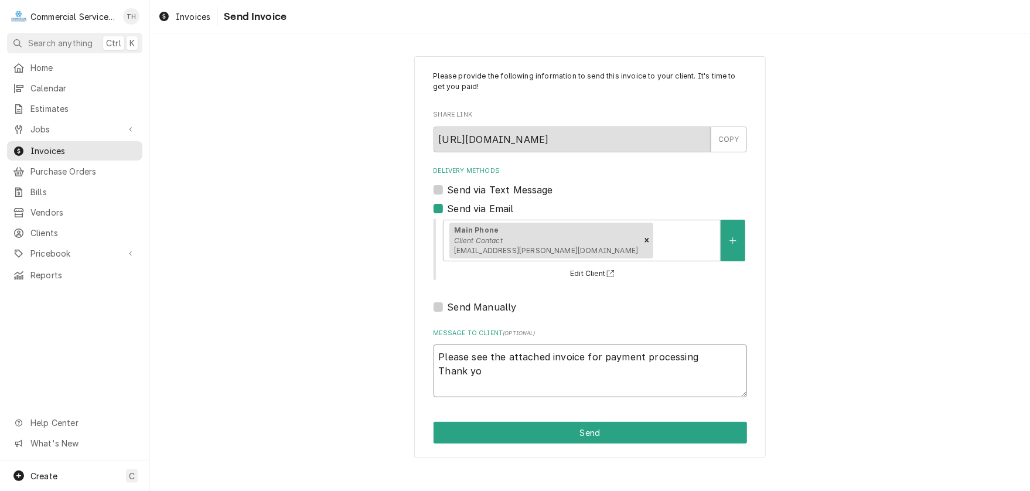
type textarea "x"
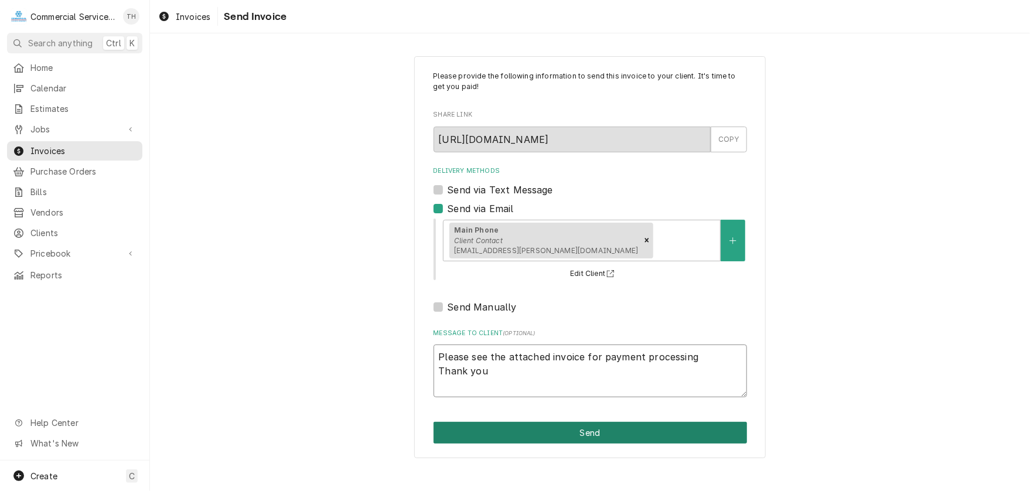
type textarea "Please see the attached invoice for payment processing Thank you"
click at [586, 425] on button "Send" at bounding box center [589, 433] width 313 height 22
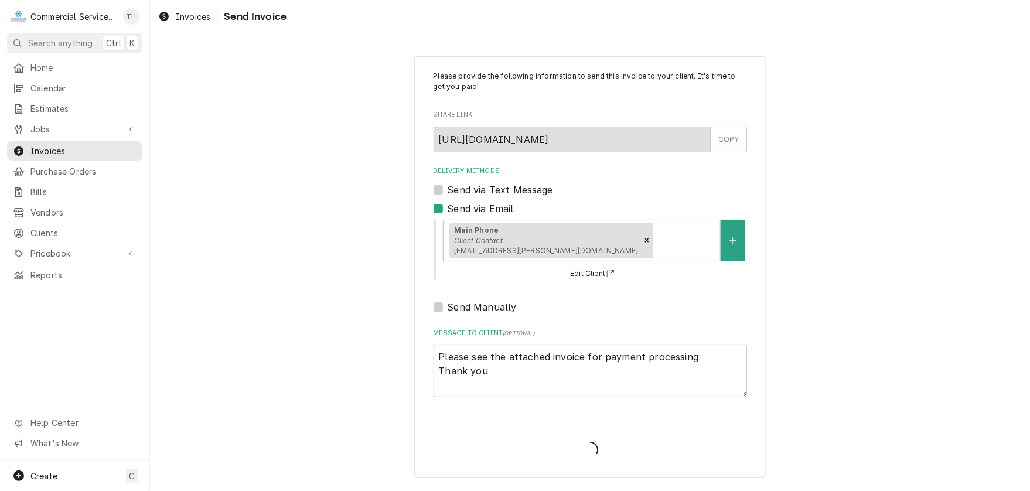
type textarea "x"
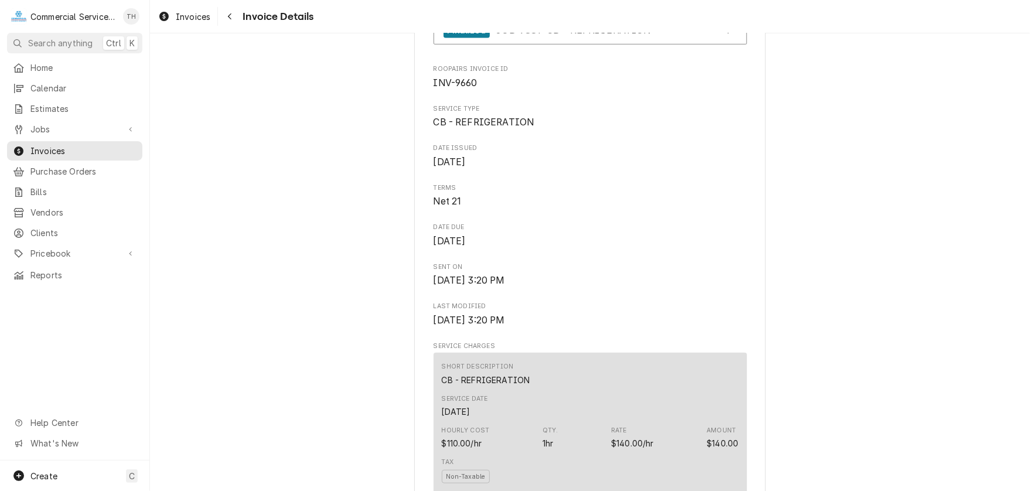
scroll to position [527, 0]
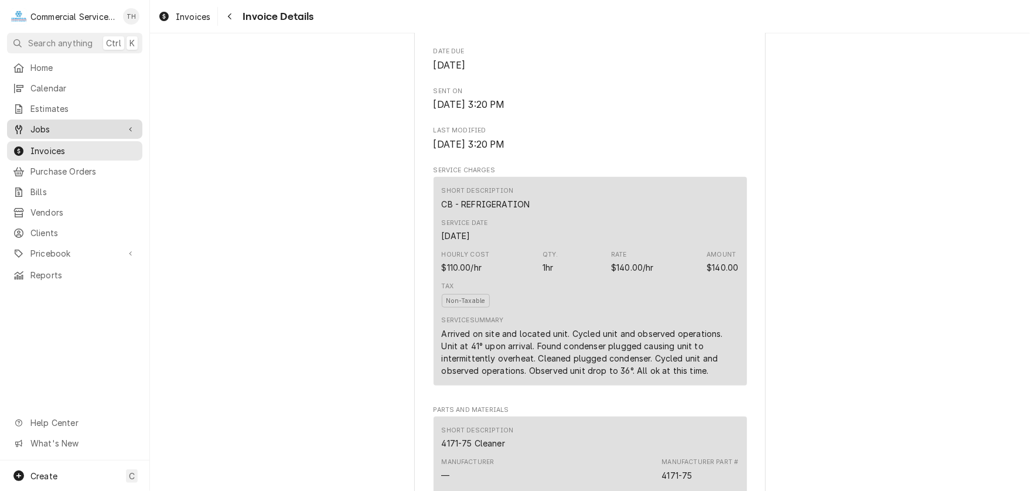
click at [76, 126] on span "Jobs" at bounding box center [74, 129] width 88 height 12
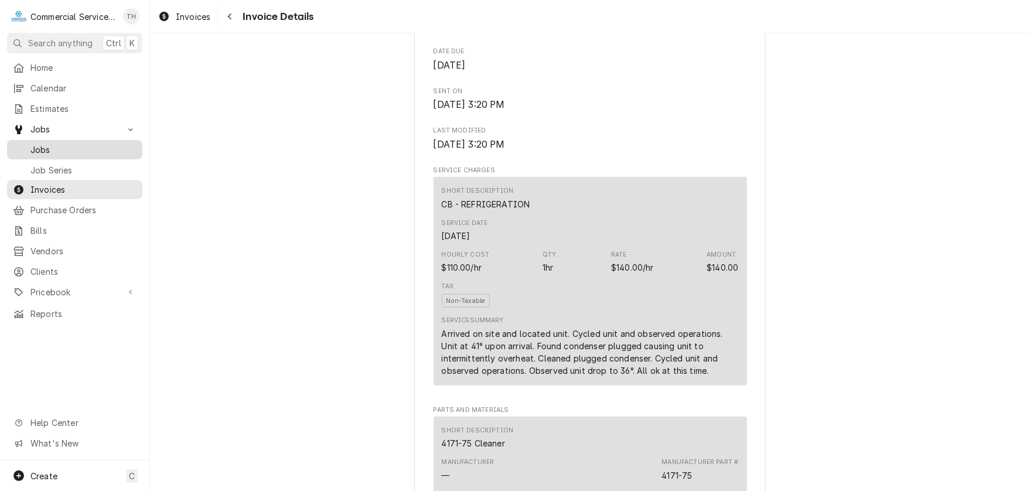
click at [66, 144] on span "Jobs" at bounding box center [83, 150] width 106 height 12
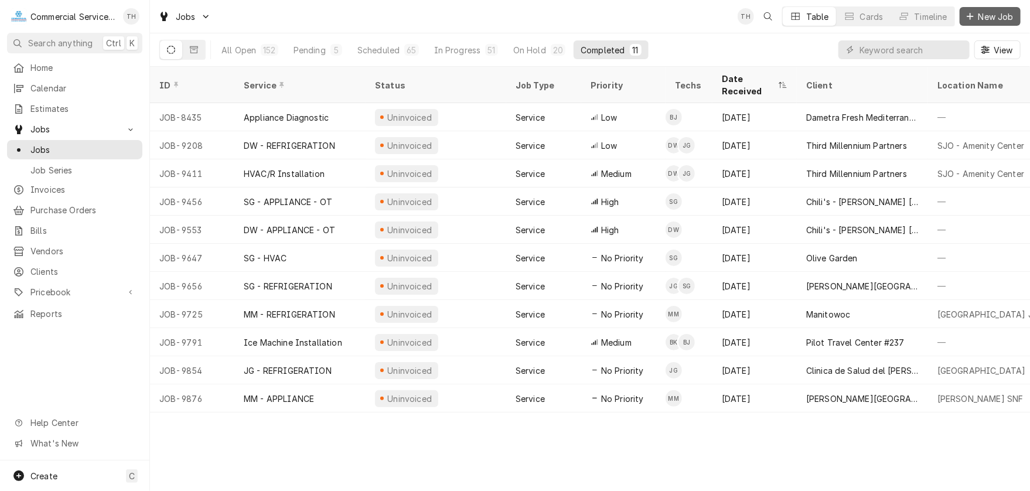
click at [989, 20] on span "New Job" at bounding box center [996, 17] width 40 height 12
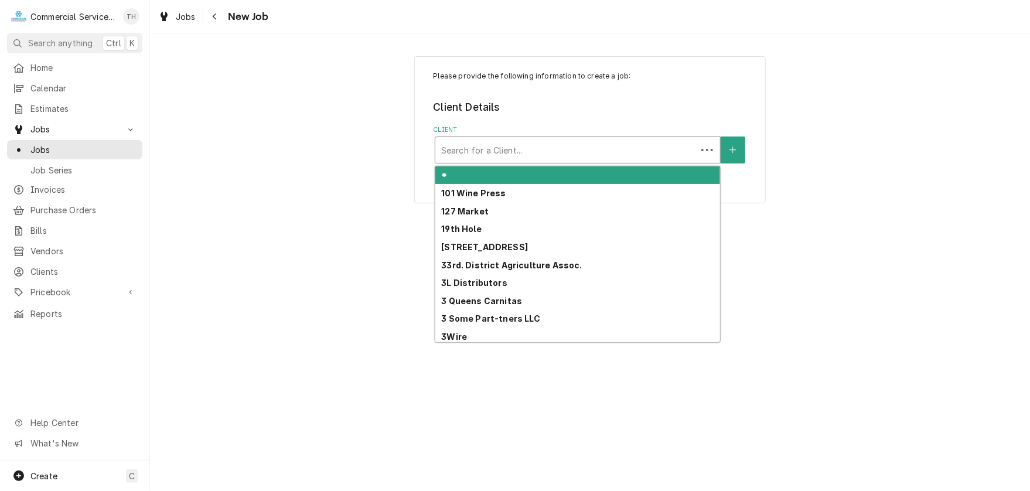
click at [499, 155] on div "Client" at bounding box center [566, 149] width 250 height 21
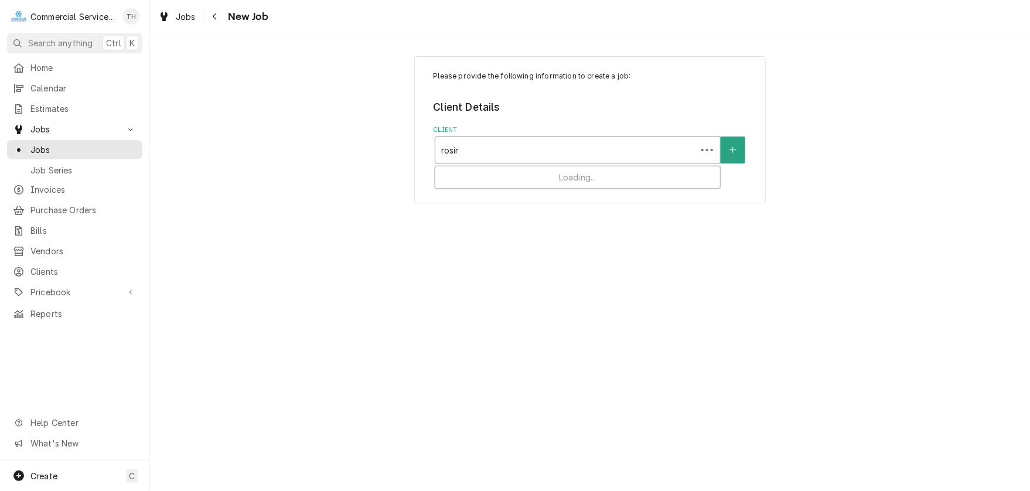
type input "rosine"
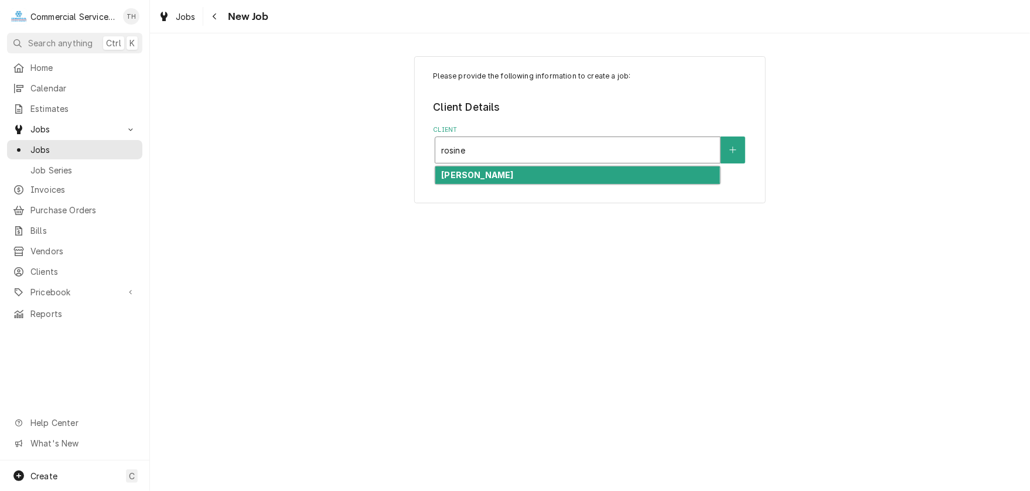
click at [494, 176] on div "[PERSON_NAME]" at bounding box center [577, 175] width 285 height 18
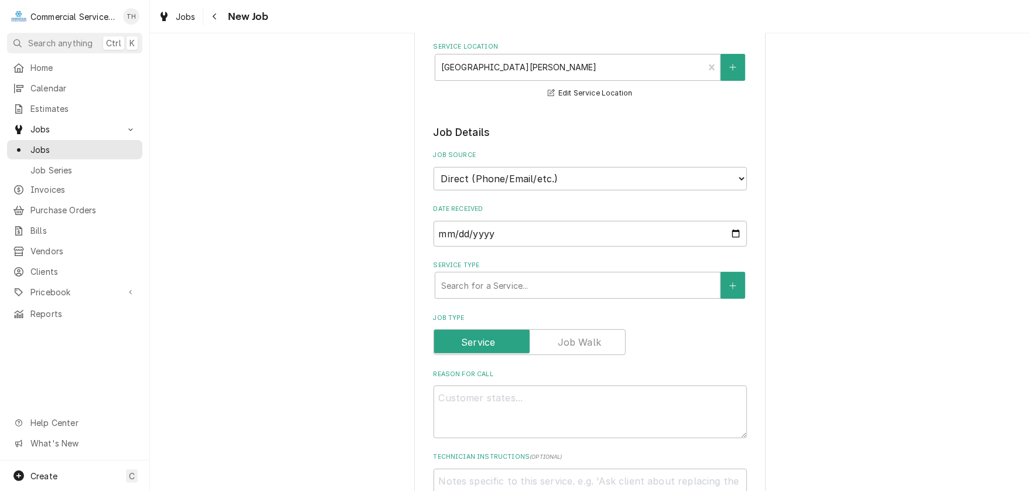
scroll to position [176, 0]
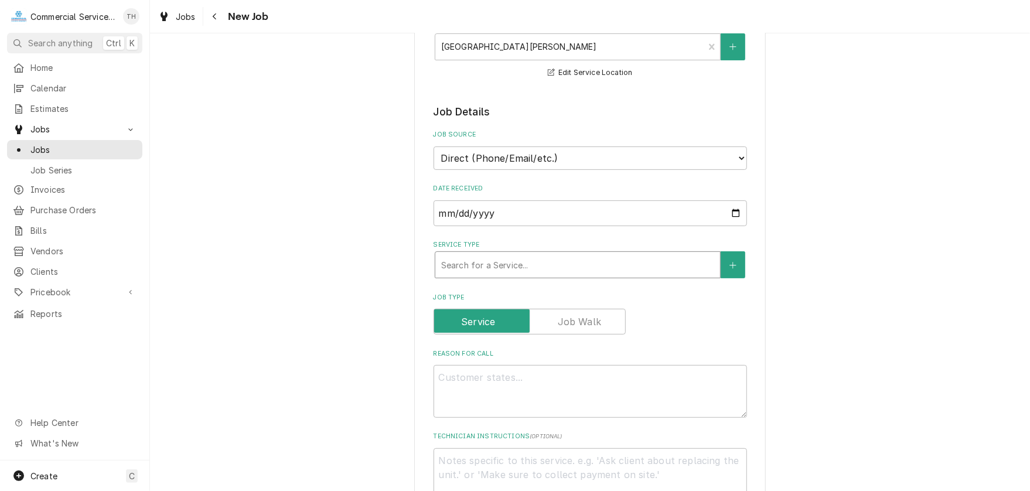
click at [506, 261] on div "Service Type" at bounding box center [577, 264] width 273 height 21
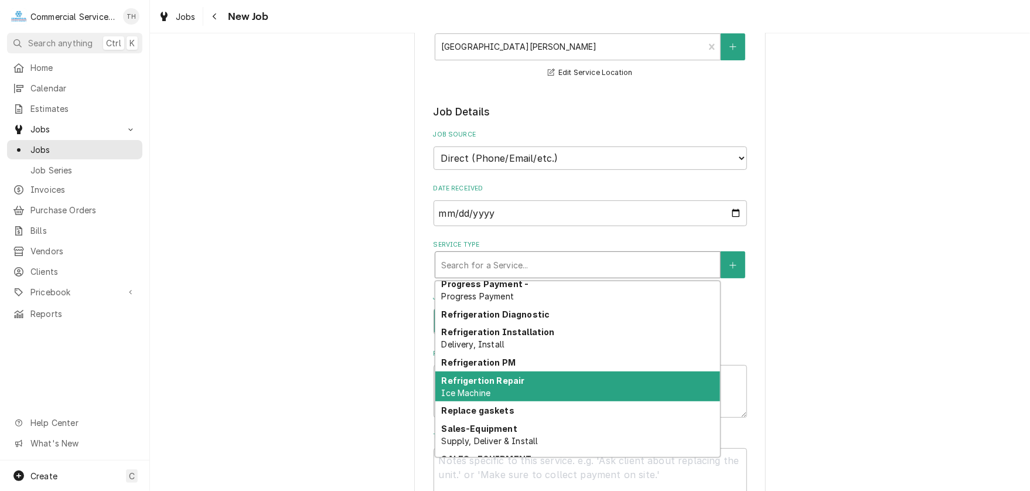
scroll to position [2084, 0]
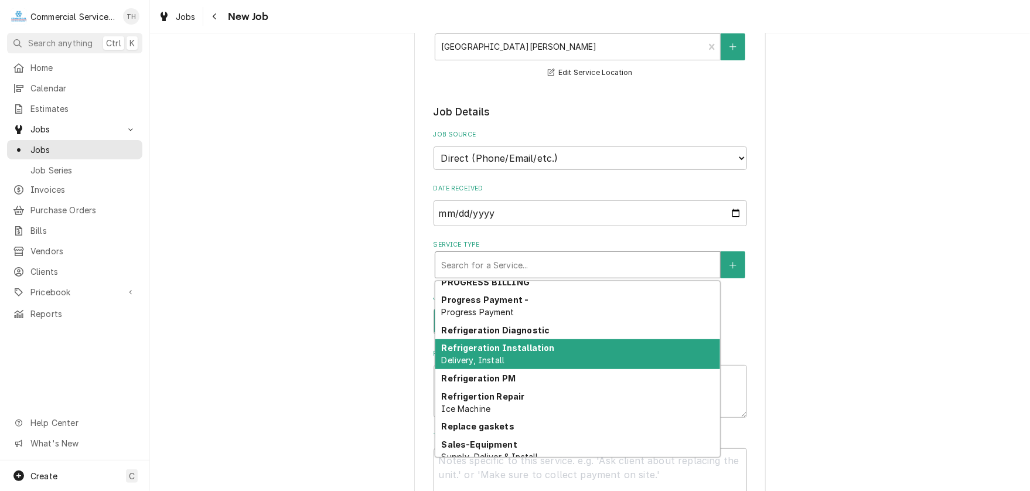
click at [526, 344] on strong "Refrigeration Installation" at bounding box center [497, 348] width 113 height 10
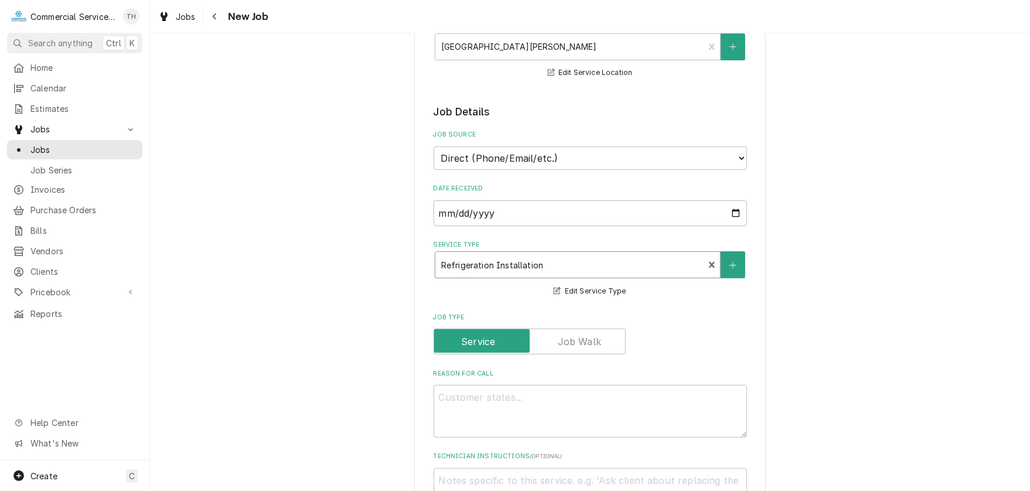
scroll to position [293, 0]
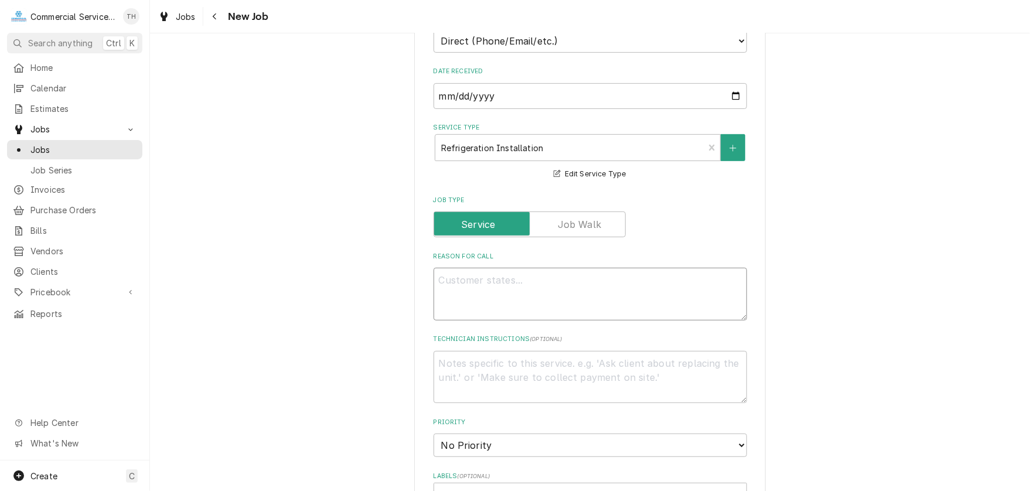
click at [481, 283] on textarea "Reason For Call" at bounding box center [589, 294] width 313 height 53
type textarea "x"
type textarea "p"
type textarea "x"
type textarea "pi"
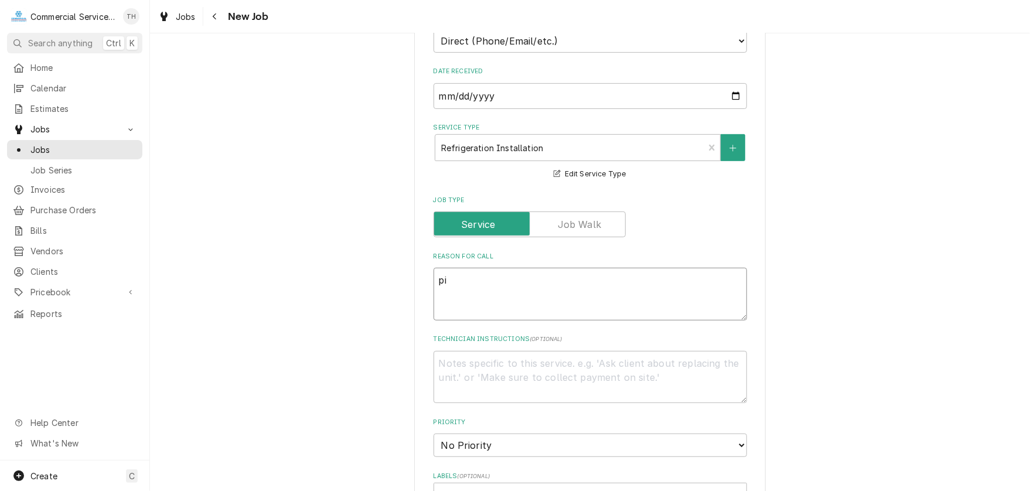
type textarea "x"
type textarea "pic"
type textarea "x"
type textarea "picj"
type textarea "x"
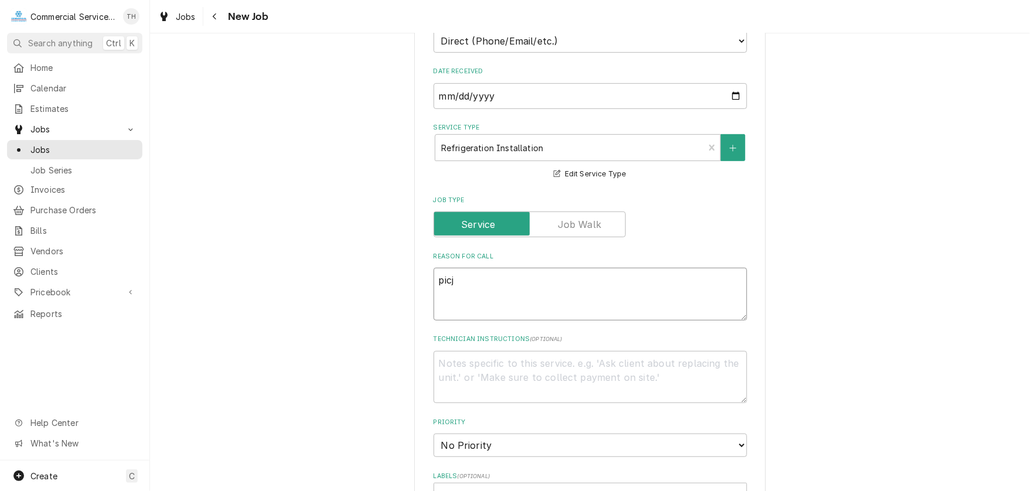
type textarea "pic"
type textarea "x"
type textarea "pick"
type textarea "x"
type textarea "pick"
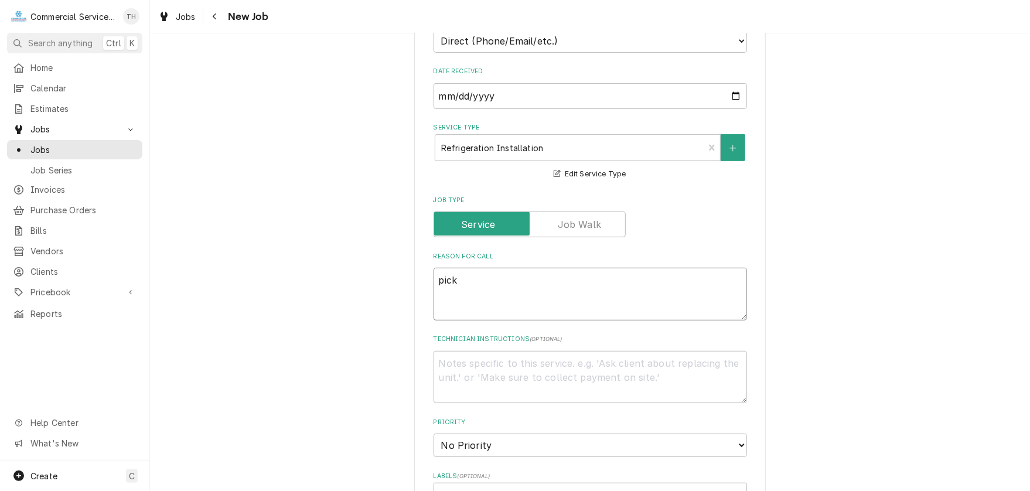
type textarea "x"
type textarea "pick u"
type textarea "x"
type textarea "pick up"
type textarea "x"
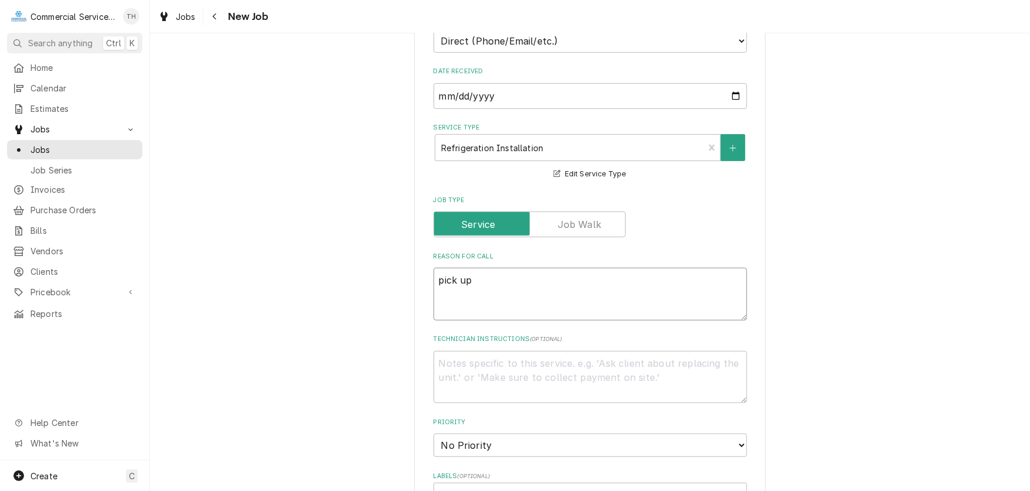
type textarea "pick up"
type textarea "x"
type textarea "pick up t"
type textarea "x"
type textarea "pick up tw"
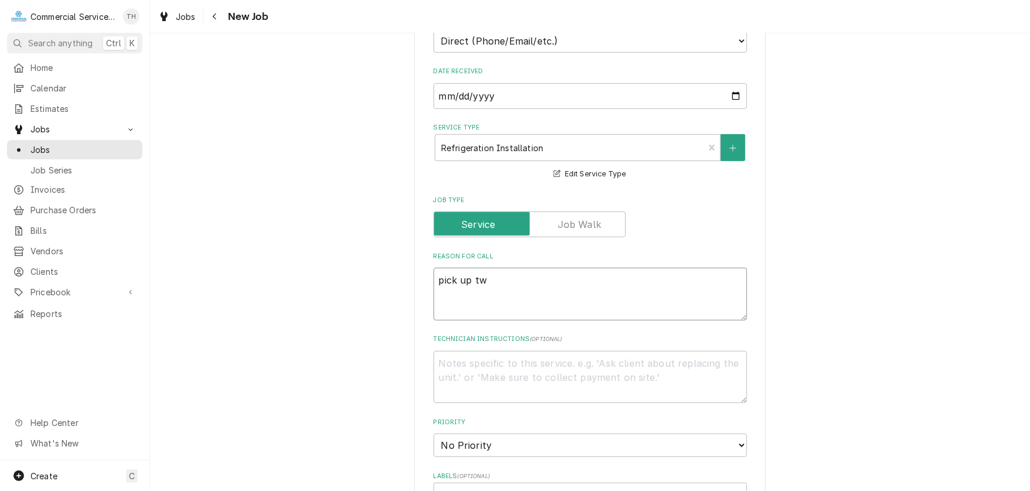
type textarea "x"
type textarea "pick up two"
type textarea "x"
type textarea "pick up two"
type textarea "x"
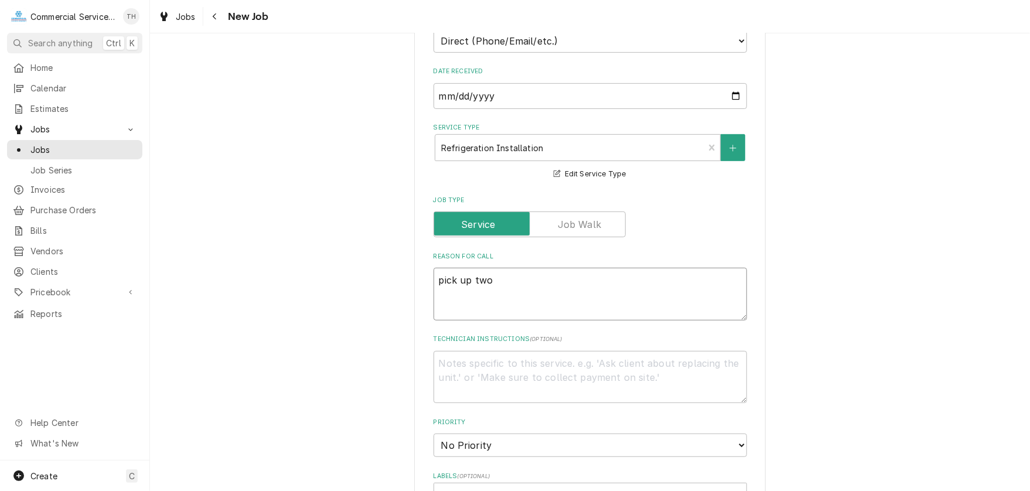
type textarea "pick up two d"
type textarea "x"
type textarea "pick up two do"
type textarea "x"
type textarea "pick up two doo"
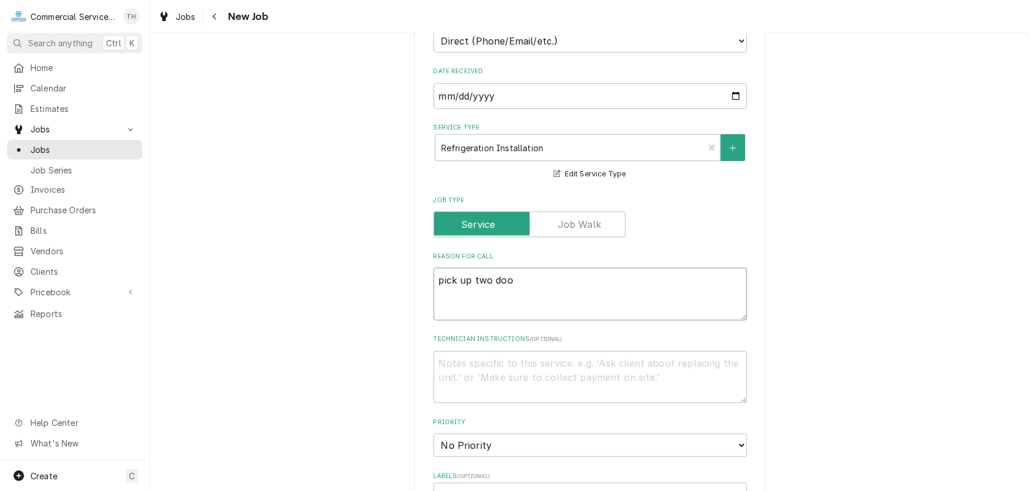
type textarea "x"
type textarea "pick up two door"
type textarea "x"
type textarea "pick up two door"
type textarea "x"
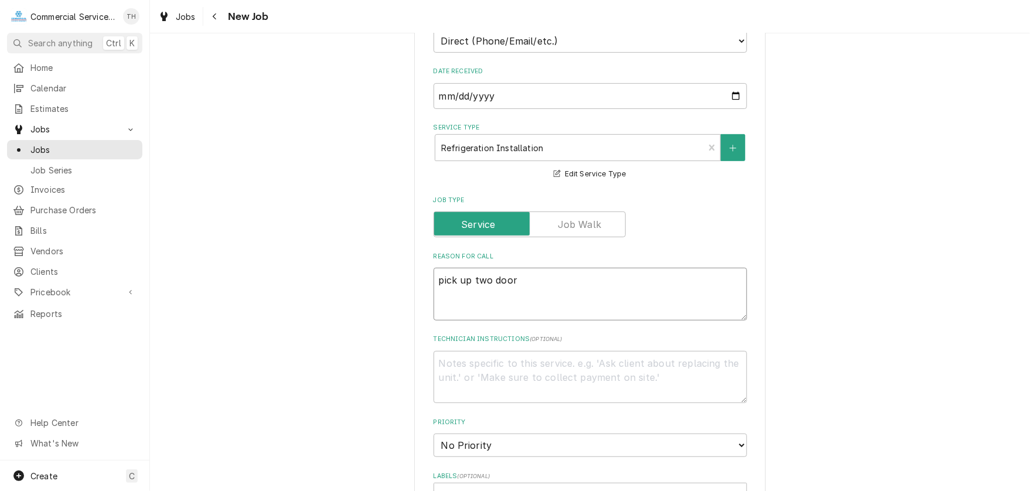
type textarea "pick up two door c"
type textarea "x"
type textarea "pick up two door co"
type textarea "x"
type textarea "pick up two door coo"
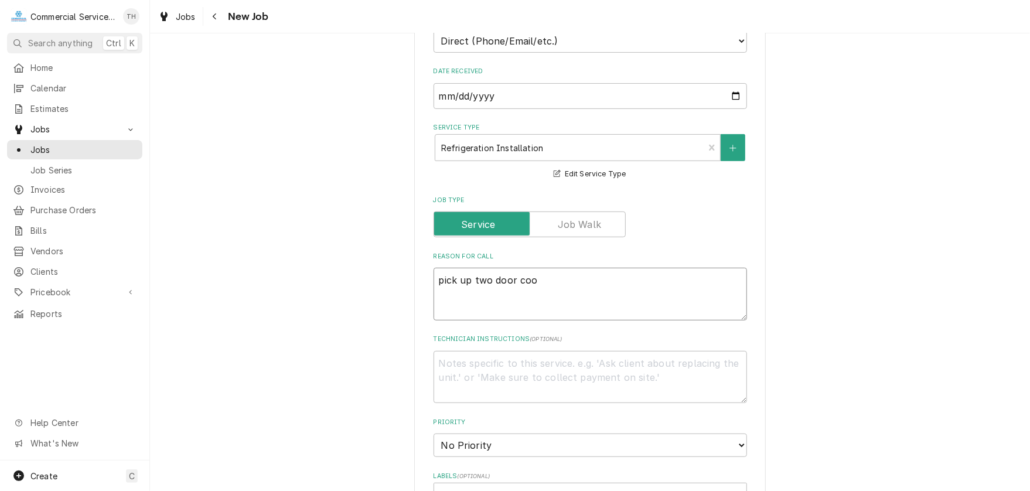
type textarea "x"
type textarea "pick up two door cool"
type textarea "x"
type textarea "pick up two door coole"
type textarea "x"
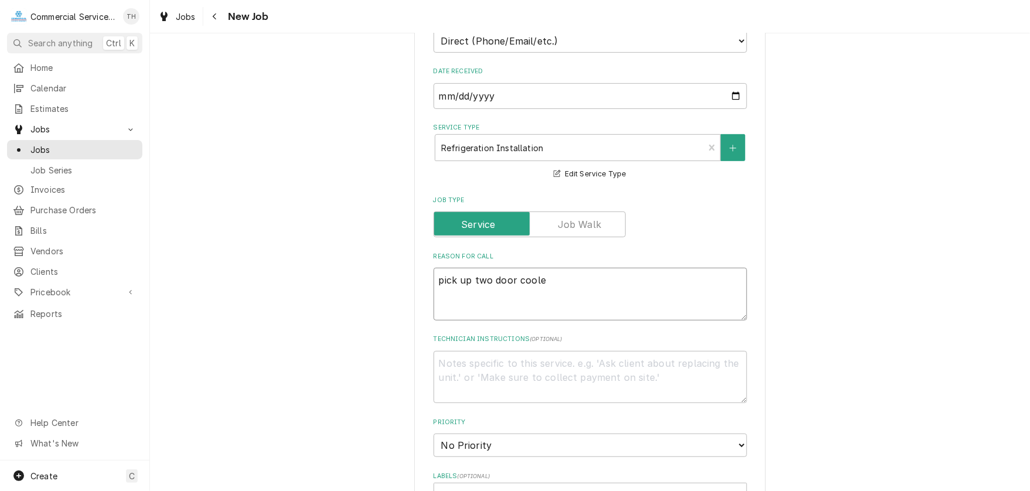
type textarea "pick up two door cooler"
type textarea "x"
type textarea "pick up two door cooler"
type textarea "x"
type textarea "pick up two door cooler a"
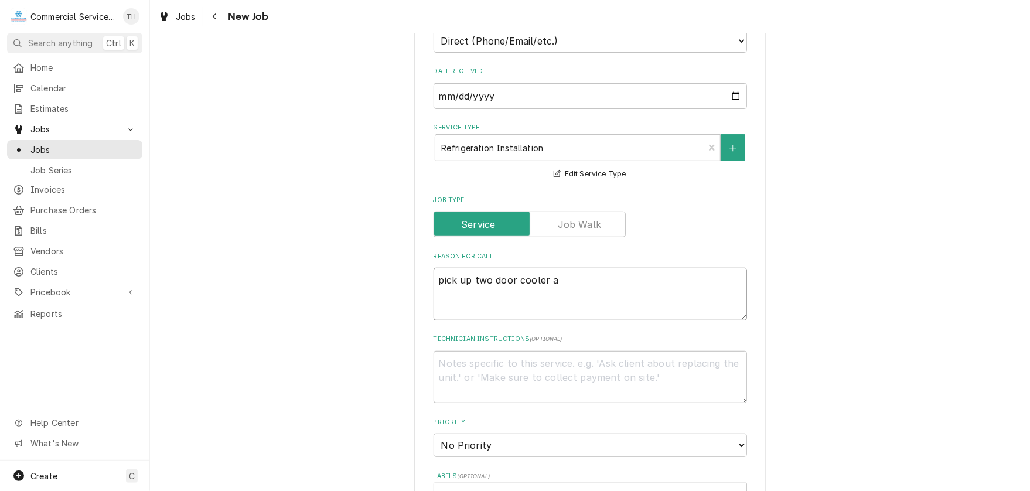
type textarea "x"
type textarea "pick up two door cooler at"
type textarea "x"
type textarea "pick up two door cooler at"
type textarea "x"
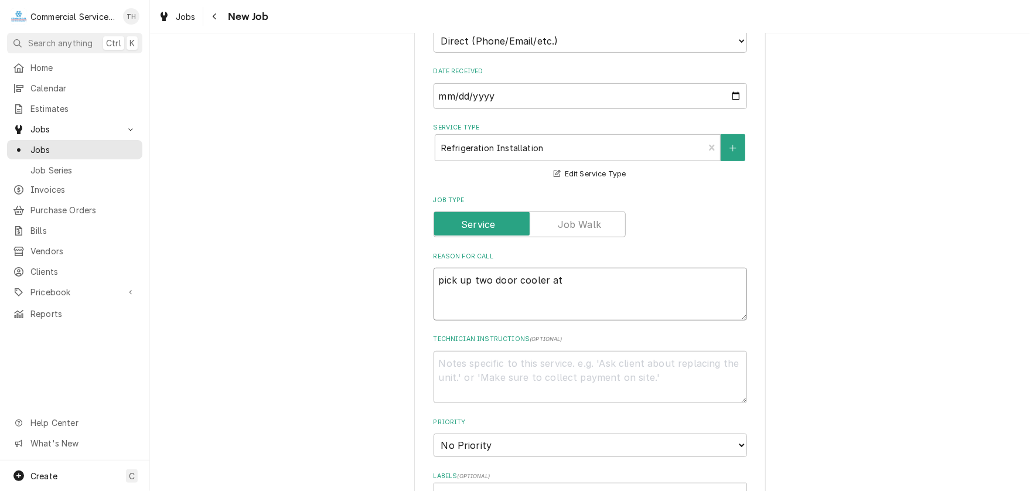
type textarea "pick up two door cooler at C"
type textarea "x"
type textarea "pick up two door cooler at Ca"
type textarea "x"
type textarea "pick up two door cooler at Caf"
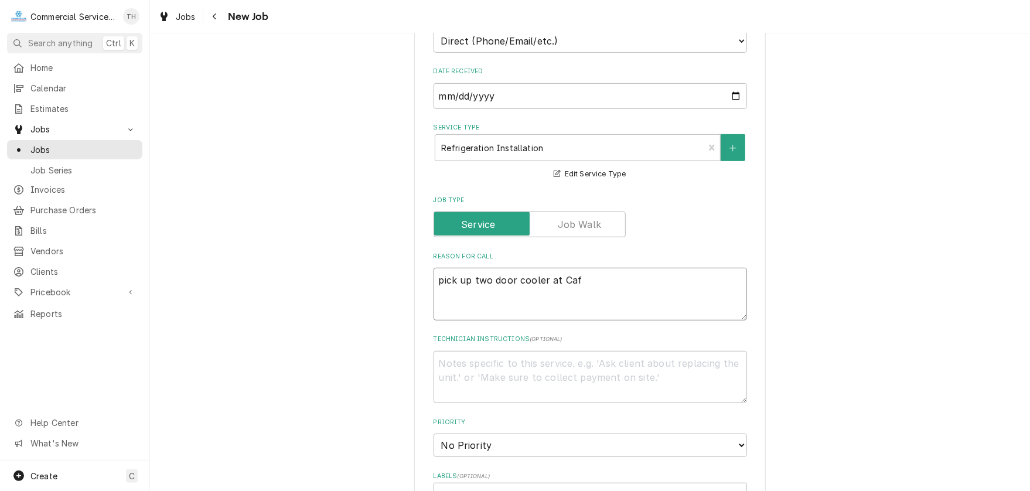
type textarea "x"
type textarea "pick up two door cooler at Cafe"
type textarea "x"
type textarea "pick up two door cooler at Cafe"
type textarea "x"
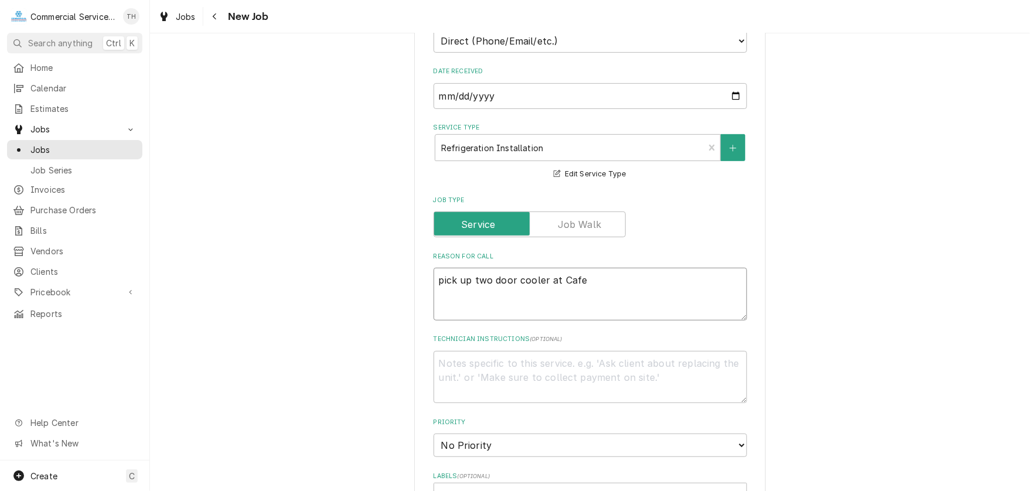
type textarea "pick up two door cooler at Cafe b"
type textarea "x"
type textarea "pick up two door cooler at Cafe by"
type textarea "x"
type textarea "pick up two door cooler at Cafe by"
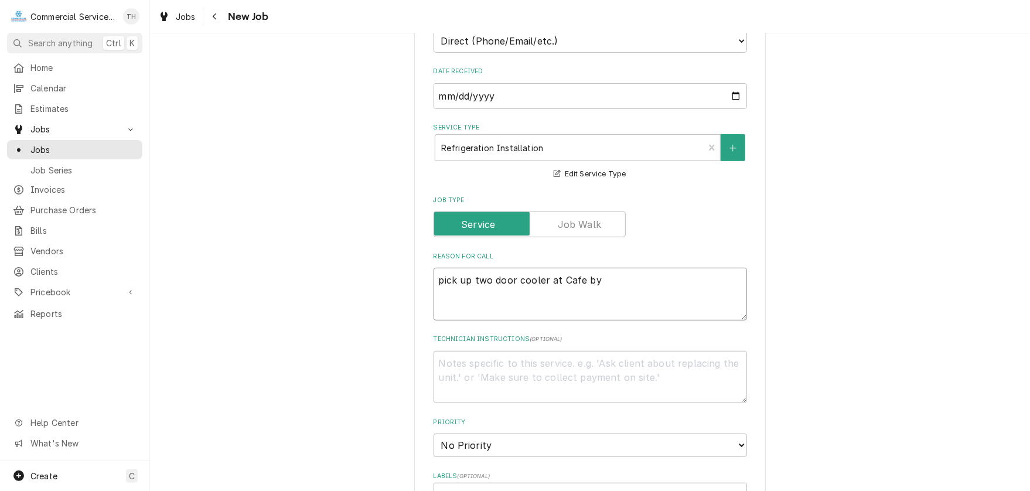
type textarea "x"
type textarea "pick up two door cooler at Cafe by R"
type textarea "x"
type textarea "pick up two door cooler at Cafe by Ro"
type textarea "x"
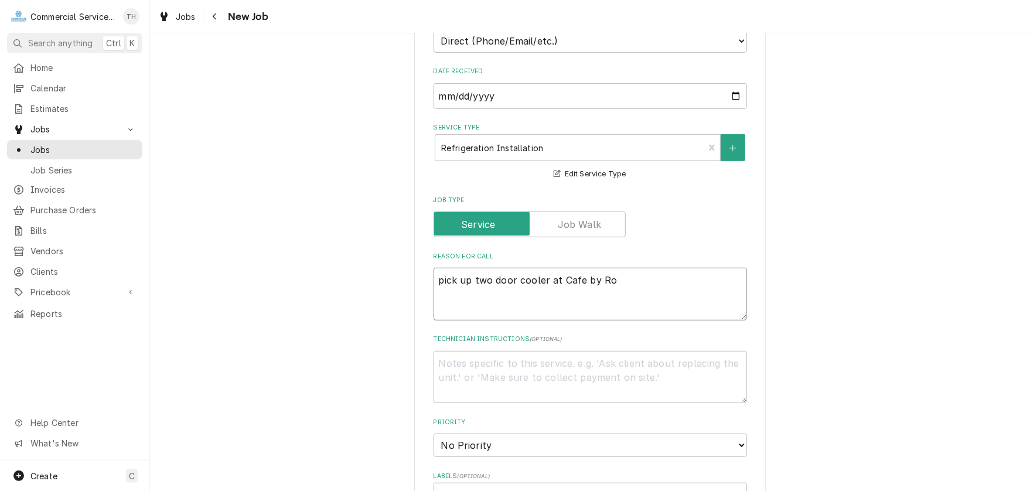
type textarea "pick up two door cooler at Cafe by Ros"
type textarea "x"
type textarea "pick up two door cooler at Cafe by Rosi"
type textarea "x"
type textarea "pick up two door cooler at Cafe by Rosin"
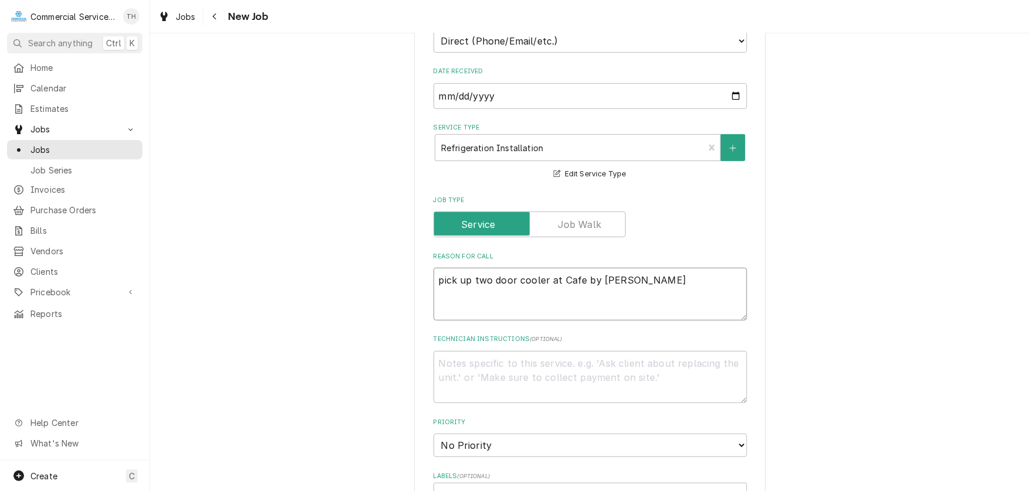
type textarea "x"
type textarea "pick up two door cooler at Cafe by Rosine"
type textarea "x"
type textarea "pick up two door cooler at Cafe by Rosines"
type textarea "x"
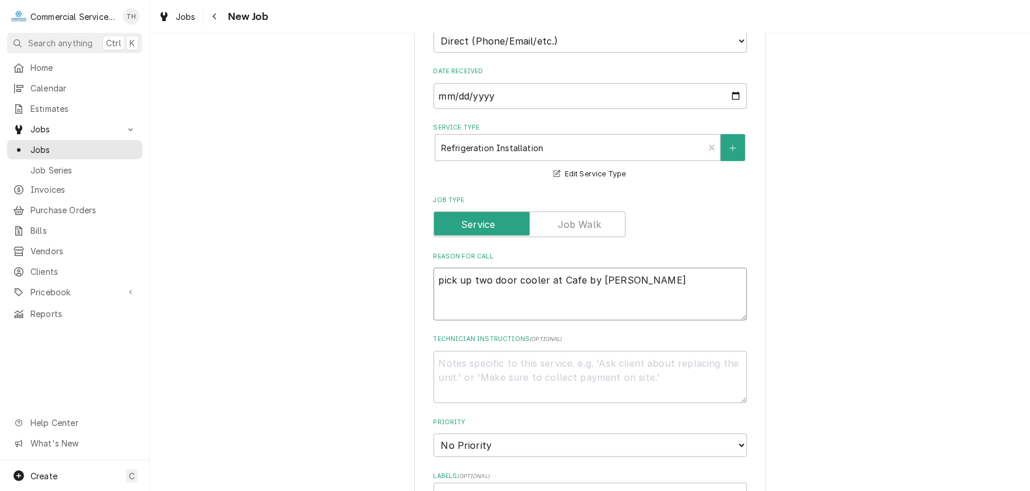
type textarea "pick up two door cooler at Cafe by Rosines"
type textarea "x"
type textarea "pick up two door cooler at Cafe by Rosines l"
type textarea "x"
type textarea "pick up two door cooler at Cafe by Rosines lo"
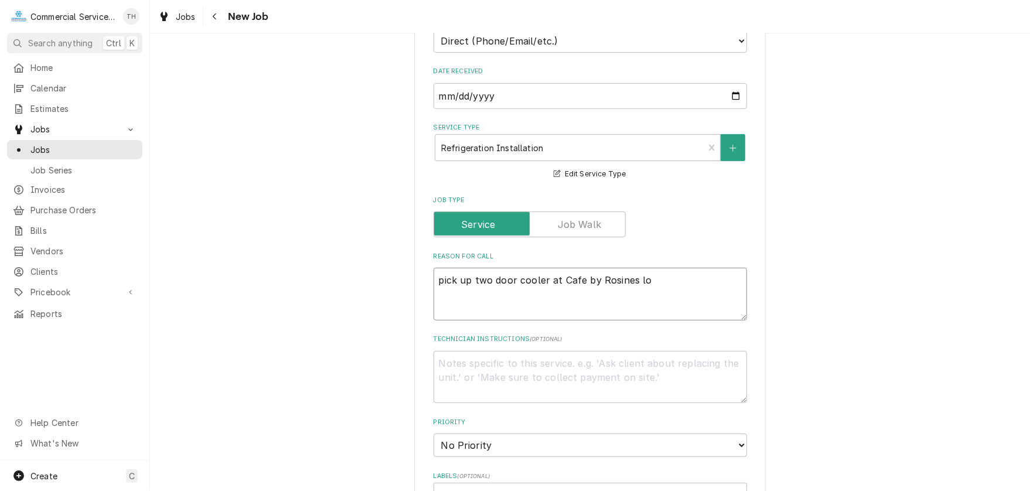
type textarea "x"
type textarea "pick up two door cooler at Cafe by Rosines loc"
type textarea "x"
type textarea "pick up two door cooler at Cafe by Rosines loca"
type textarea "x"
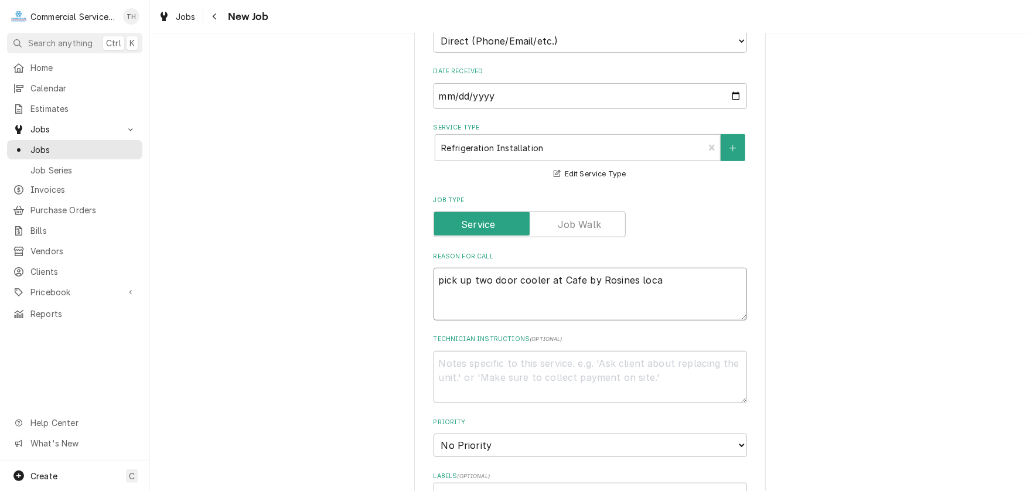
type textarea "pick up two door cooler at Cafe by Rosines locat"
type textarea "x"
type textarea "pick up two door cooler at Cafe by Rosines locate"
type textarea "x"
type textarea "pick up two door cooler at Cafe by Rosines located"
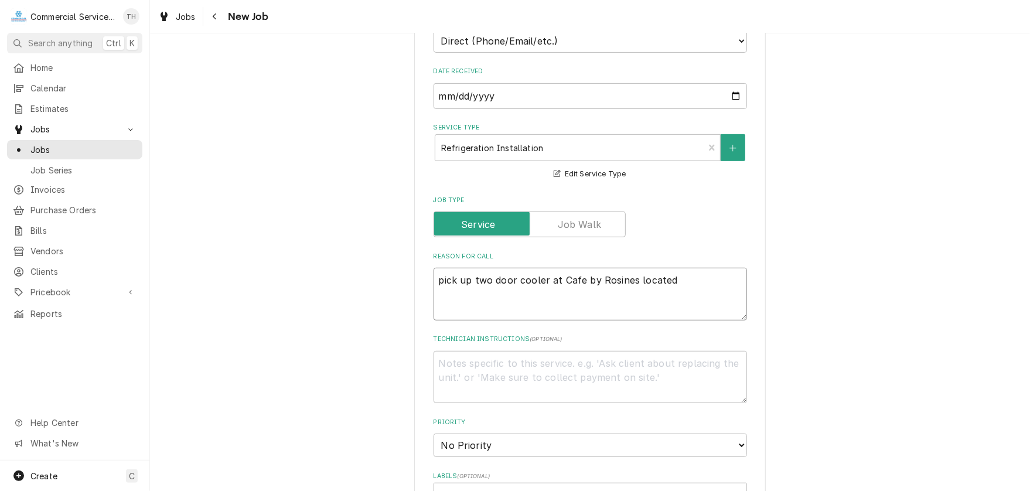
type textarea "x"
type textarea "pick up two door cooler at Cafe by Rosines located"
type textarea "x"
type textarea "pick up two door cooler at Cafe by Rosines located a"
type textarea "x"
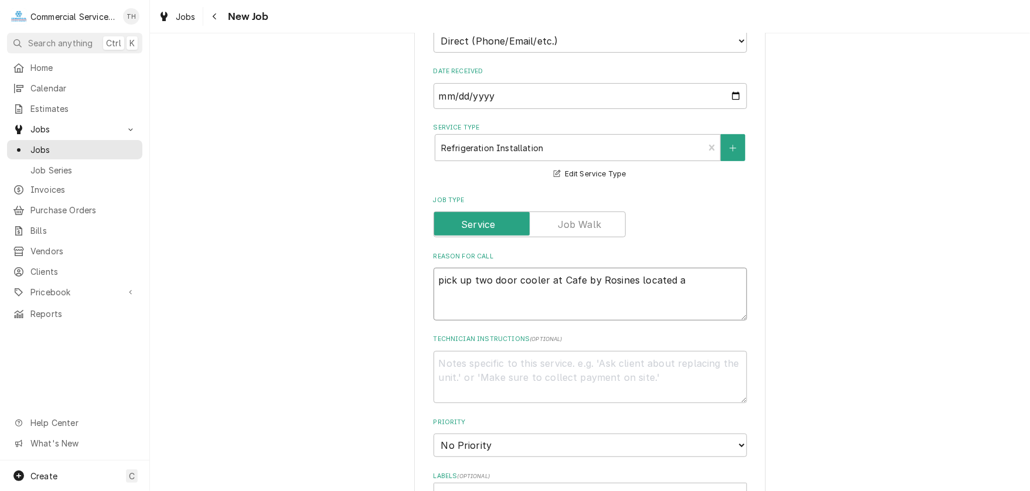
type textarea "pick up two door cooler at Cafe by Rosines located at"
type textarea "x"
type textarea "pick up two door cooler at Cafe by Rosines located at"
type textarea "x"
type textarea "pick up two door cooler at Cafe by Rosines located at 2"
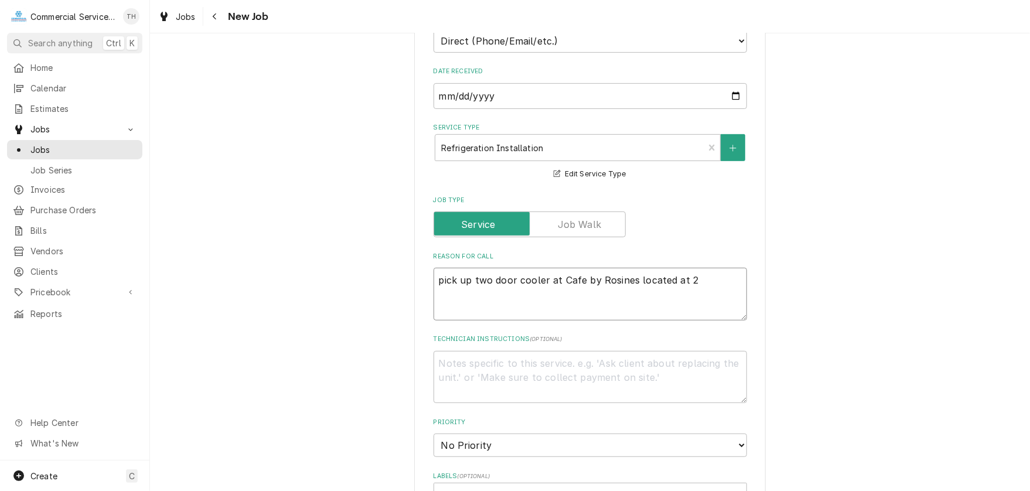
type textarea "x"
type textarea "pick up two door cooler at Cafe by Rosines located at 21"
type textarea "x"
type textarea "pick up two door cooler at Cafe by Rosines located at 216"
type textarea "x"
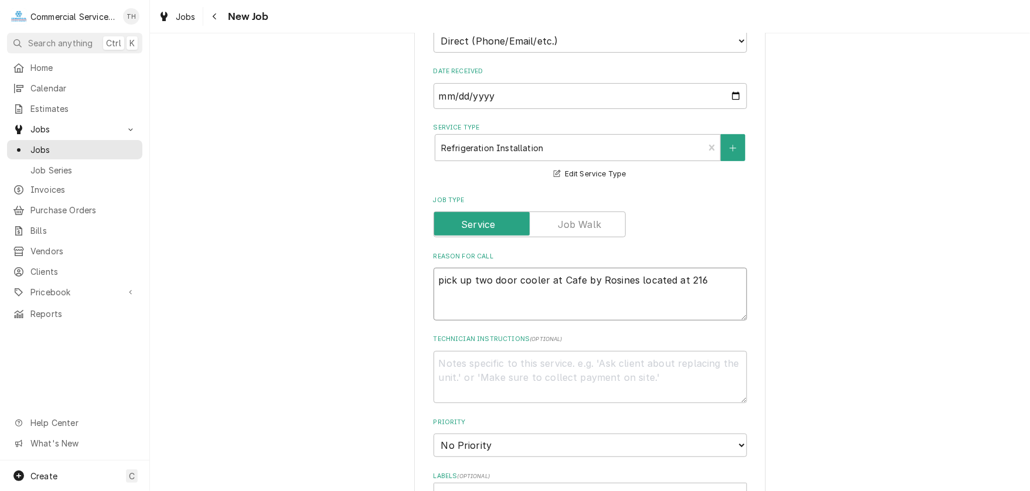
type textarea "pick up two door cooler at Cafe by Rosines located at 2160"
type textarea "x"
type textarea "pick up two door cooler at Cafe by Rosines located at 2160"
type textarea "x"
type textarea "pick up two door cooler at Cafe by Rosines located at 2160 C"
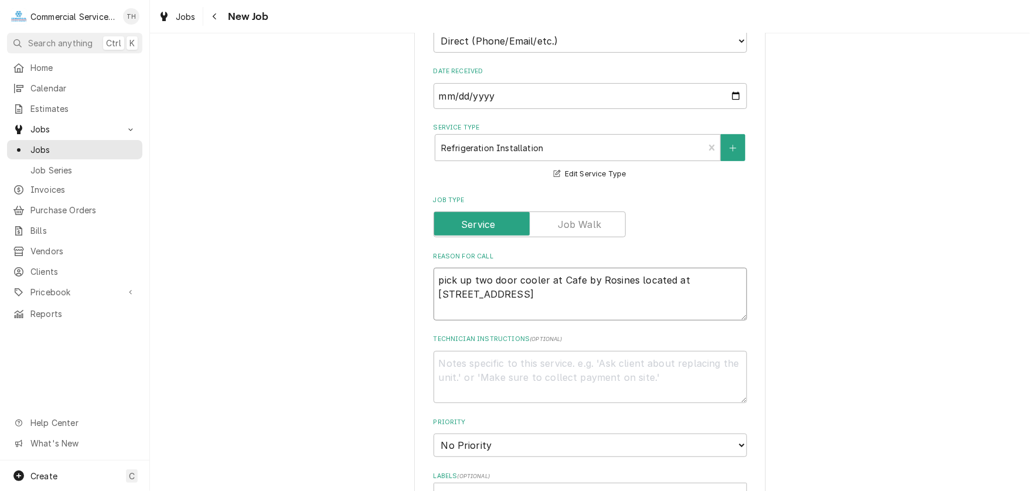
type textarea "x"
type textarea "pick up two door cooler at Cafe by Rosines located at 2160 Ca"
type textarea "x"
type textarea "pick up two door cooler at Cafe by Rosines located at 2160 Cal"
type textarea "x"
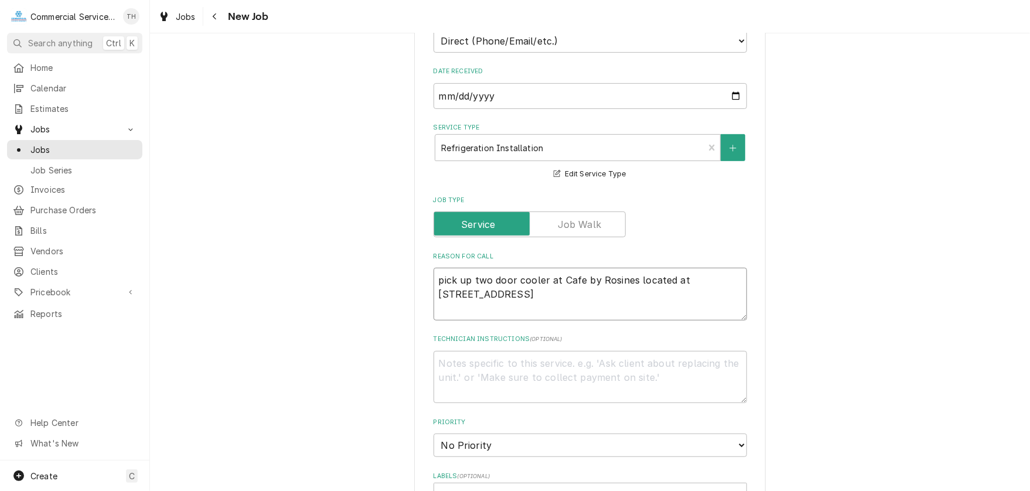
type textarea "pick up two door cooler at Cafe by Rosines located at 2160 Cali"
type textarea "x"
type textarea "pick up two door cooler at Cafe by Rosines located at 2160 Calif"
type textarea "x"
type textarea "pick up two door cooler at Cafe by Rosines located at 2160 Califo"
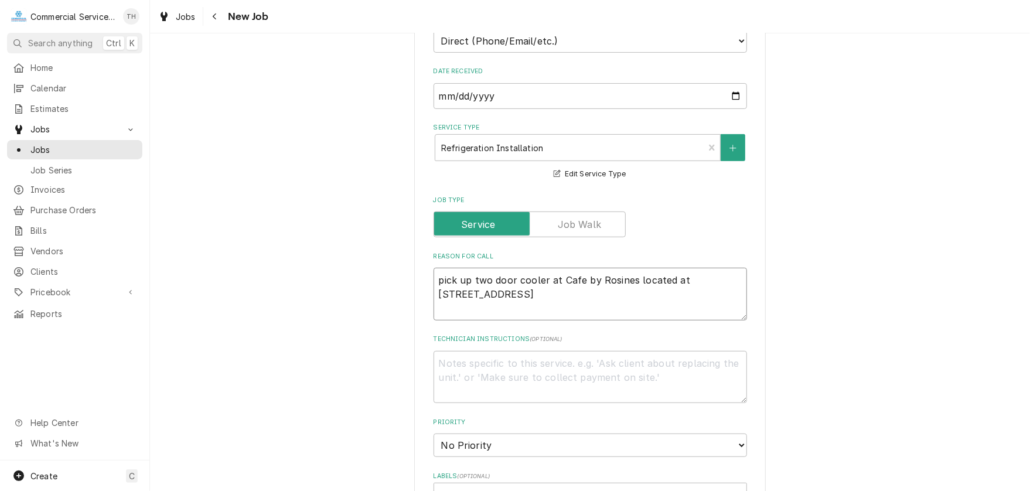
type textarea "x"
type textarea "pick up two door cooler at Cafe by Rosines located at 2160 Califor"
type textarea "x"
type textarea "pick up two door cooler at Cafe by Rosines located at 2160 Californ"
type textarea "x"
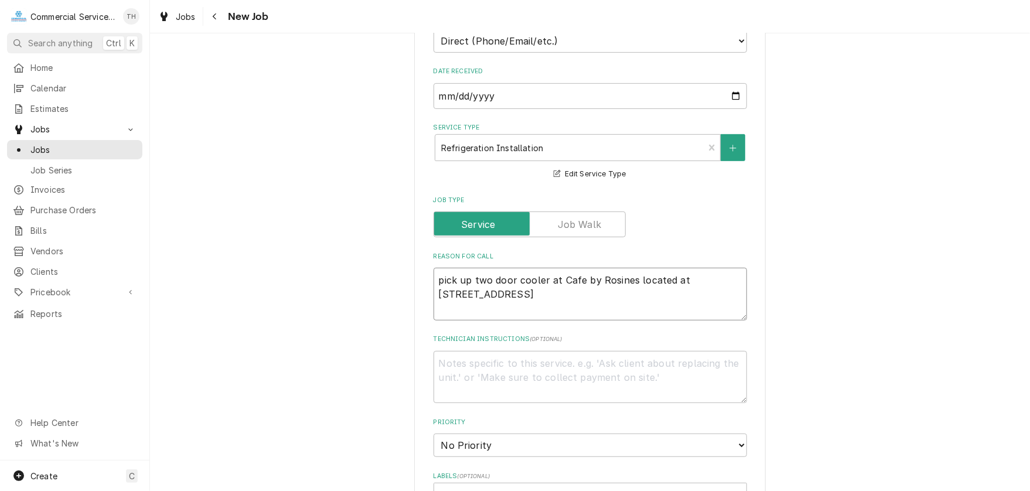
type textarea "pick up two door cooler at Cafe by Rosines located at 2160 Californa"
type textarea "x"
type textarea "pick up two door cooler at Cafe by Rosines located at 2160 Californai"
type textarea "x"
type textarea "pick up two door cooler at Cafe by Rosines located at 2160 Californai"
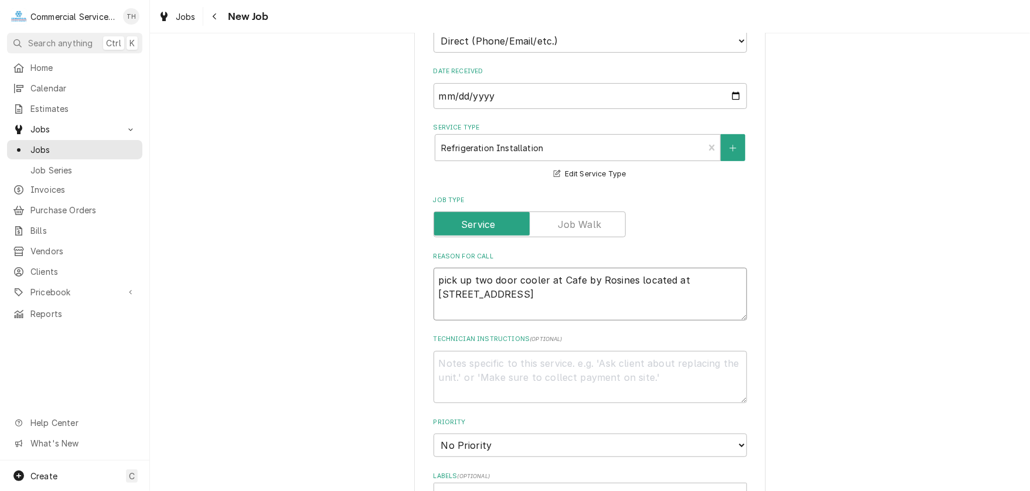
type textarea "x"
type textarea "pick up two door cooler at Cafe by Rosines located at 2160 Californai A"
type textarea "x"
type textarea "pick up two door cooler at Cafe by Rosines located at 2160 Californai AV"
type textarea "x"
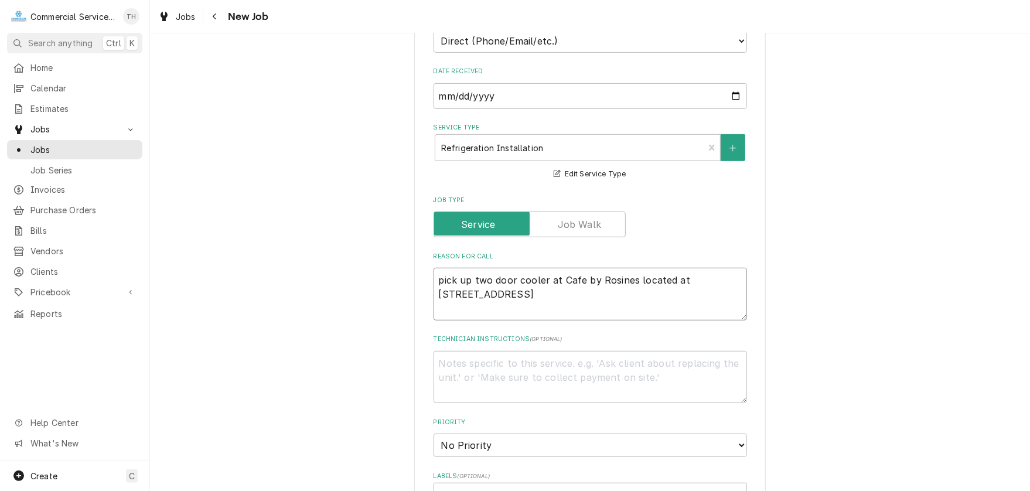
type textarea "pick up two door cooler at Cafe by Rosines located at 2160 Californai AVe"
type textarea "x"
type textarea "pick up two door cooler at Cafe by Rosines located at 2160 Californai Ae"
type textarea "x"
type textarea "pick up two door cooler at Cafe by Rosines located at 2160 Californai Ave"
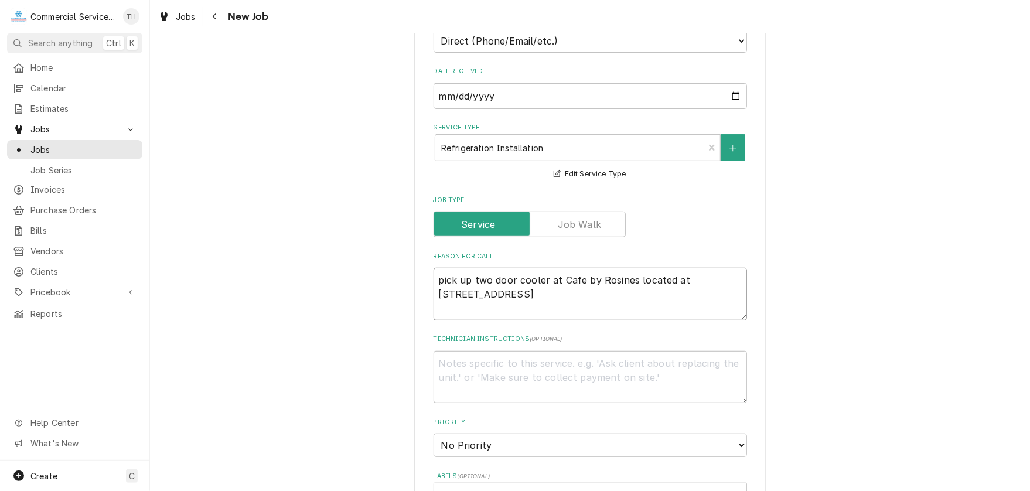
type textarea "x"
type textarea "pick up two door cooler at Cafe by Rosines located at 2160 Californai Ave"
type textarea "x"
type textarea "pick up two door cooler at Cafe by Rosines located at 2160 Californai Ave i"
type textarea "x"
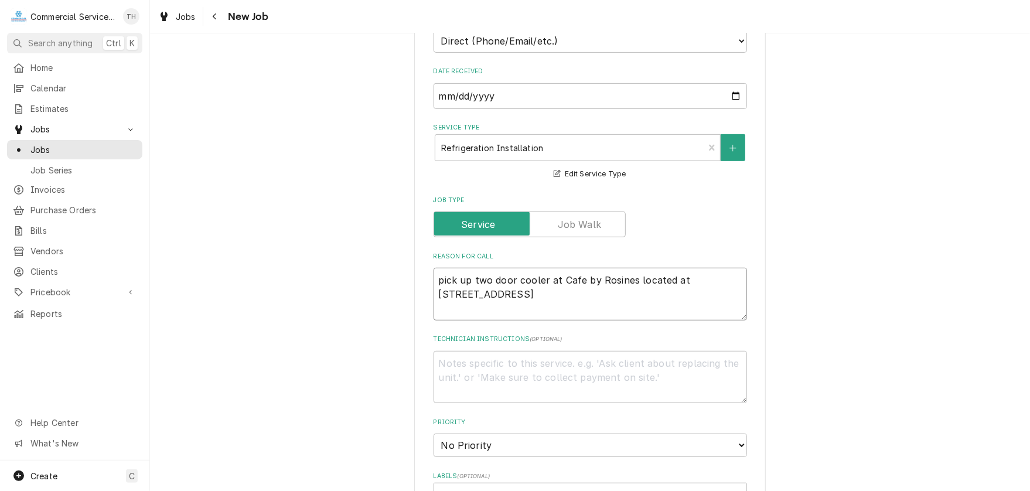
type textarea "pick up two door cooler at Cafe by Rosines located at 2160 Californai Ave in"
type textarea "x"
type textarea "pick up two door cooler at Cafe by Rosines located at 2160 Californai Ave in"
type textarea "x"
type textarea "pick up two door cooler at Cafe by Rosines located at 2160 Californai Ave in S"
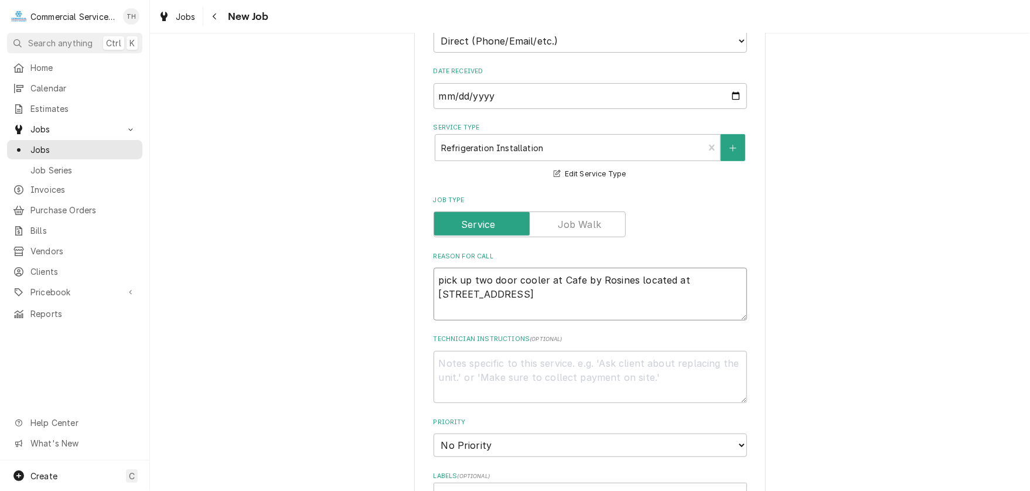
type textarea "x"
type textarea "pick up two door cooler at Cafe by Rosines located at 2160 Californai Ave in Sa"
type textarea "x"
type textarea "pick up two door cooler at Cafe by Rosines located at 2160 Californai Ave in San"
type textarea "x"
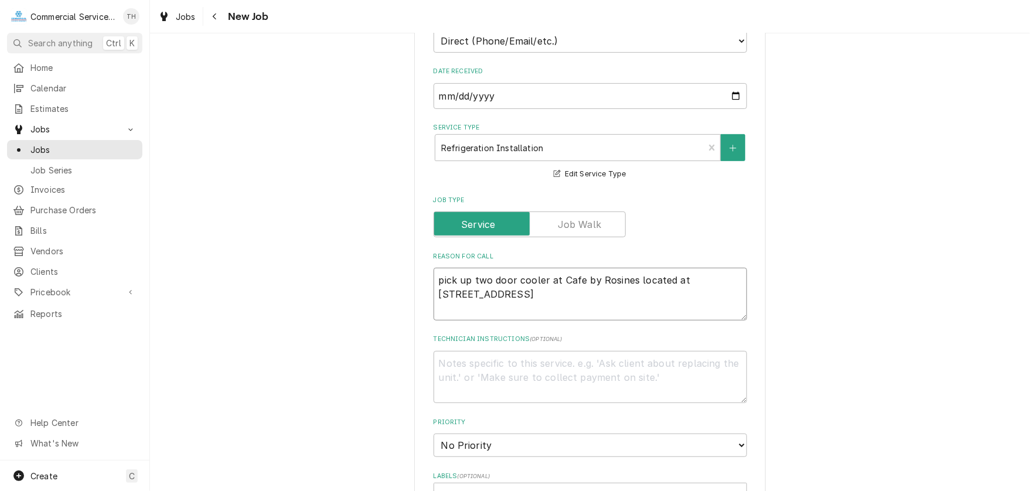
type textarea "pick up two door cooler at Cafe by Rosines located at 2160 Californai Ave in Sa…"
type textarea "x"
type textarea "pick up two door cooler at Cafe by Rosines located at 2160 Californai Ave in Sa…"
type textarea "x"
type textarea "pick up two door cooler at Cafe by Rosines located at 2160 Californai Ave in Sa…"
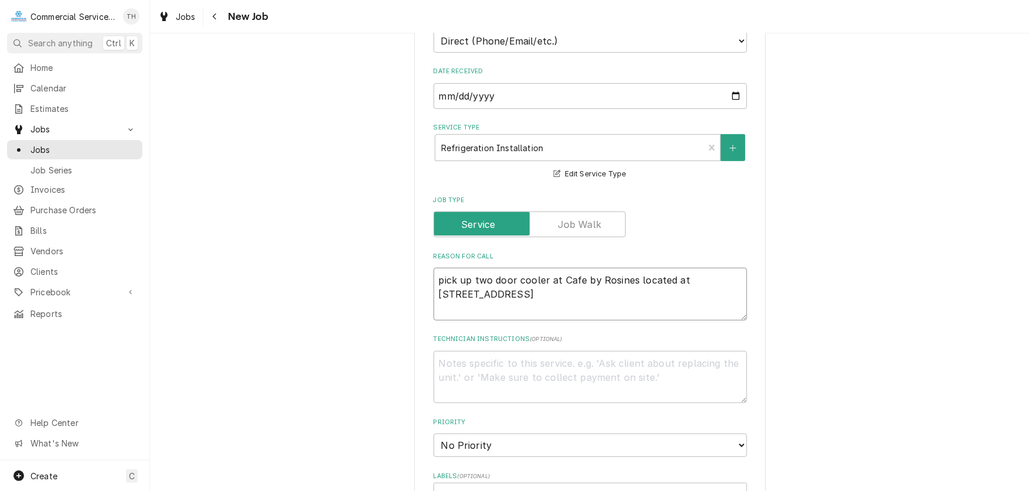
type textarea "x"
type textarea "pick up two door cooler at Cafe by Rosines located at 2160 Californai Ave in Sa…"
type textarea "x"
type textarea "pick up two door cooler at Cafe by Rosines located at 2160 Californai Ave in Sa…"
type textarea "x"
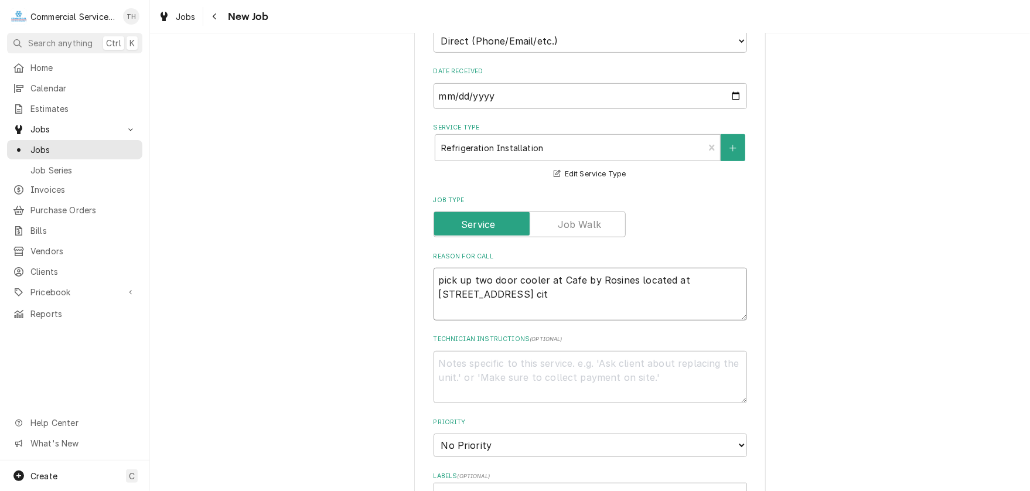
type textarea "pick up two door cooler at Cafe by Rosines located at 2160 Californai Ave in Sa…"
drag, startPoint x: 499, startPoint y: 295, endPoint x: 514, endPoint y: 288, distance: 16.5
click at [507, 290] on textarea "pick up two door cooler at Cafe by Rosines located at 2160 Californai Ave in Sa…" at bounding box center [589, 294] width 313 height 53
type textarea "x"
type textarea "pick up two door cooler at Cafe by Rosines located at 2160 Californai Ave Sin S…"
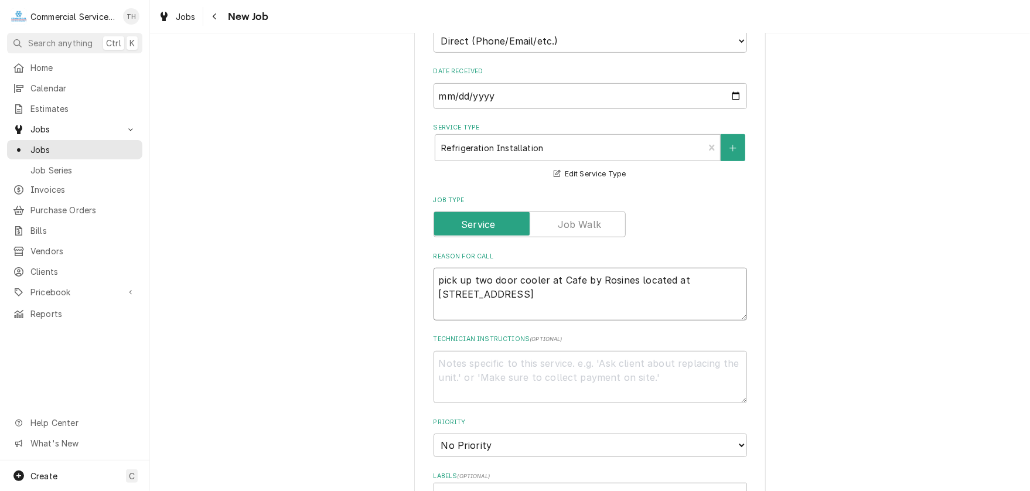
type textarea "x"
type textarea "pick up two door cooler at Cafe by Rosines located at 2160 Californai Ave STin …"
type textarea "x"
type textarea "pick up two door cooler at Cafe by Rosines located at 2160 Californai Ave STEin…"
type textarea "x"
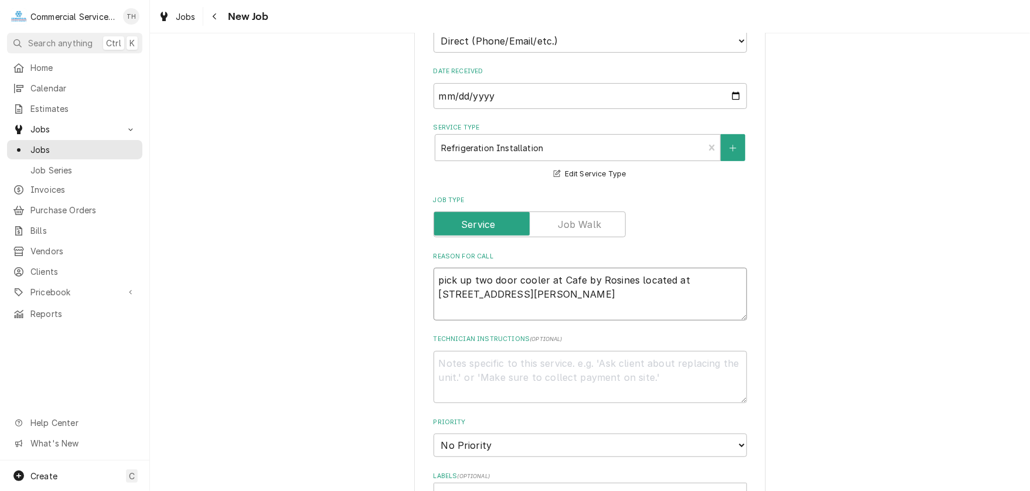
type textarea "pick up two door cooler at Cafe by Rosines located at 2160 Californai Ave STE i…"
type textarea "x"
type textarea "pick up two door cooler at Cafe by Rosines located at 2160 Californai Ave STE A…"
type textarea "x"
type textarea "pick up two door cooler at Cafe by Rosines located at 2160 Californai Ave STE A…"
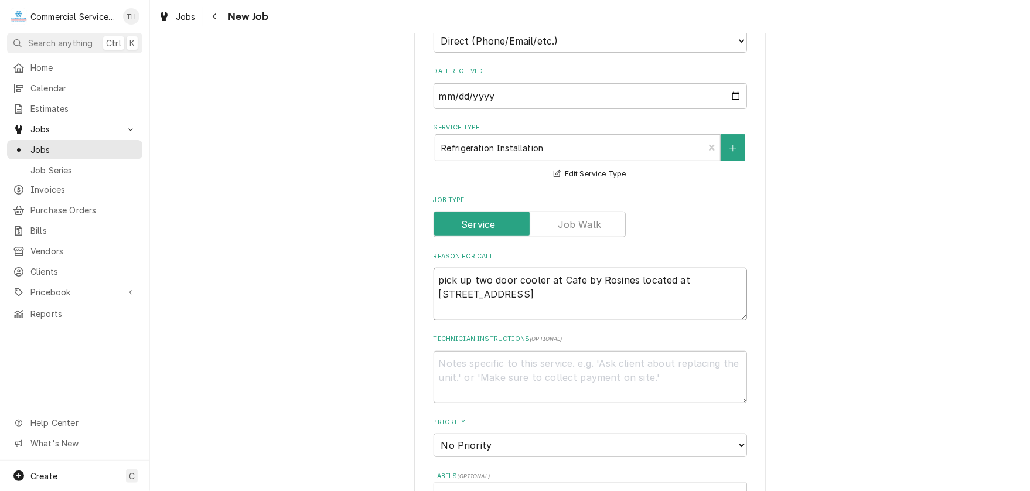
click at [598, 292] on textarea "pick up two door cooler at Cafe by Rosines located at 2160 Californai Ave STE A…" at bounding box center [589, 294] width 313 height 53
type textarea "x"
type textarea "pick up two door cooler at Cafe by Rosines located at 2160 Californai Ave STE A…"
type textarea "x"
type textarea "pick up two door cooler at Cafe by Rosines located at 2160 Californai Ave STE A…"
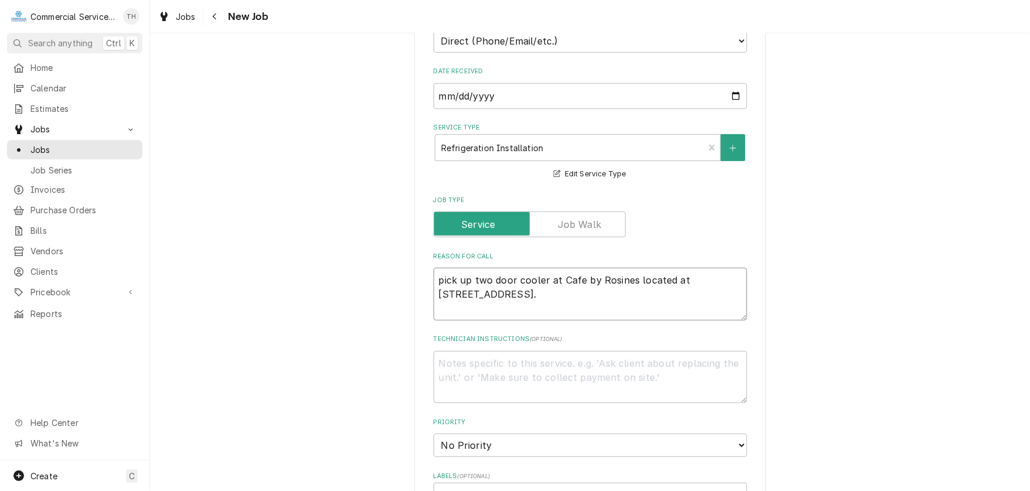
type textarea "x"
type textarea "pick up two door cooler at Cafe by Rosines located at 2160 Californai Ave STE A…"
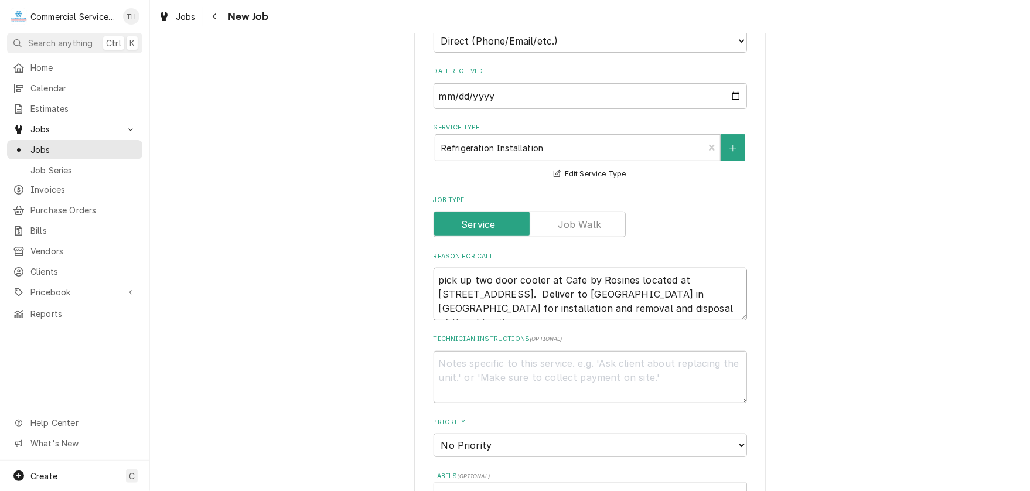
click at [469, 292] on textarea "pick up two door cooler at Cafe by Rosines located at 2160 Californai Ave STE A…" at bounding box center [589, 294] width 313 height 53
click at [467, 358] on textarea "Technician Instructions ( optional )" at bounding box center [589, 377] width 313 height 53
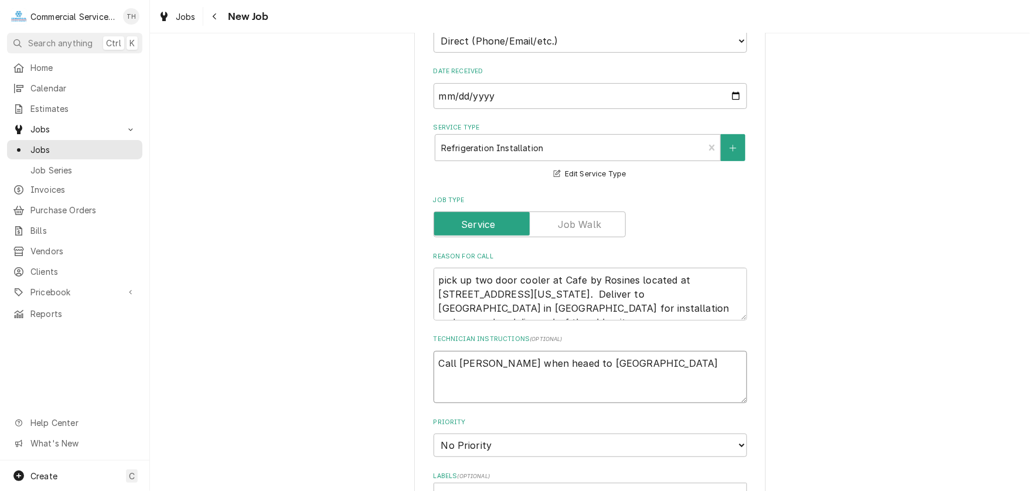
click at [518, 365] on textarea "Call Jim when heaed to Monterey" at bounding box center [589, 377] width 313 height 53
click at [600, 358] on textarea "Call Jim when headed to Monterey" at bounding box center [589, 377] width 313 height 53
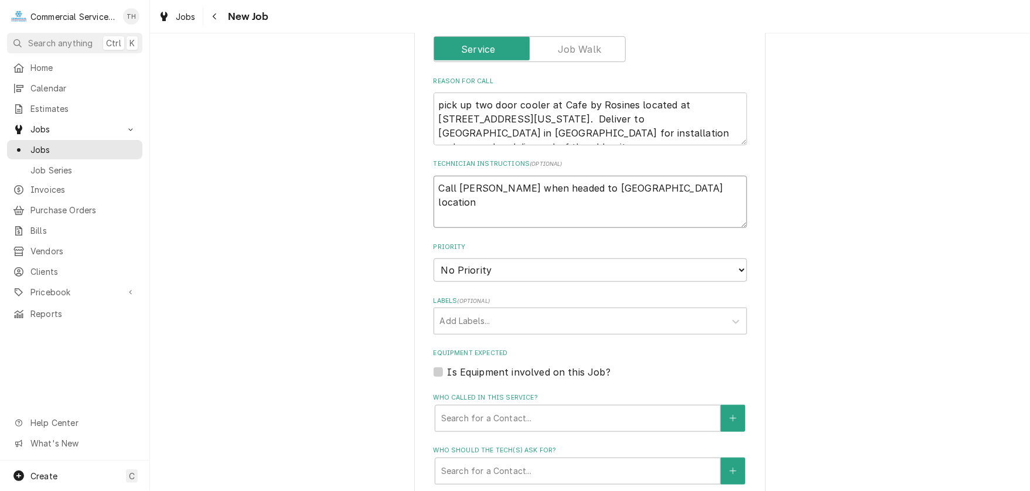
scroll to position [586, 0]
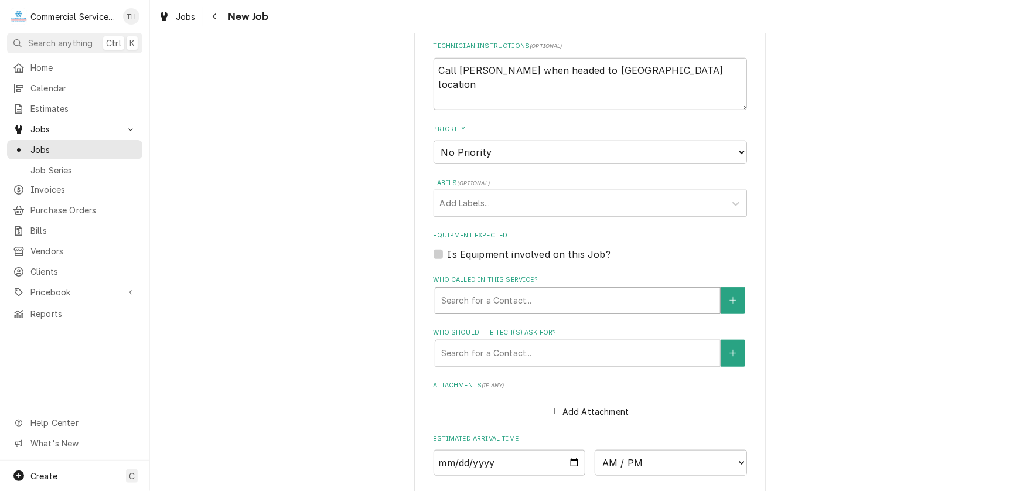
click at [530, 292] on div "Who called in this service?" at bounding box center [577, 300] width 273 height 21
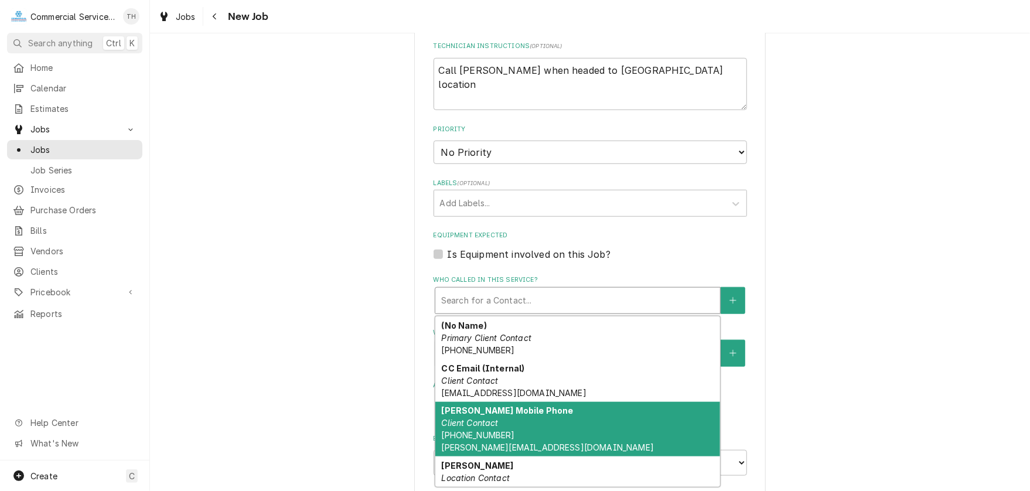
click at [540, 408] on div "Jim Mobile Phone Client Contact (831) 915-9199 jim@rosinesmonterey.com" at bounding box center [577, 429] width 285 height 55
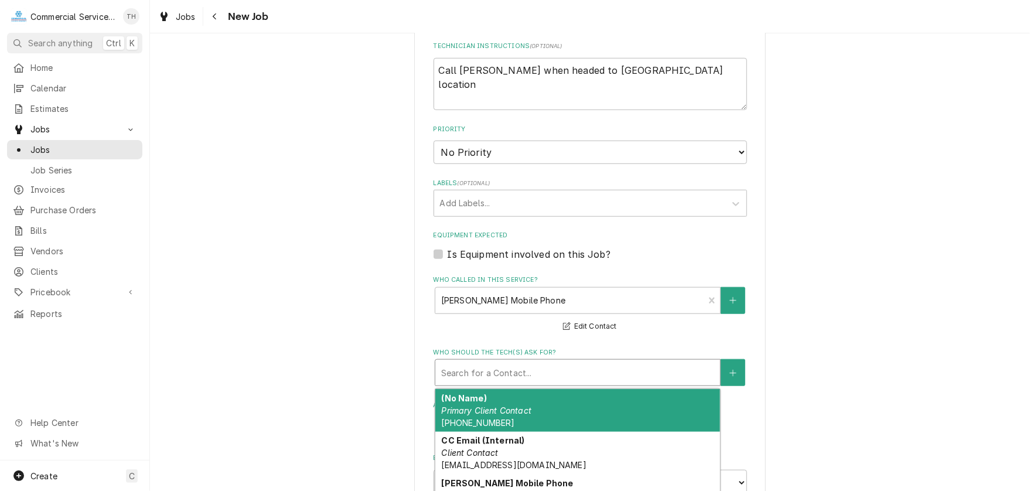
click at [534, 370] on div "Who should the tech(s) ask for?" at bounding box center [577, 372] width 273 height 21
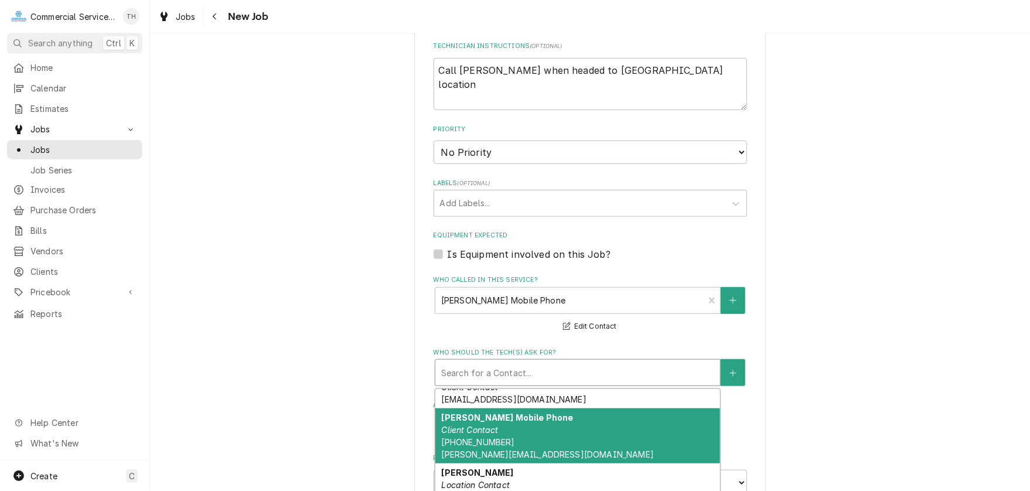
click at [534, 418] on div "Jim Mobile Phone Client Contact (831) 915-9199 jim@rosinesmonterey.com" at bounding box center [577, 435] width 285 height 55
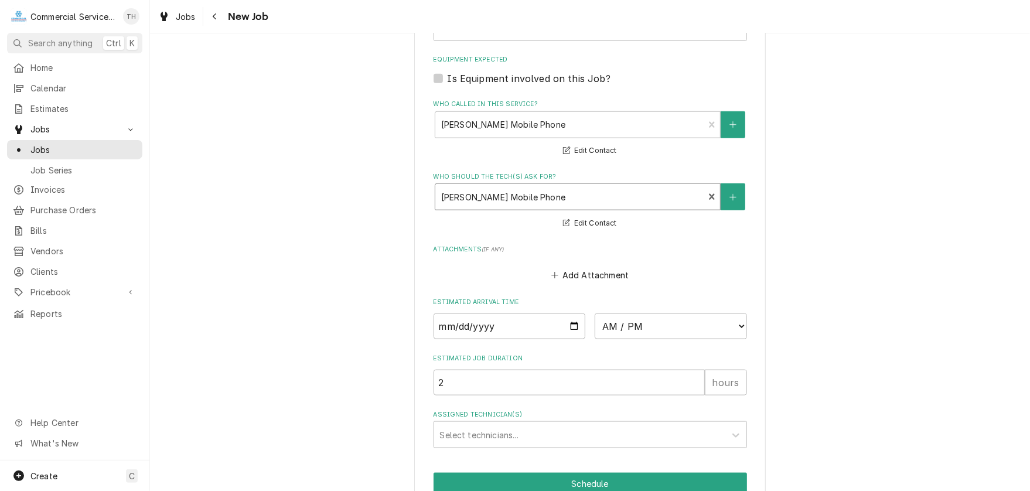
scroll to position [816, 0]
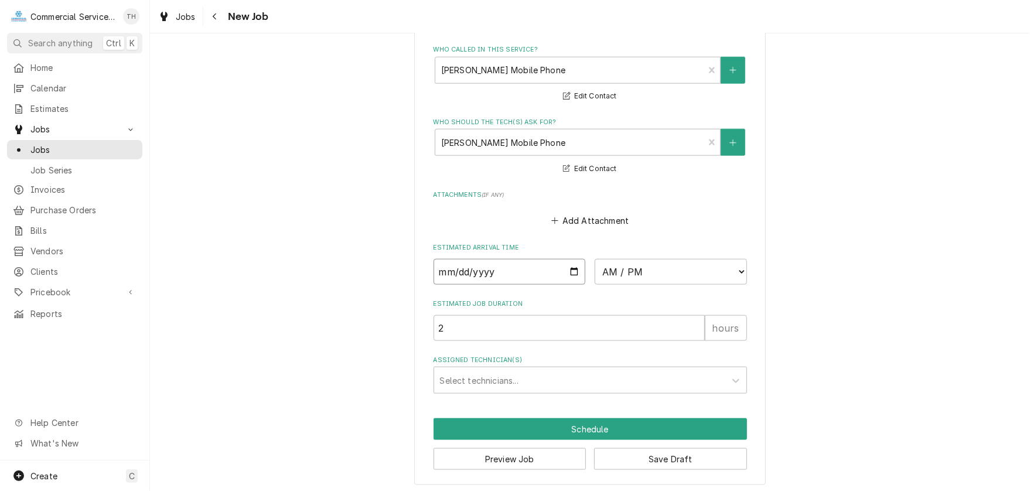
click at [569, 267] on input "Date" at bounding box center [509, 272] width 152 height 26
click at [729, 264] on select "AM / PM 6:00 AM 6:15 AM 6:30 AM 6:45 AM 7:00 AM 7:15 AM 7:30 AM 7:45 AM 8:00 AM…" at bounding box center [671, 272] width 152 height 26
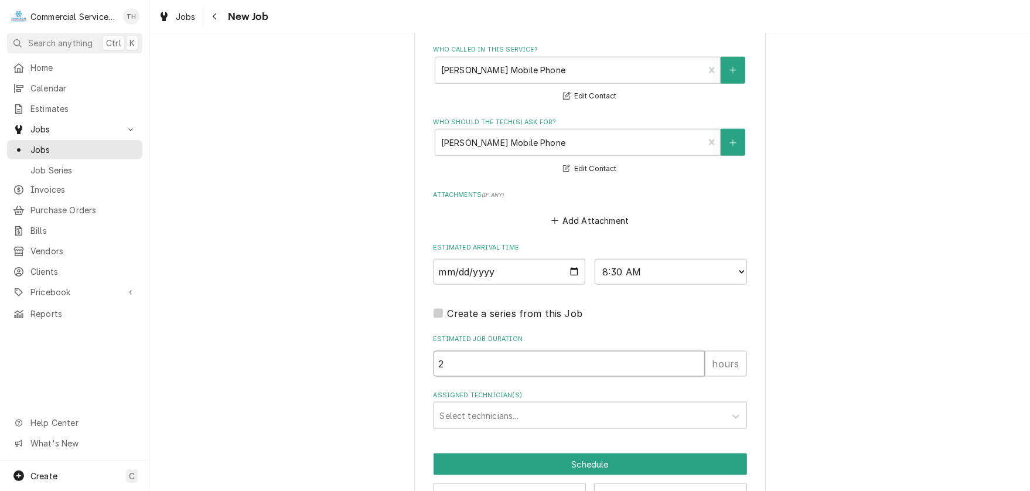
drag, startPoint x: 524, startPoint y: 360, endPoint x: 423, endPoint y: 356, distance: 100.9
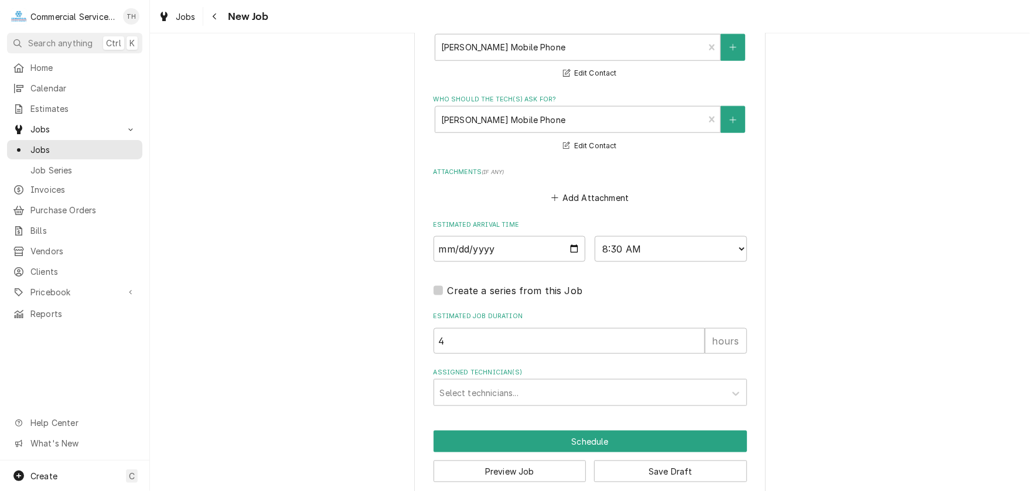
scroll to position [851, 0]
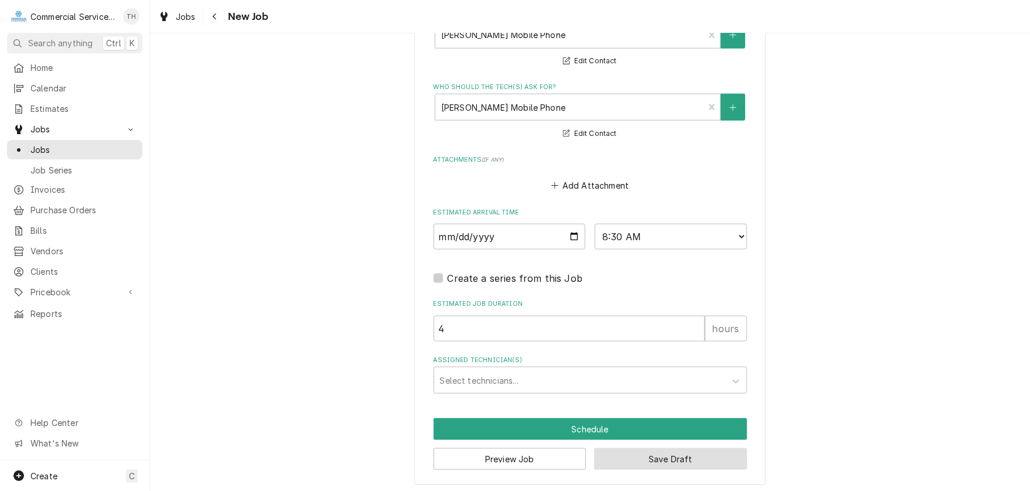
click at [662, 456] on button "Save Draft" at bounding box center [670, 459] width 153 height 22
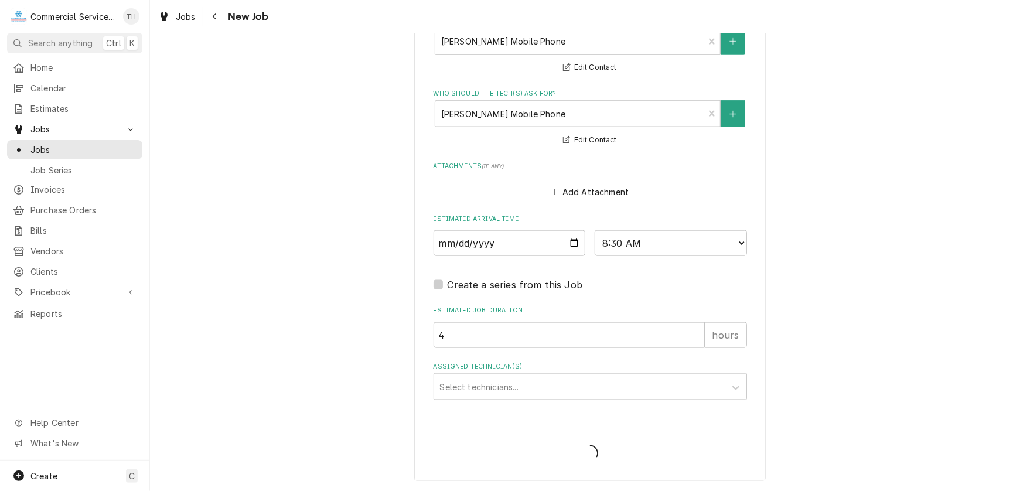
scroll to position [841, 0]
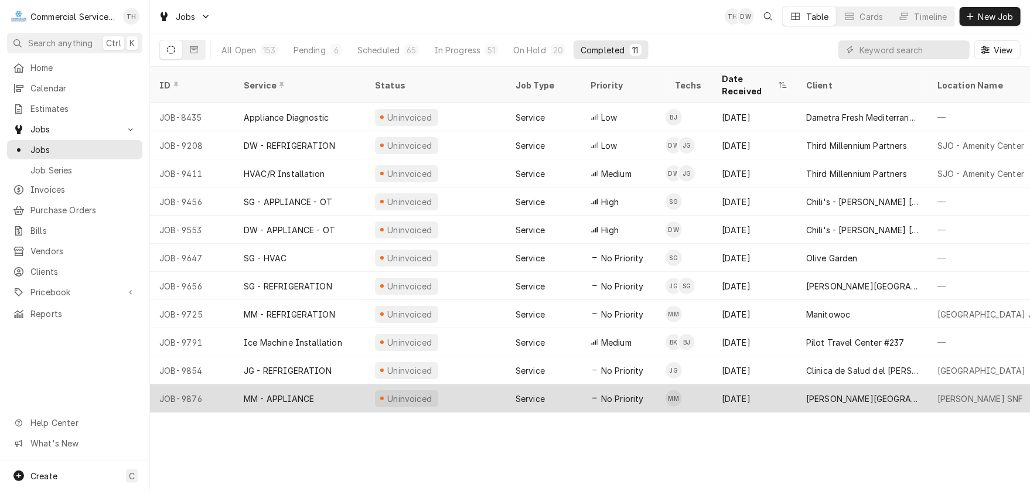
click at [886, 392] on div "[PERSON_NAME][GEOGRAPHIC_DATA]" at bounding box center [862, 398] width 112 height 12
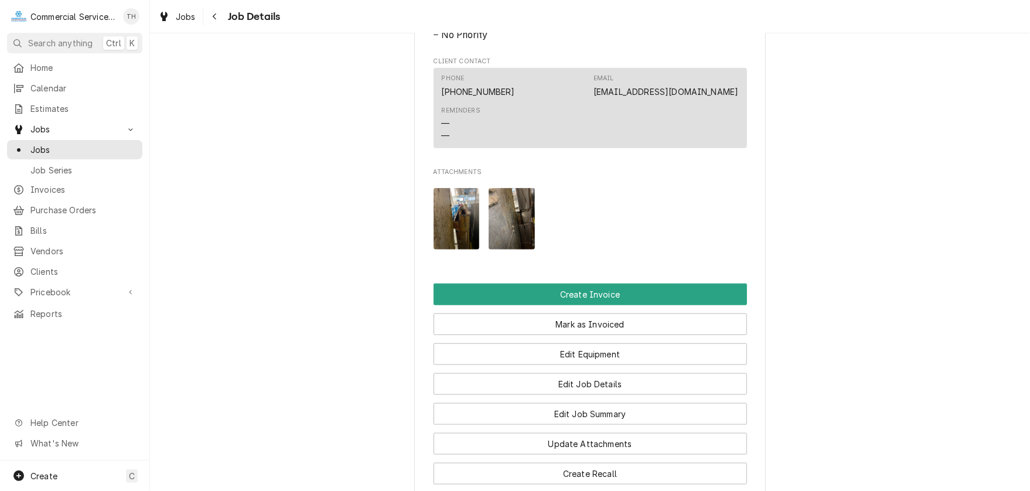
scroll to position [644, 0]
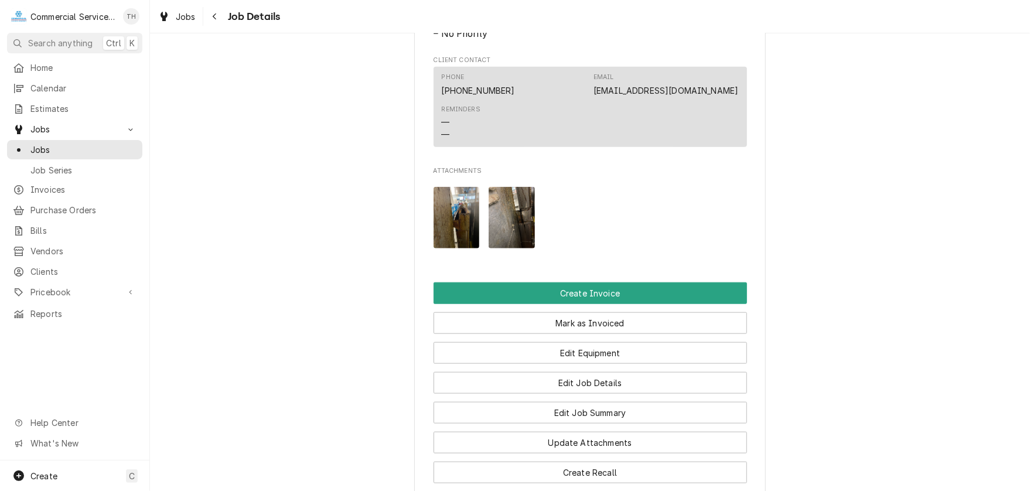
click at [461, 226] on img "Attachments" at bounding box center [456, 218] width 46 height 62
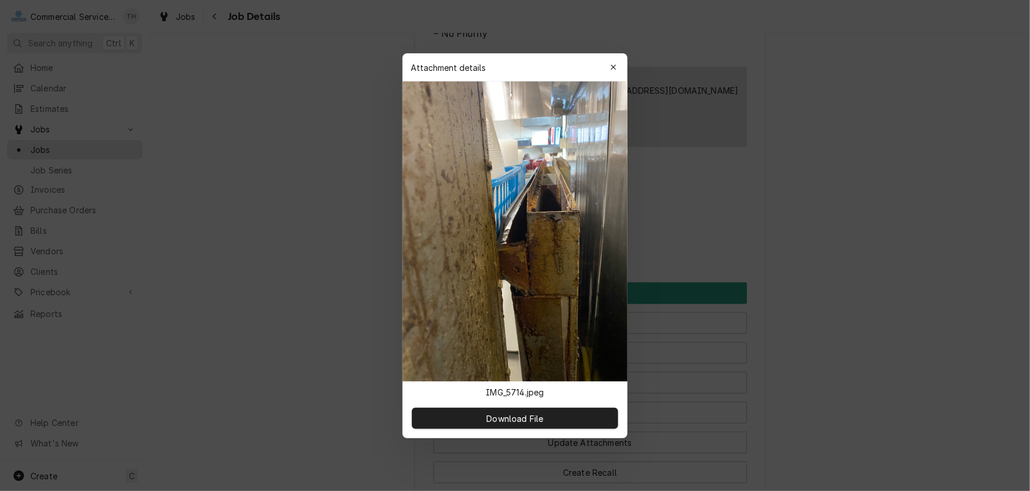
click at [879, 249] on div at bounding box center [515, 245] width 1030 height 491
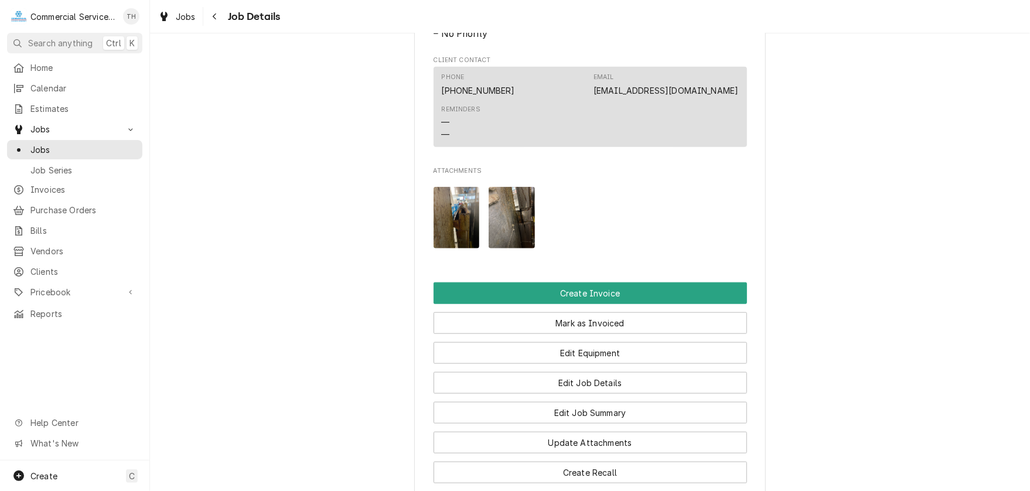
click at [500, 245] on img "Attachments" at bounding box center [511, 218] width 46 height 62
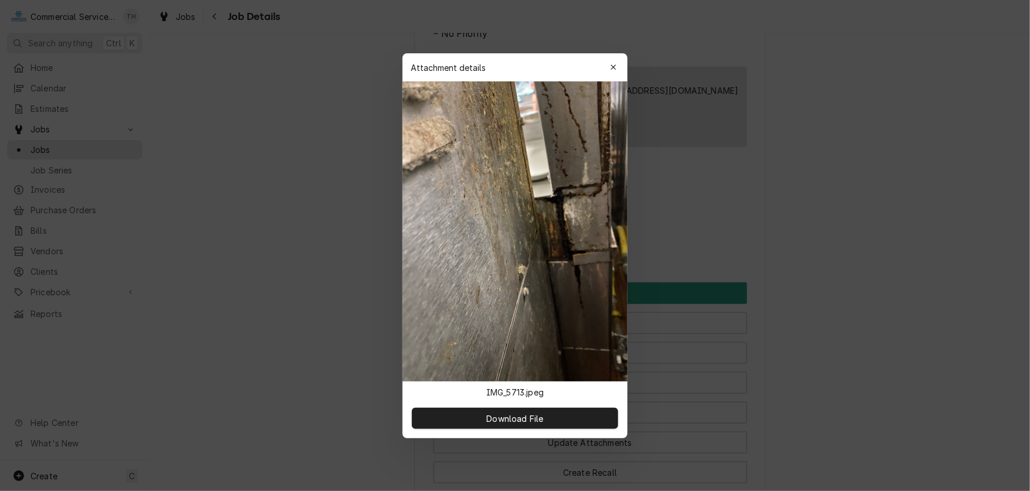
click at [941, 264] on div at bounding box center [515, 245] width 1030 height 491
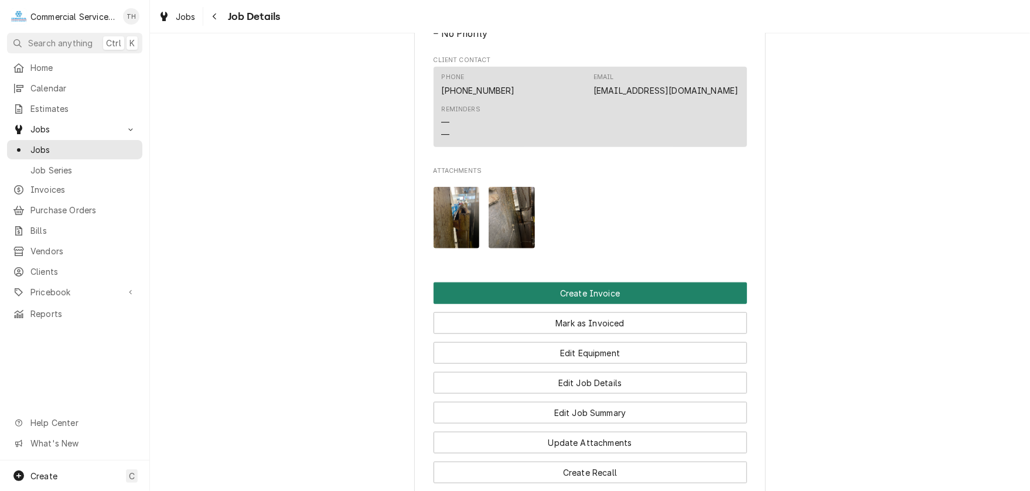
click at [637, 297] on button "Create Invoice" at bounding box center [589, 293] width 313 height 22
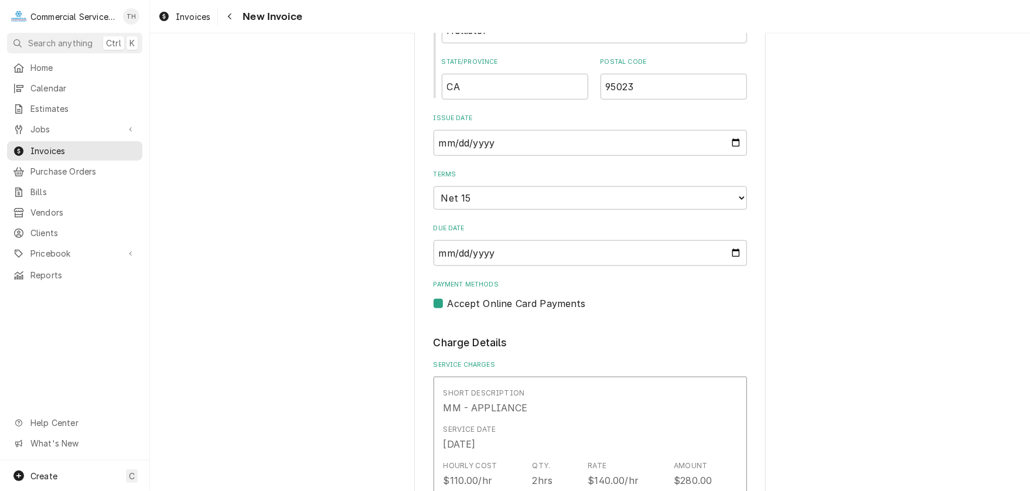
scroll to position [644, 0]
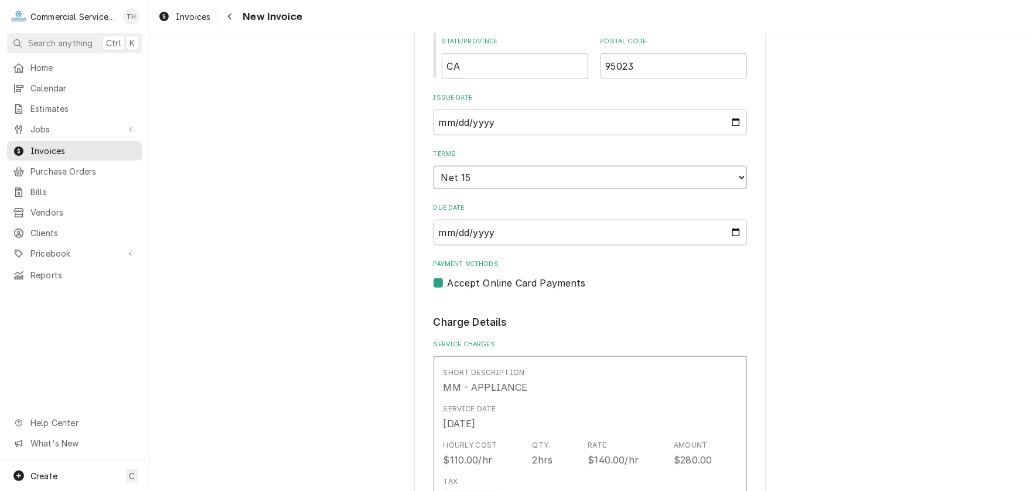
click at [628, 182] on select "Choose payment terms... Same Day Net 7 Net 14 Net 15 Net 21 Net 30 Net 45 Net 6…" at bounding box center [589, 177] width 313 height 23
type textarea "x"
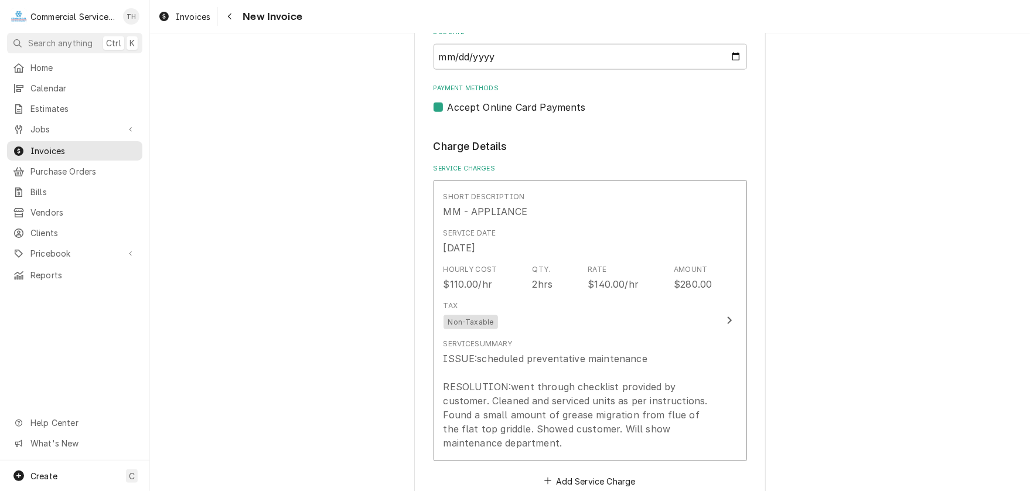
click at [447, 107] on label "Accept Online Card Payments" at bounding box center [516, 107] width 138 height 14
click at [447, 107] on input "Payment Methods" at bounding box center [603, 113] width 313 height 26
checkbox input "false"
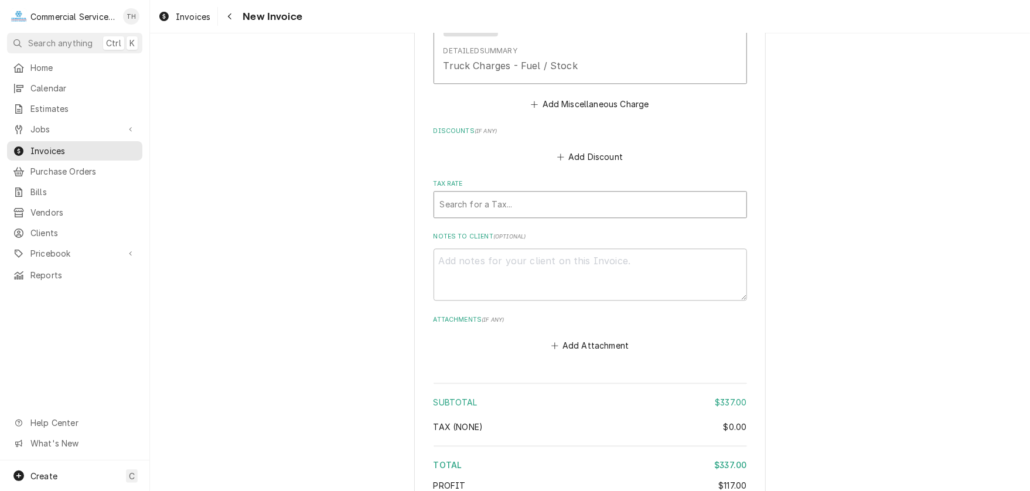
scroll to position [1640, 0]
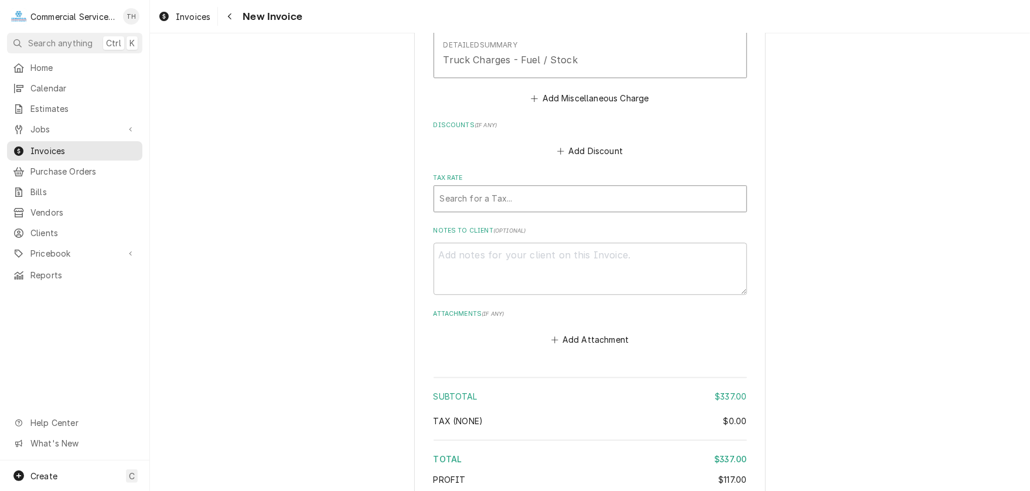
click at [494, 193] on div "Tax Rate" at bounding box center [590, 198] width 300 height 21
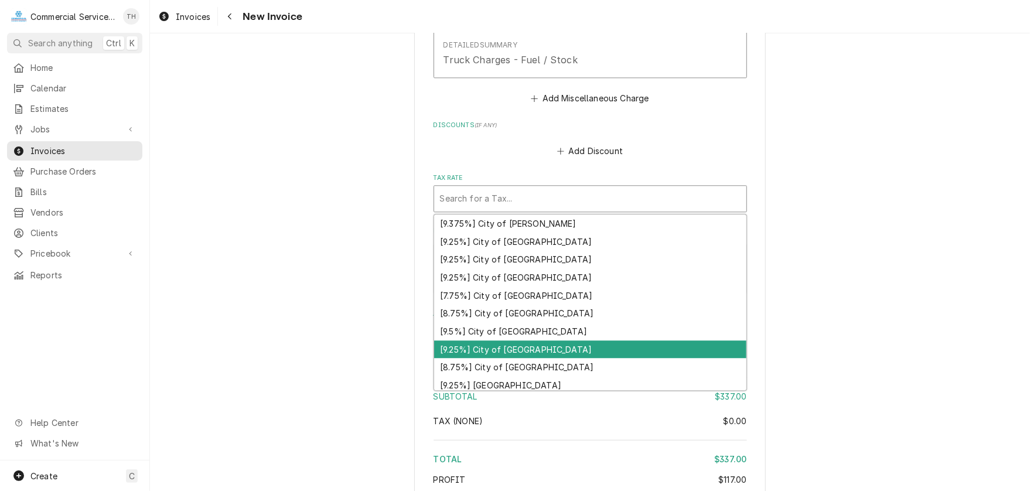
click at [511, 343] on div "[9.25%] City of Hollister" at bounding box center [590, 349] width 312 height 18
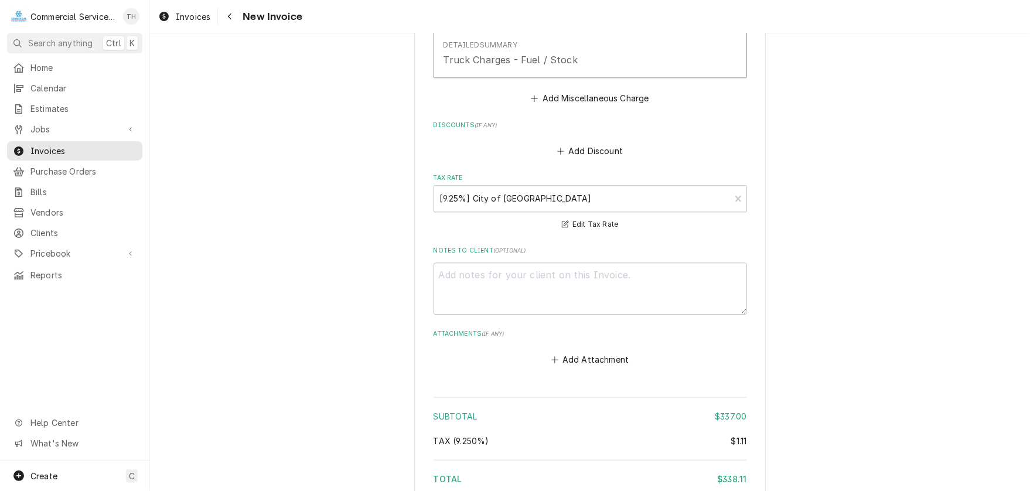
scroll to position [1760, 0]
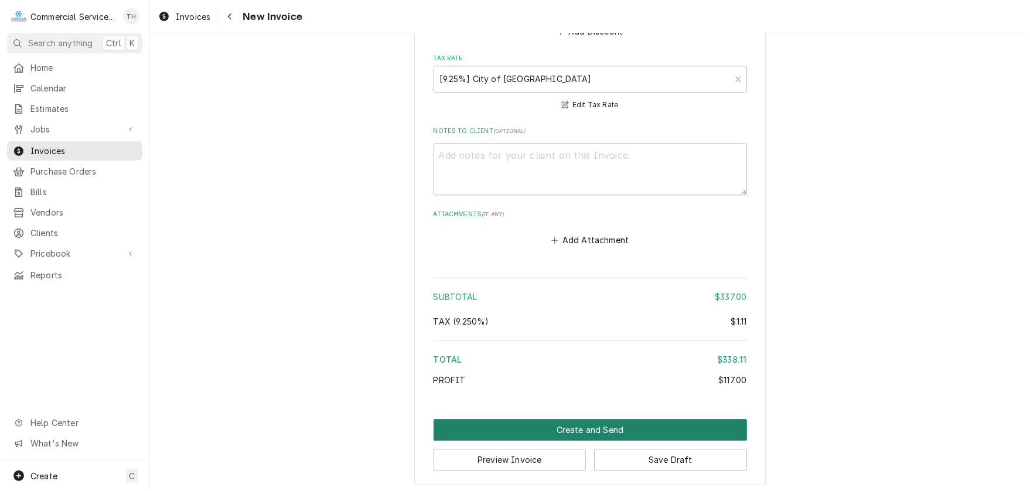
click at [551, 424] on button "Create and Send" at bounding box center [589, 430] width 313 height 22
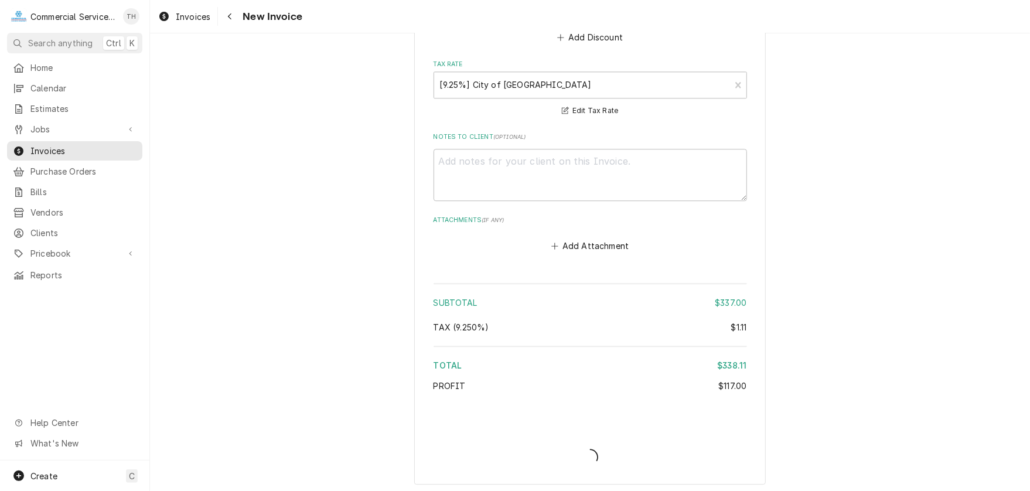
type textarea "x"
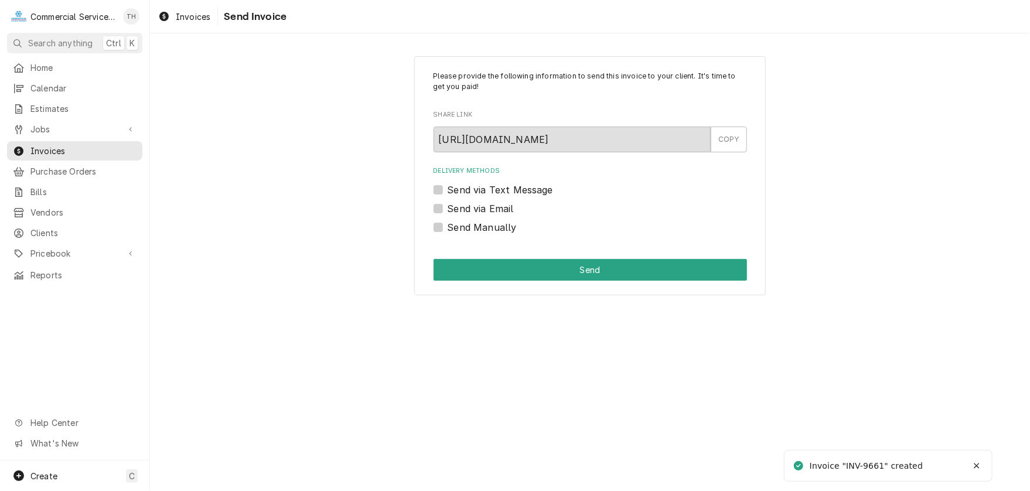
click at [447, 208] on label "Send via Email" at bounding box center [480, 208] width 66 height 14
click at [447, 208] on input "Send via Email" at bounding box center [603, 214] width 313 height 26
checkbox input "true"
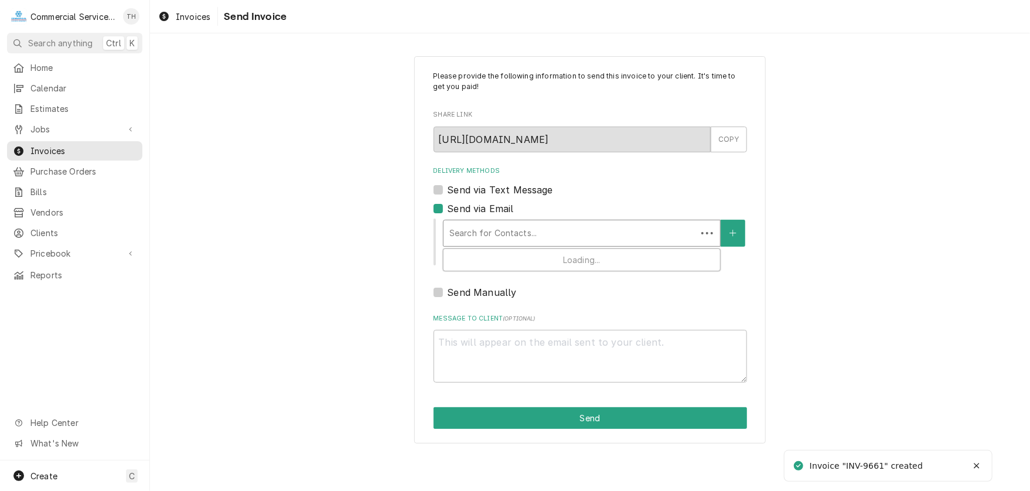
click at [497, 236] on div "Delivery Methods" at bounding box center [569, 233] width 241 height 21
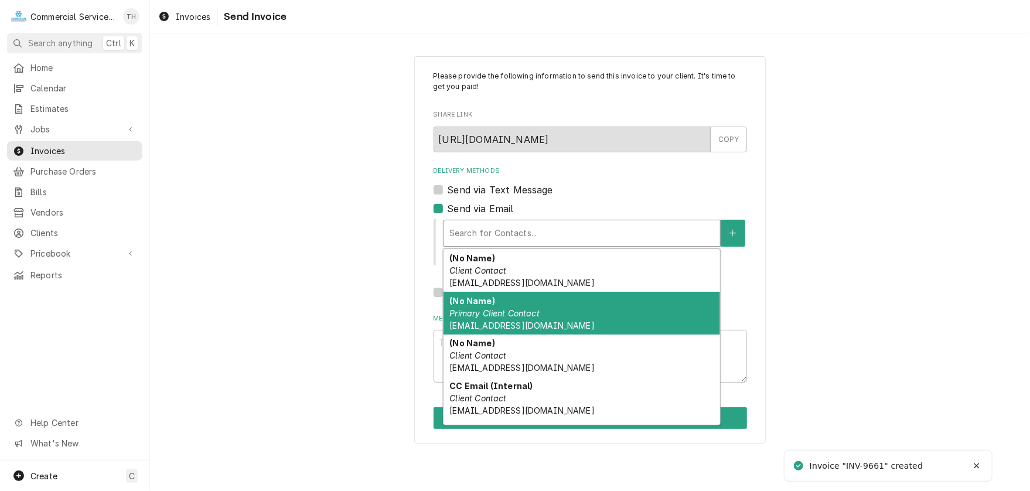
click at [511, 318] on div "(No Name) Primary Client Contact [EMAIL_ADDRESS][DOMAIN_NAME]" at bounding box center [581, 313] width 276 height 43
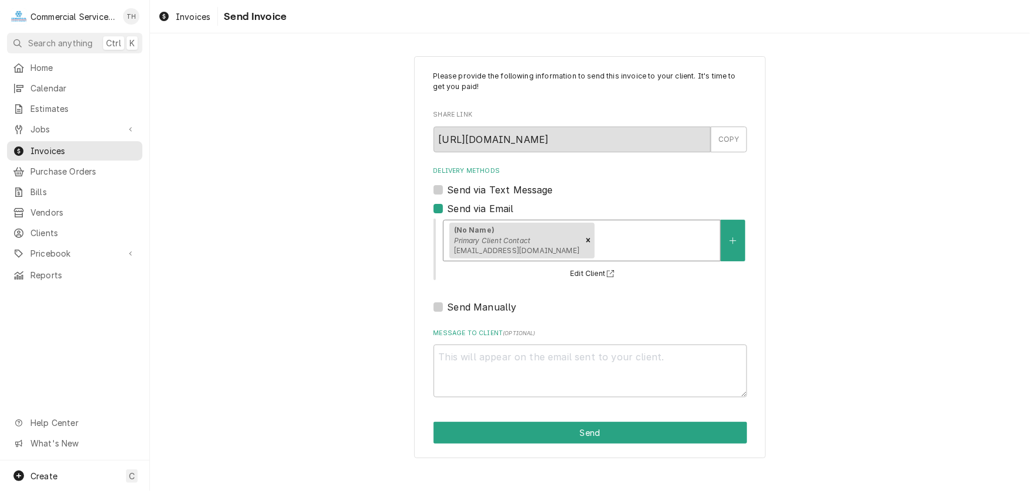
click at [598, 247] on div "Delivery Methods" at bounding box center [655, 240] width 117 height 21
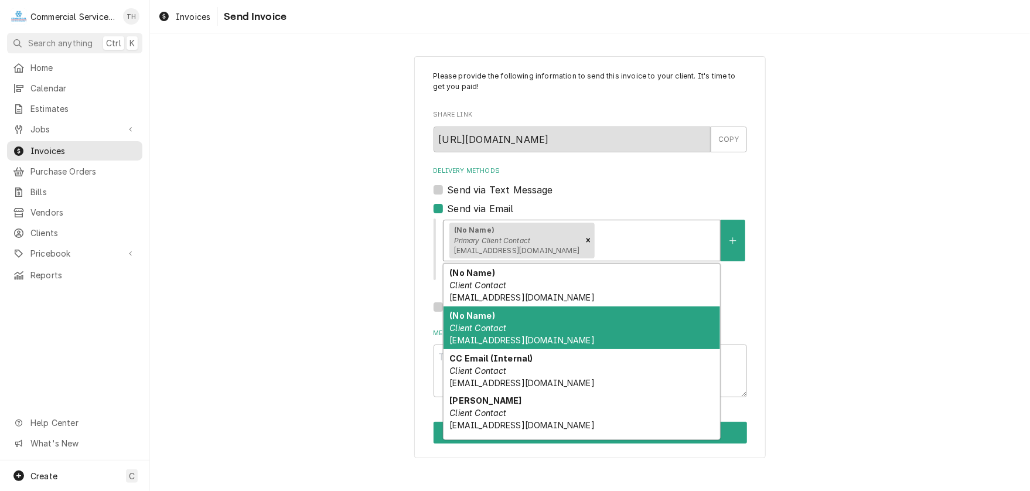
click at [520, 320] on div "(No Name) Client Contact [EMAIL_ADDRESS][DOMAIN_NAME]" at bounding box center [581, 327] width 276 height 43
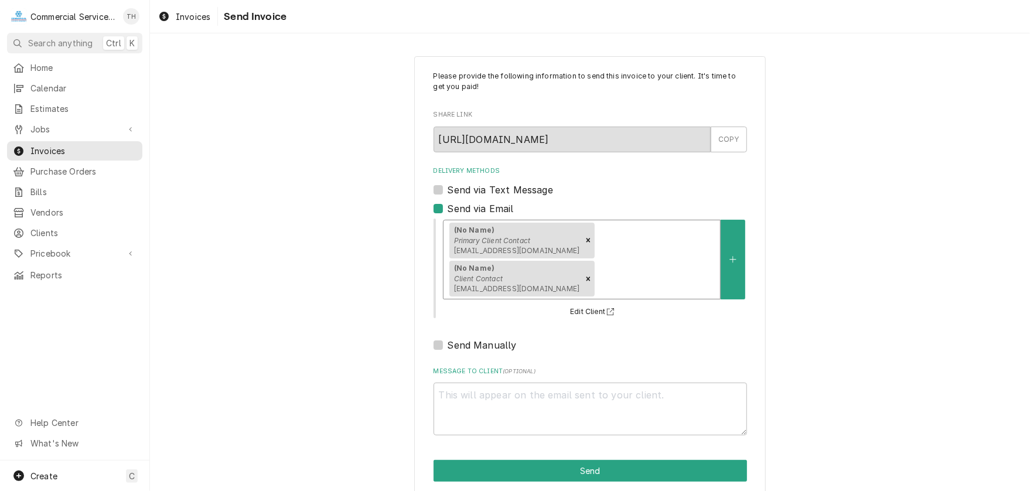
click at [702, 268] on div "Delivery Methods" at bounding box center [655, 278] width 117 height 21
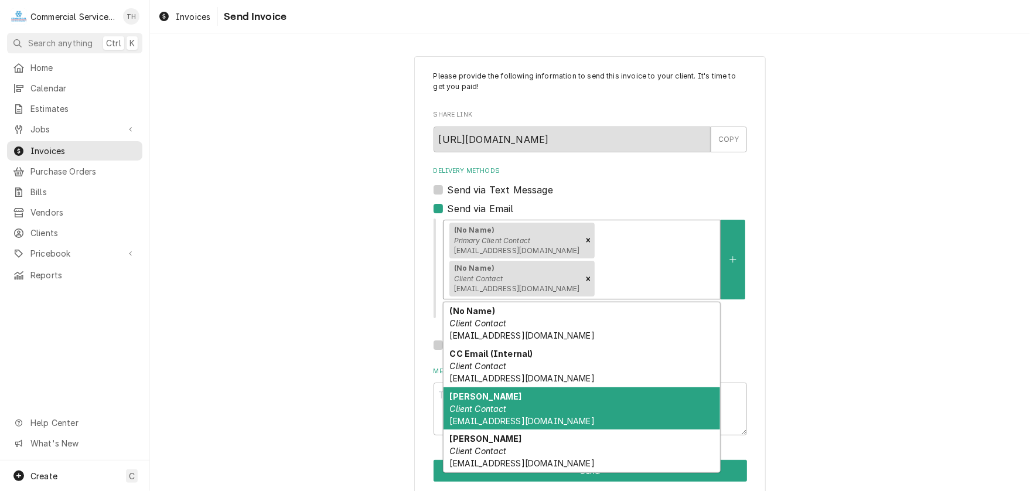
click at [510, 387] on div "[PERSON_NAME] Client Contact [EMAIL_ADDRESS][DOMAIN_NAME]" at bounding box center [581, 408] width 276 height 43
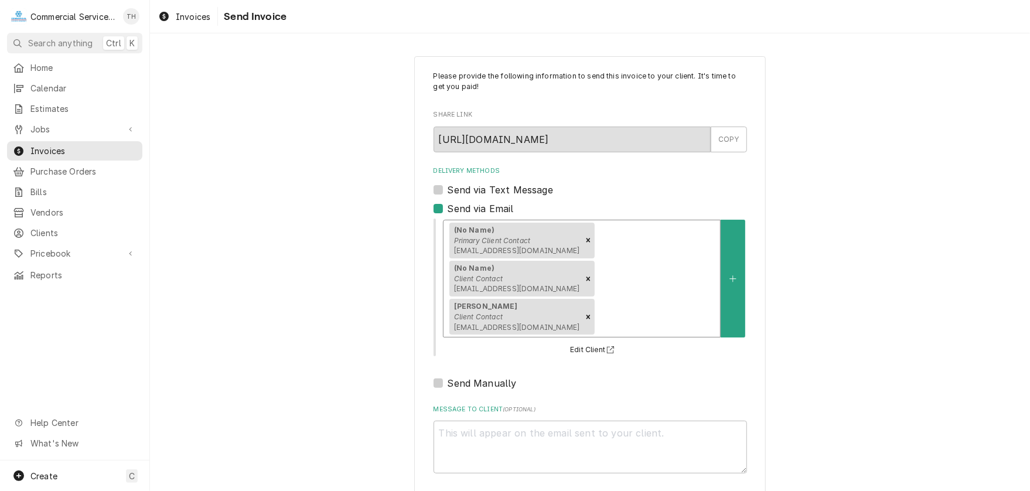
scroll to position [15, 0]
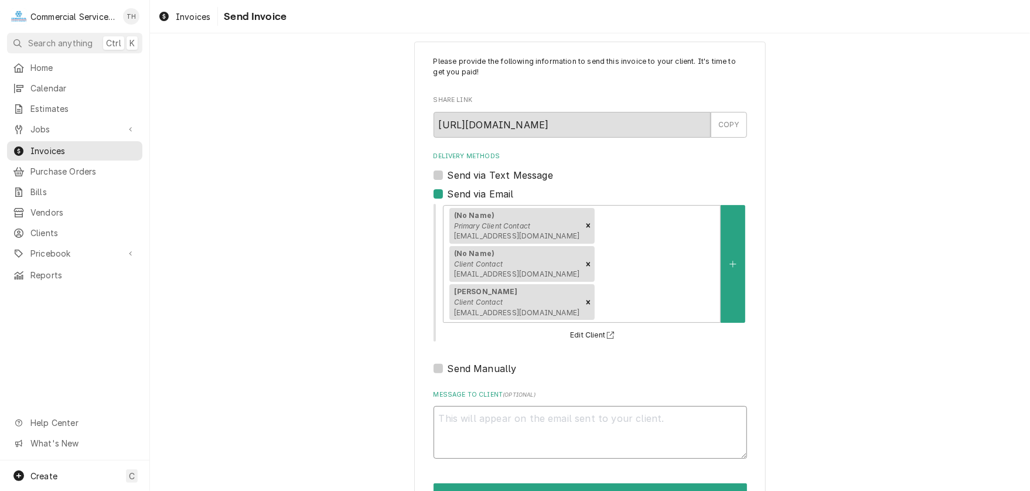
click at [498, 406] on textarea "Message to Client ( optional )" at bounding box center [589, 432] width 313 height 53
type textarea "x"
type textarea "P"
type textarea "x"
type textarea "Pl"
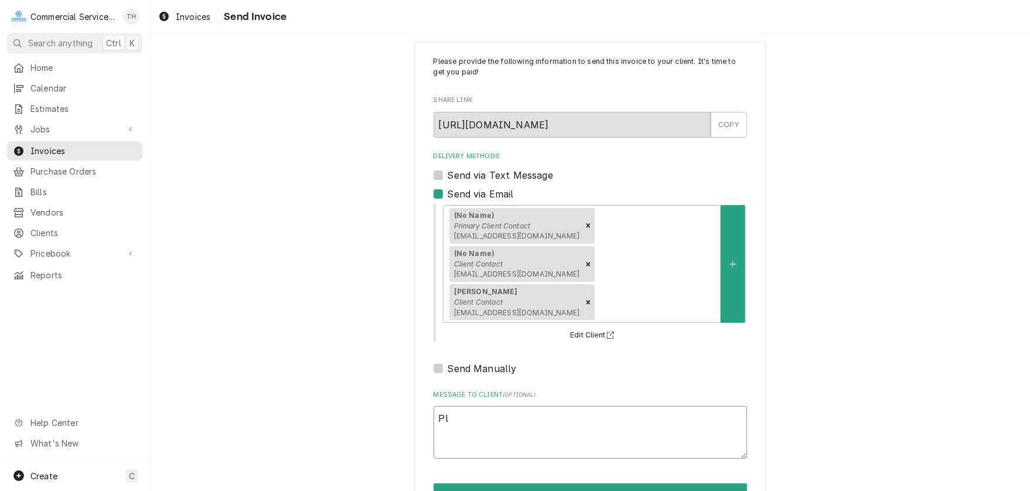
type textarea "x"
type textarea "Ple"
type textarea "x"
type textarea "Plea"
type textarea "x"
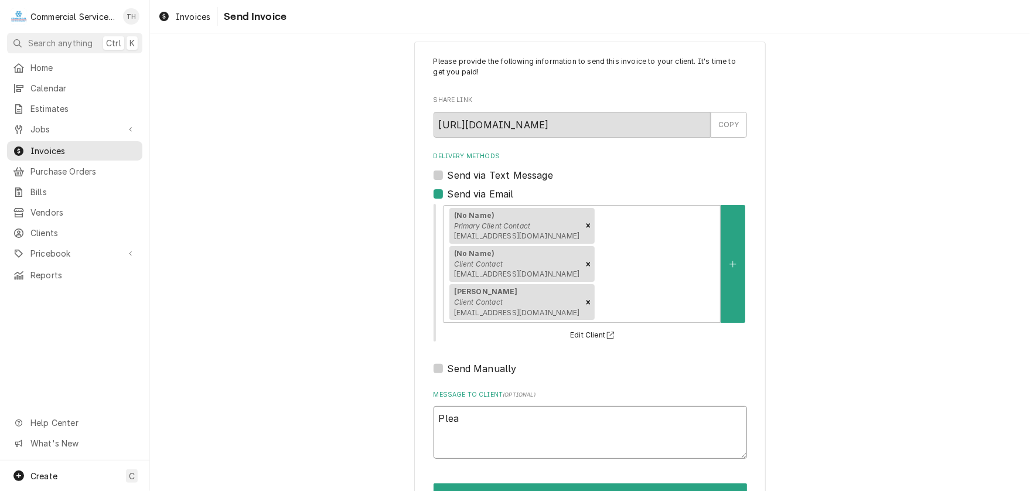
type textarea "Pleas"
type textarea "x"
type textarea "Please"
type textarea "x"
type textarea "Please"
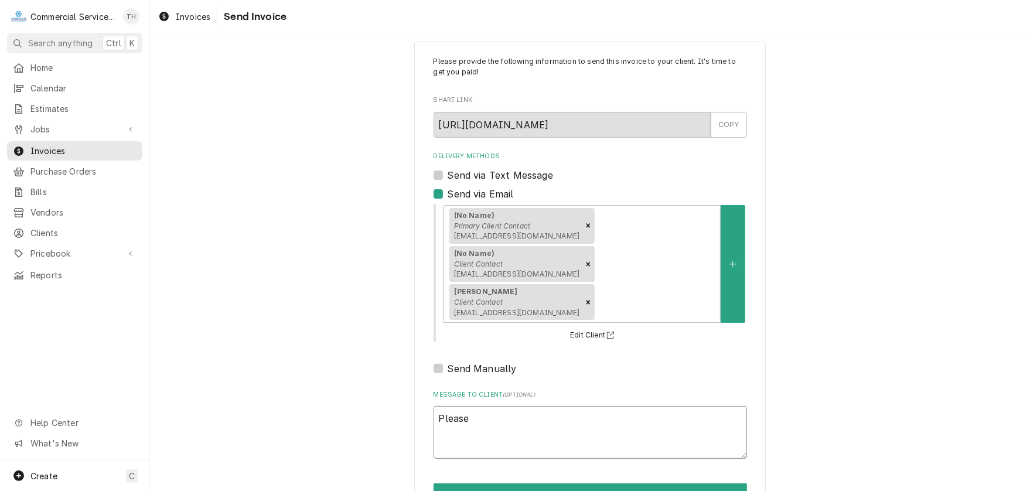
type textarea "x"
type textarea "Please s"
type textarea "x"
type textarea "Please se"
type textarea "x"
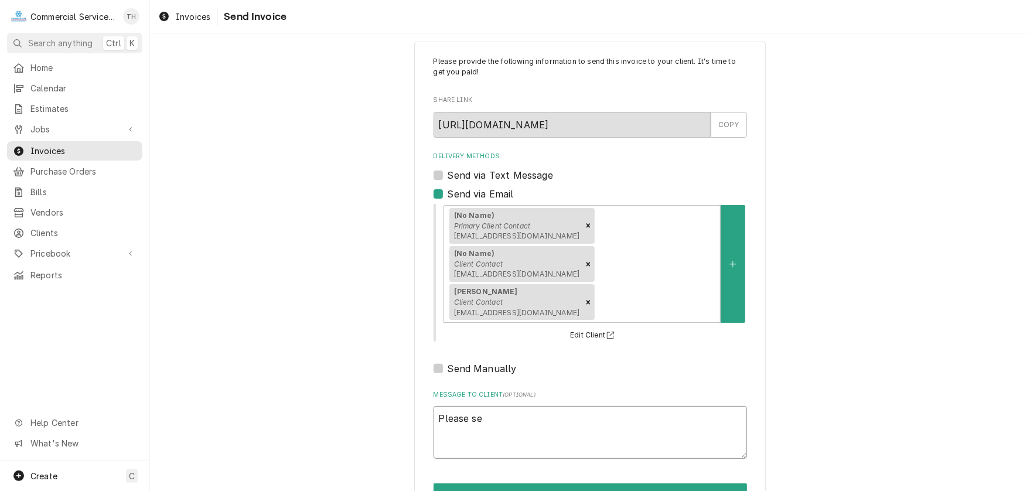
type textarea "Please see"
type textarea "x"
type textarea "Please see"
type textarea "x"
type textarea "Please see t"
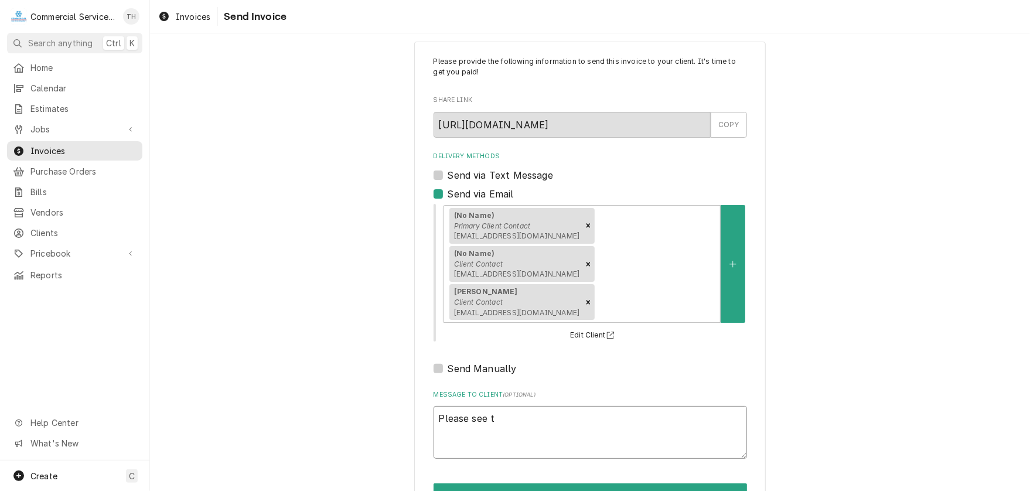
type textarea "x"
type textarea "Please see th"
type textarea "x"
type textarea "Please see the"
type textarea "x"
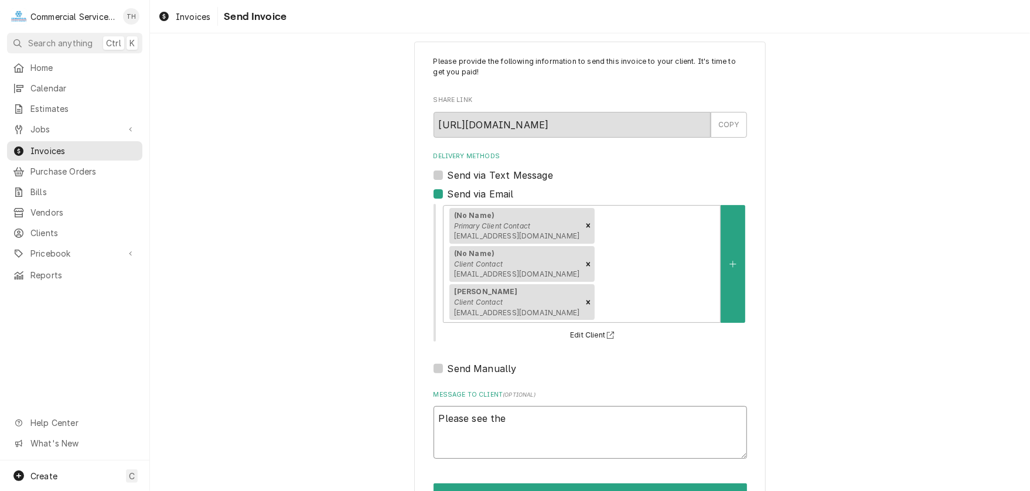
type textarea "Please see the"
type textarea "x"
type textarea "Please see the a"
type textarea "x"
type textarea "Please see the at"
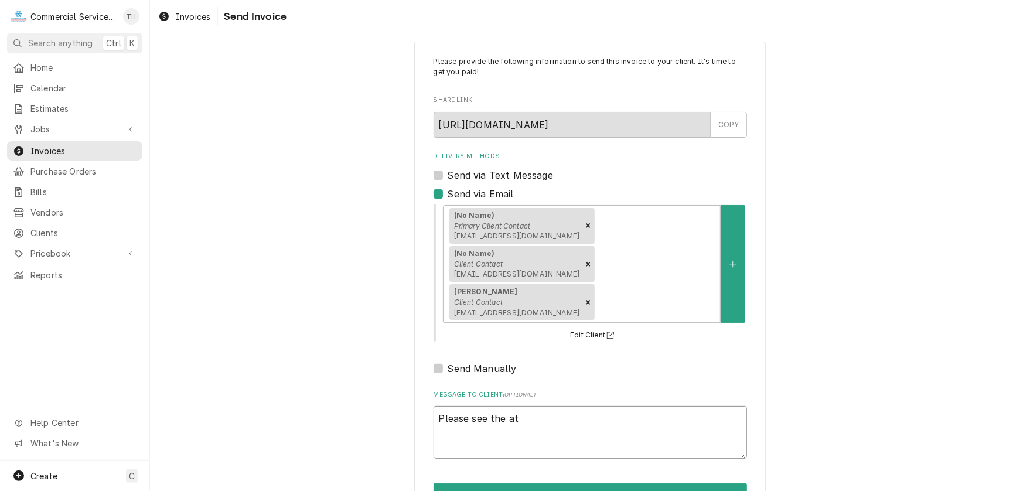
type textarea "x"
type textarea "Please see the att"
type textarea "x"
type textarea "Please see the atta"
type textarea "x"
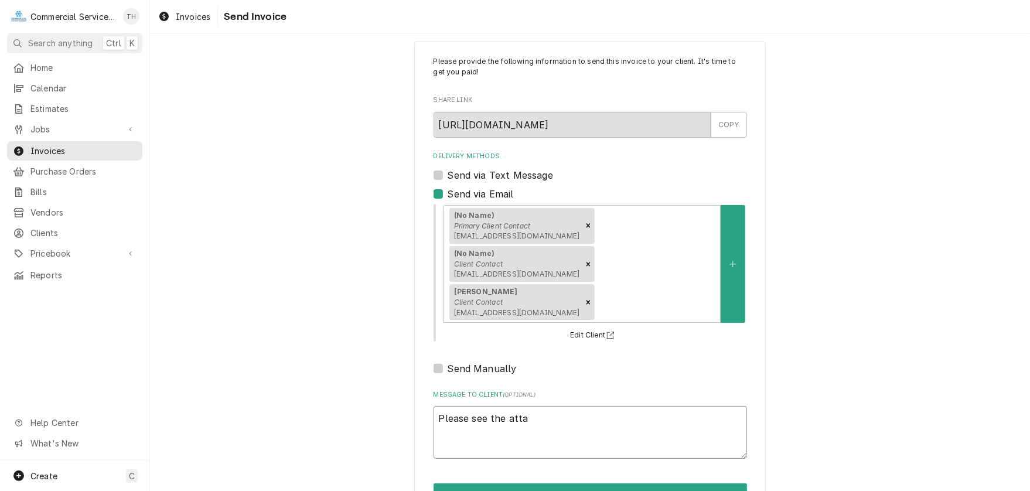
type textarea "Please see the attac"
type textarea "x"
type textarea "Please see the attach"
type textarea "x"
type textarea "Please see the attache"
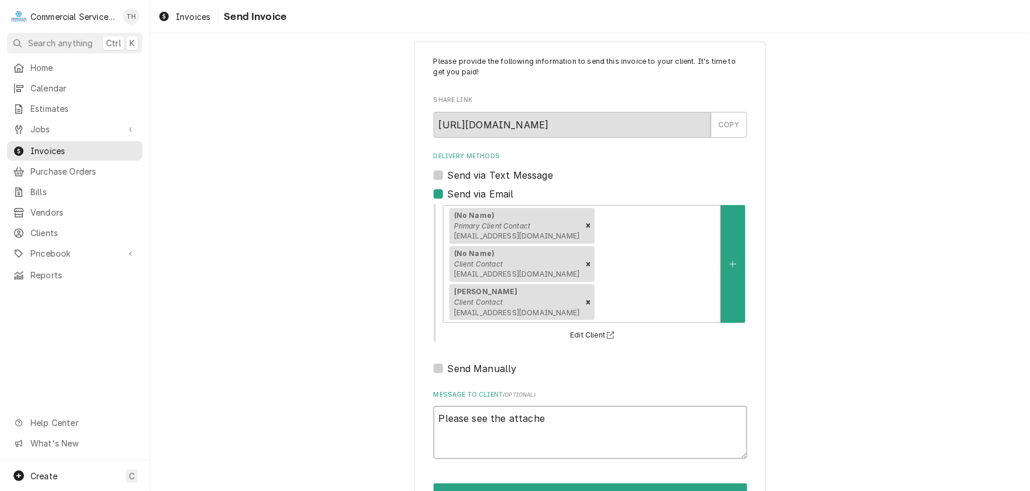
type textarea "x"
type textarea "Please see the attached"
type textarea "x"
type textarea "Please see the attached"
type textarea "x"
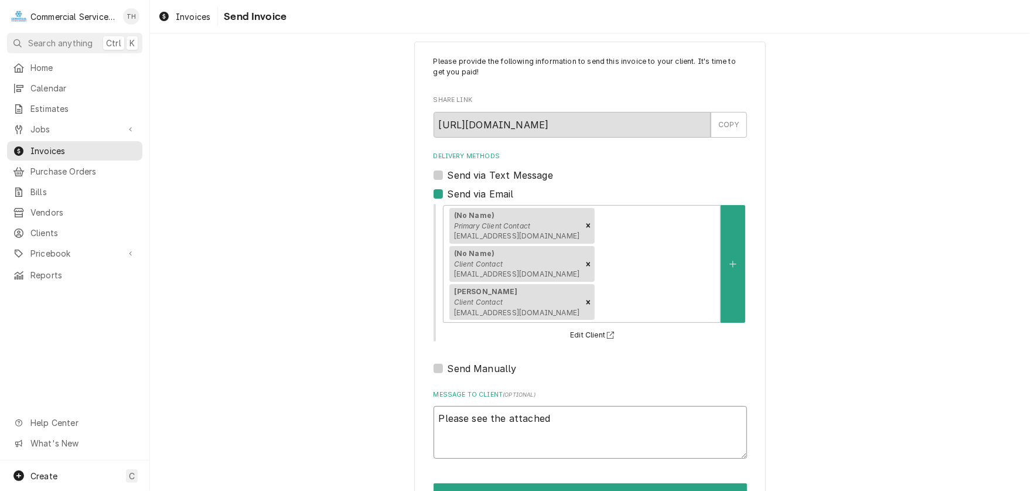
type textarea "Please see the attached i"
type textarea "x"
type textarea "Please see the attached in"
type textarea "x"
type textarea "Please see the attached inv"
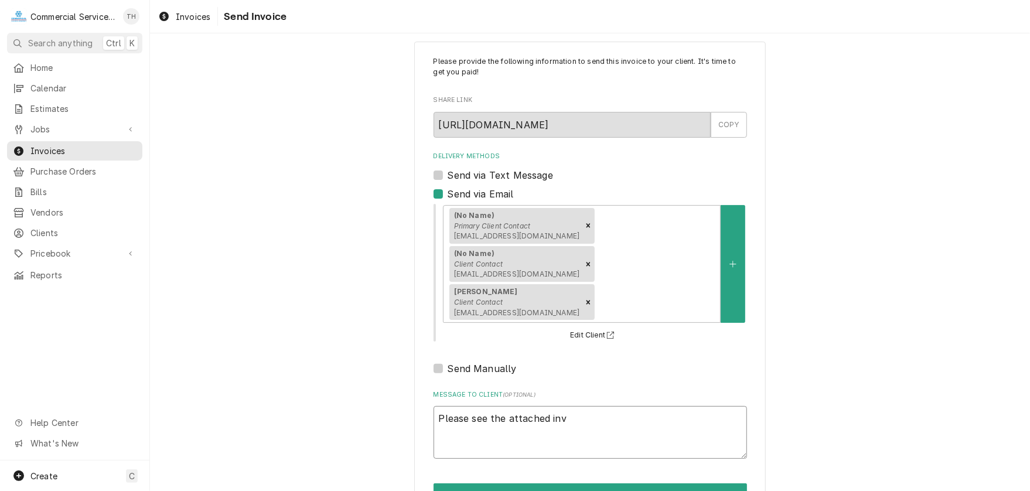
type textarea "x"
type textarea "Please see the attached invo"
type textarea "x"
type textarea "Please see the attached invoi"
type textarea "x"
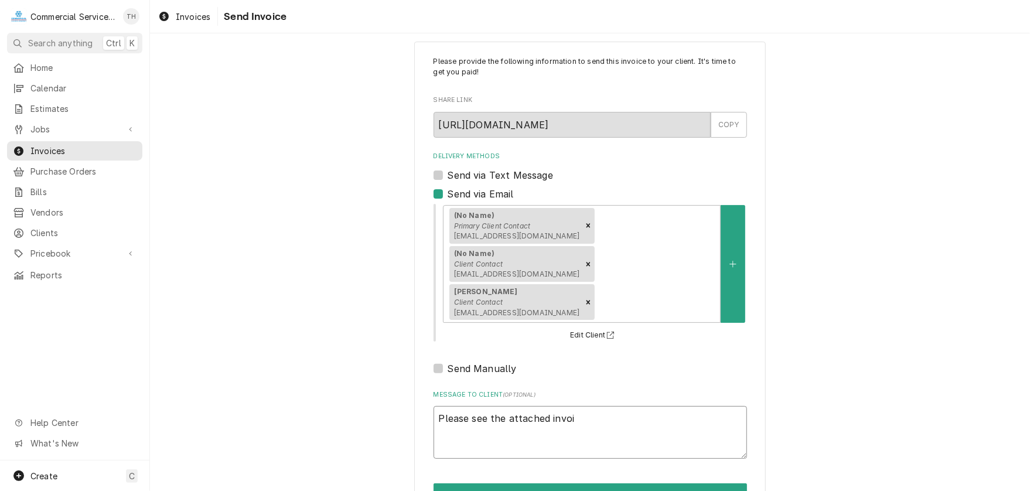
type textarea "Please see the attached invoic"
type textarea "x"
type textarea "Please see the attached invoice"
type textarea "x"
type textarea "Please see the attached invoice"
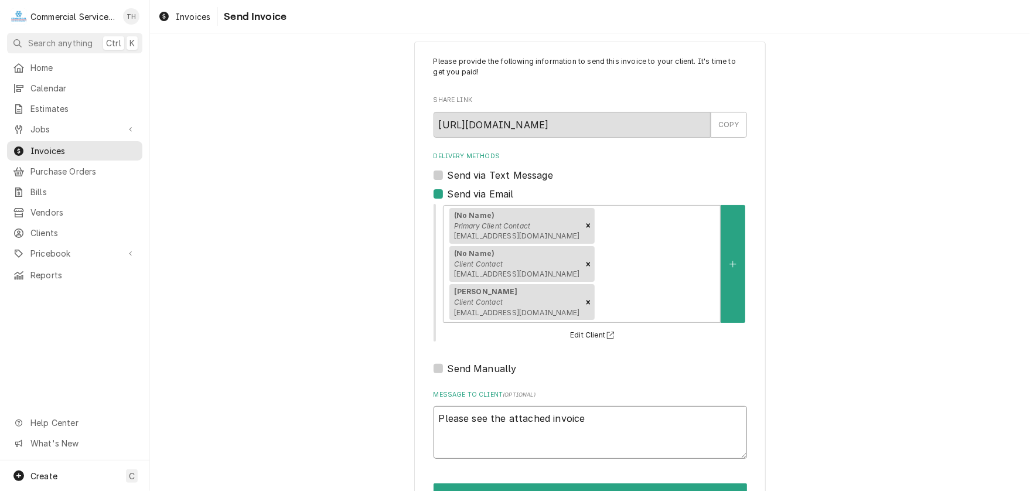
type textarea "x"
type textarea "Please see the attached invoice f"
type textarea "x"
type textarea "Please see the attached invoice fo"
type textarea "x"
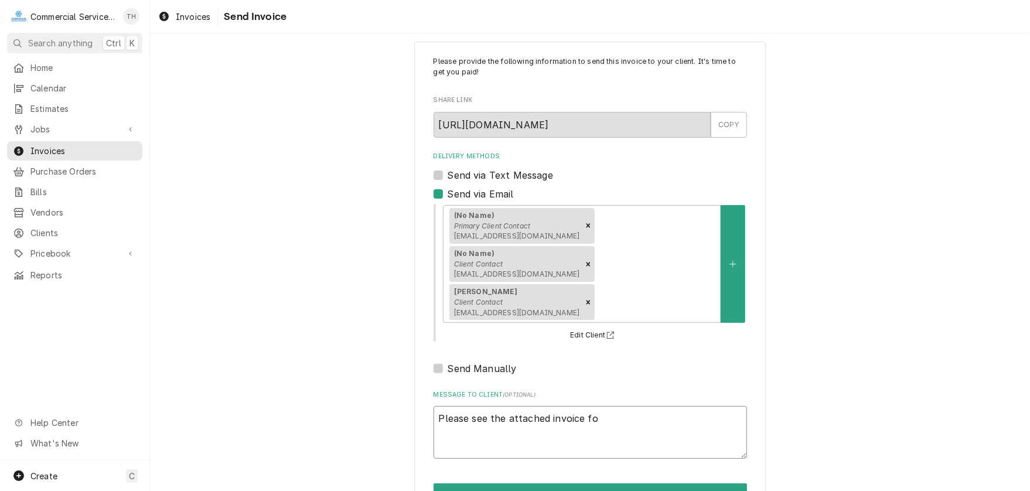
type textarea "Please see the attached invoice for"
type textarea "x"
type textarea "Please see the attached invoice for"
type textarea "x"
type textarea "Please see the attached invoice for p"
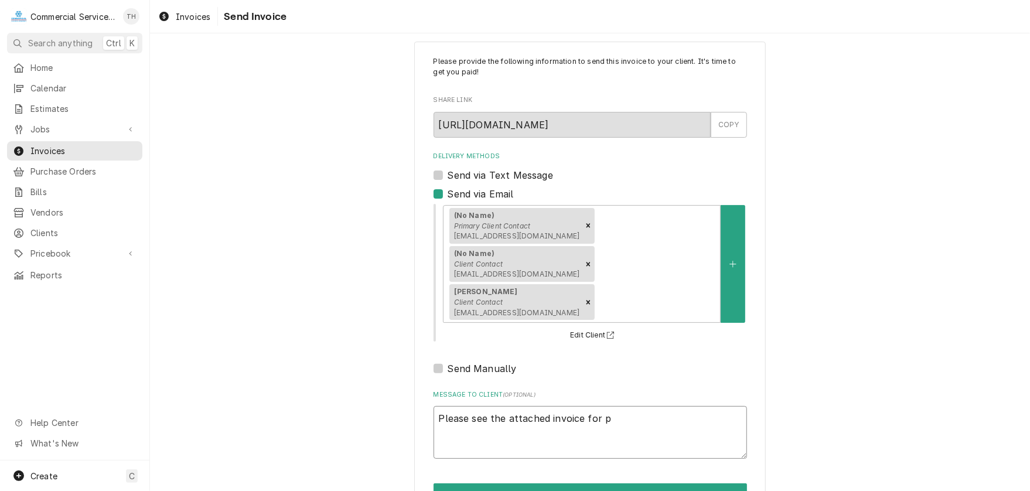
type textarea "x"
type textarea "Please see the attached invoice for pa"
type textarea "x"
type textarea "Please see the attached invoice for pay"
type textarea "x"
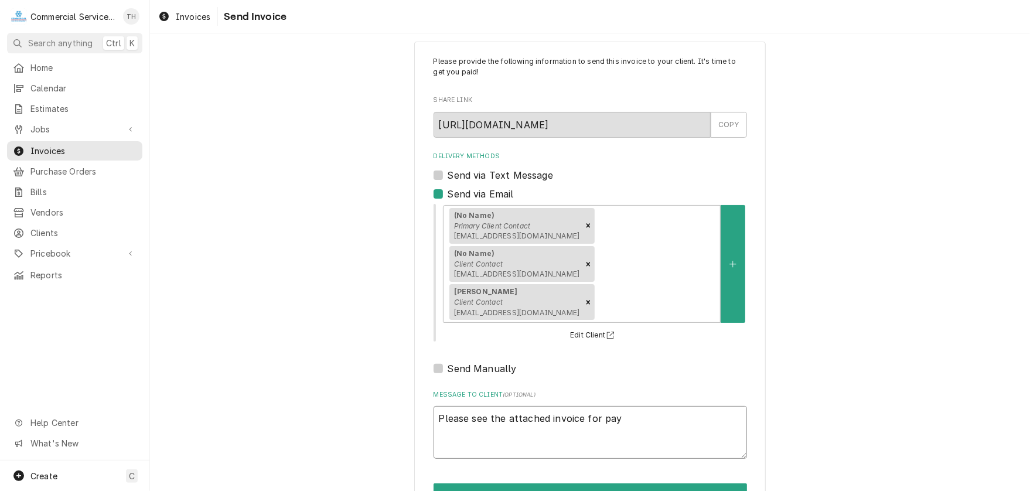
type textarea "Please see the attached invoice for paym"
type textarea "x"
type textarea "Please see the attached invoice for payme"
type textarea "x"
type textarea "Please see the attached invoice for paymen"
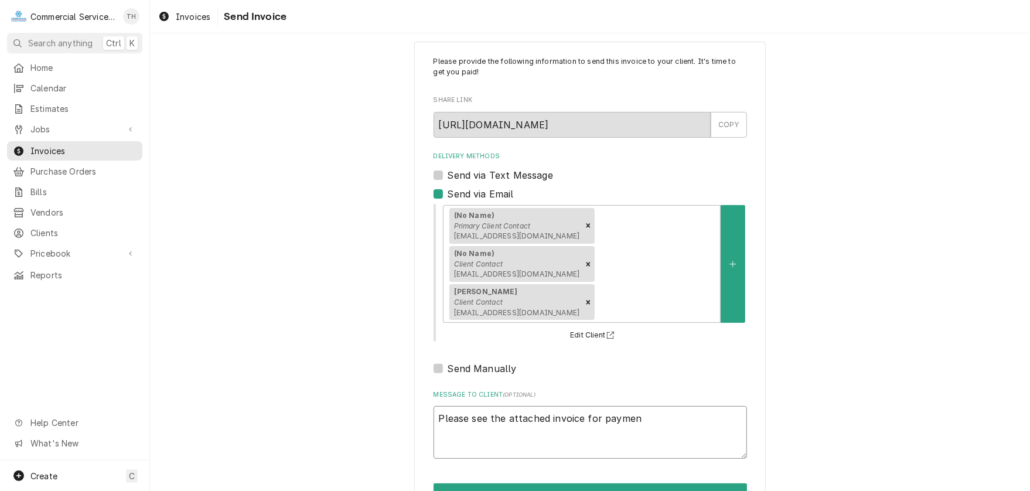
type textarea "x"
type textarea "Please see the attached invoice for payment"
type textarea "x"
type textarea "Please see the attached invoice for payment"
type textarea "x"
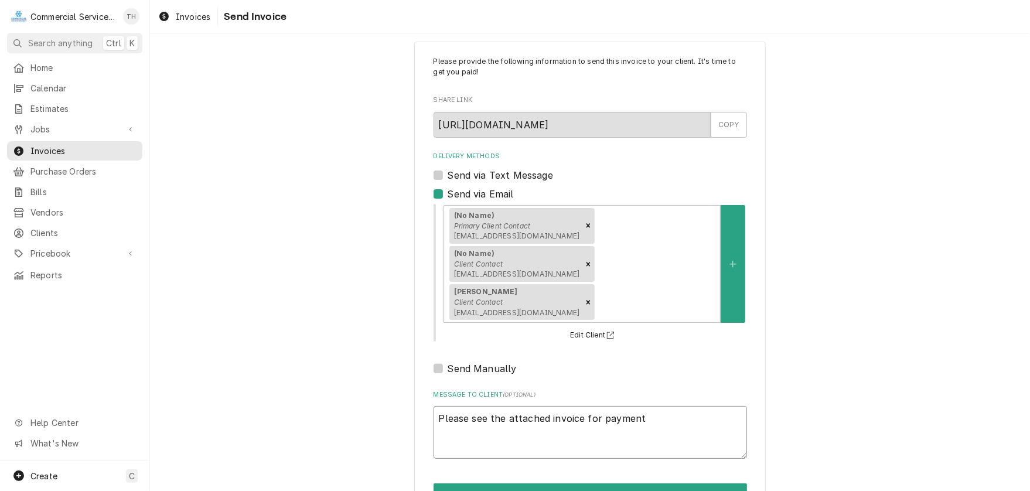
type textarea "Please see the attached invoice for payment p"
type textarea "x"
type textarea "Please see the attached invoice for payment pr"
type textarea "x"
type textarea "Please see the attached invoice for payment pro"
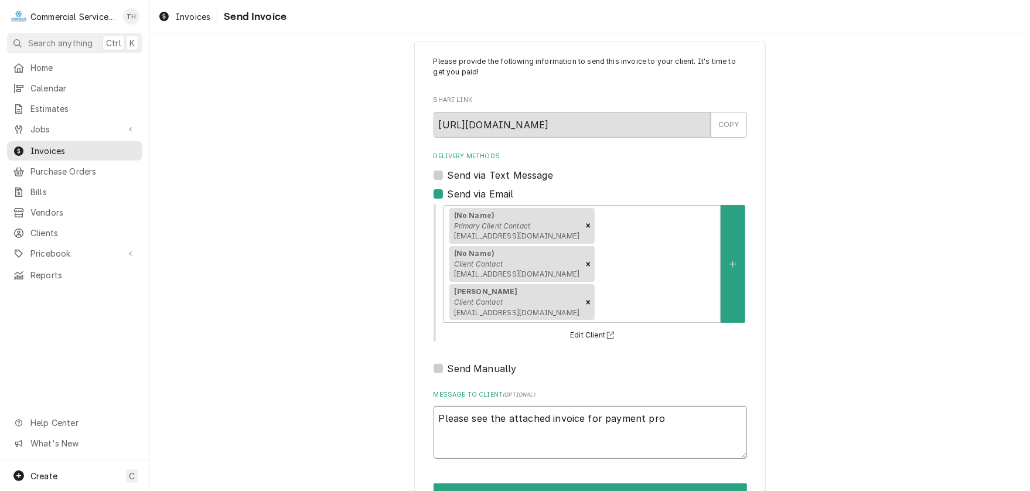
type textarea "x"
type textarea "Please see the attached invoice for payment proc"
type textarea "x"
type textarea "Please see the attached invoice for payment proce"
type textarea "x"
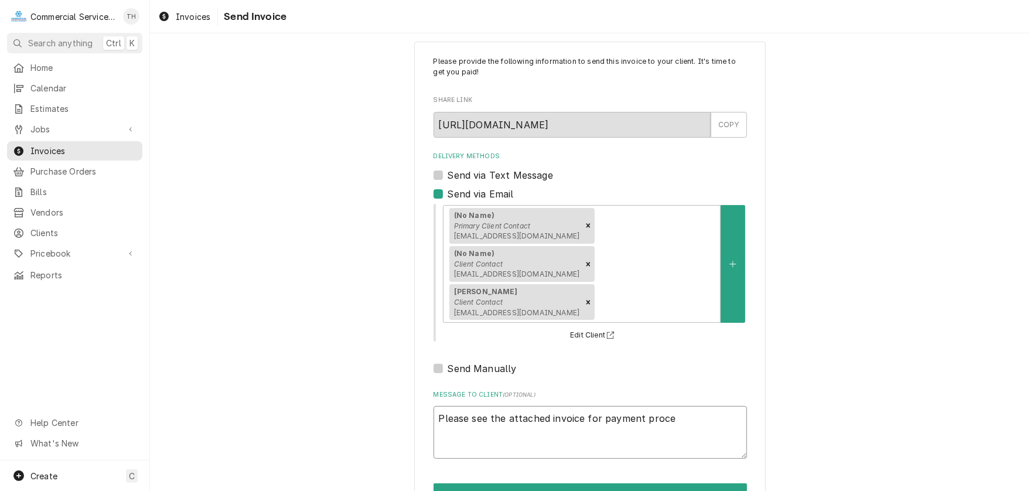
type textarea "Please see the attached invoice for payment proces"
type textarea "x"
type textarea "Please see the attached invoice for payment processi"
type textarea "x"
type textarea "Please see the attached invoice for payment processin"
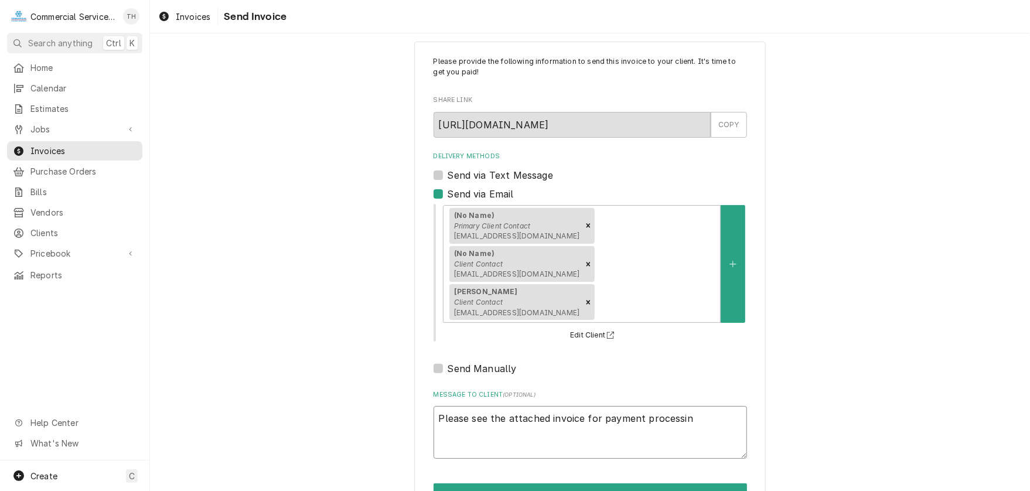
type textarea "x"
type textarea "Please see the attached invoice for payment processing"
type textarea "x"
type textarea "Please see the attached invoice for payment processing"
type textarea "x"
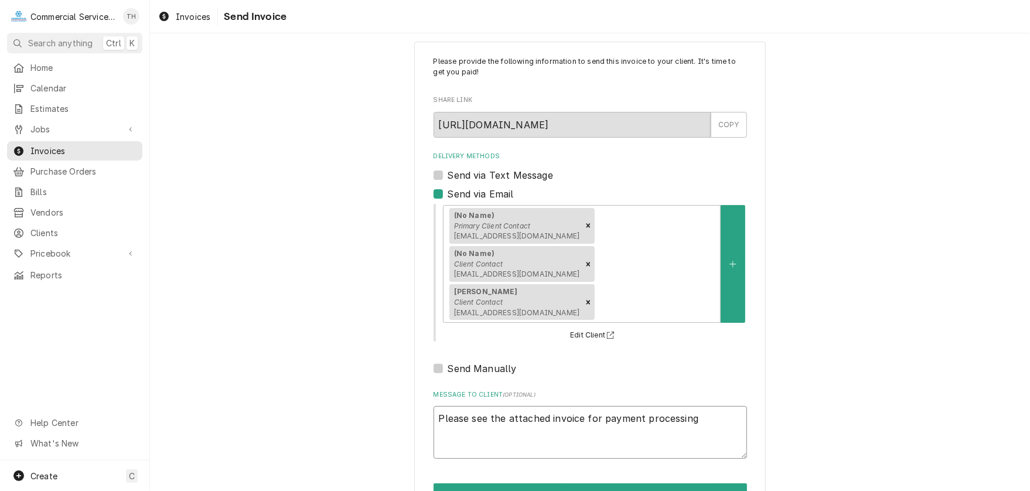
type textarea "Please see the attached invoice for payment processing T"
type textarea "x"
type textarea "Please see the attached invoice for payment processing Th"
type textarea "x"
type textarea "Please see the attached invoice for payment processing Tha"
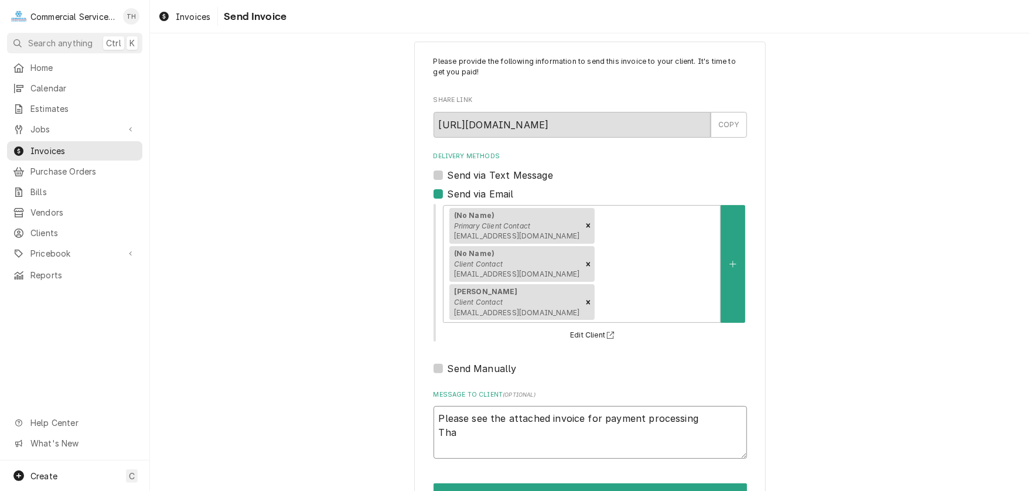
type textarea "x"
type textarea "Please see the attached invoice for payment processing Than"
type textarea "x"
type textarea "Please see the attached invoice for payment processing Thank"
type textarea "x"
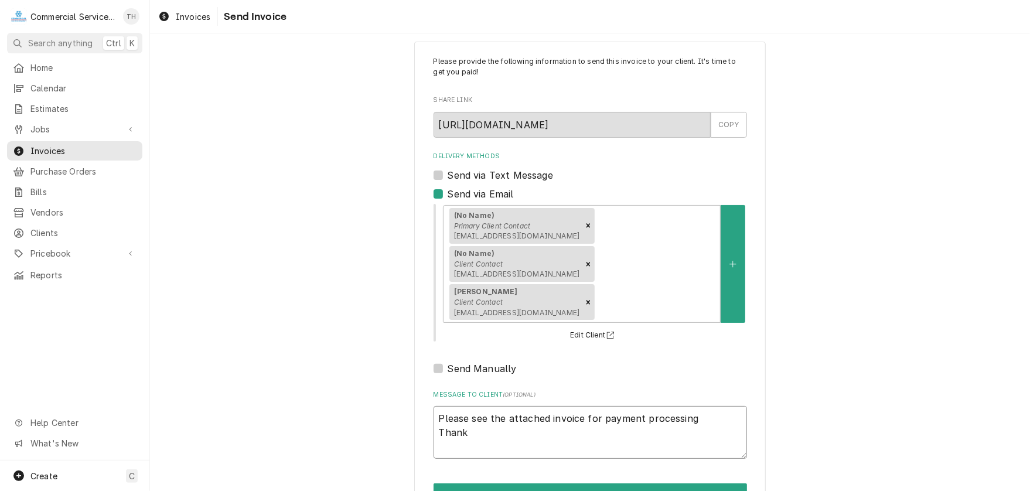
type textarea "Please see the attached invoice for payment processing Thank"
type textarea "x"
type textarea "Please see the attached invoice for payment processing Thank y"
type textarea "x"
type textarea "Please see the attached invoice for payment processing Thank yo"
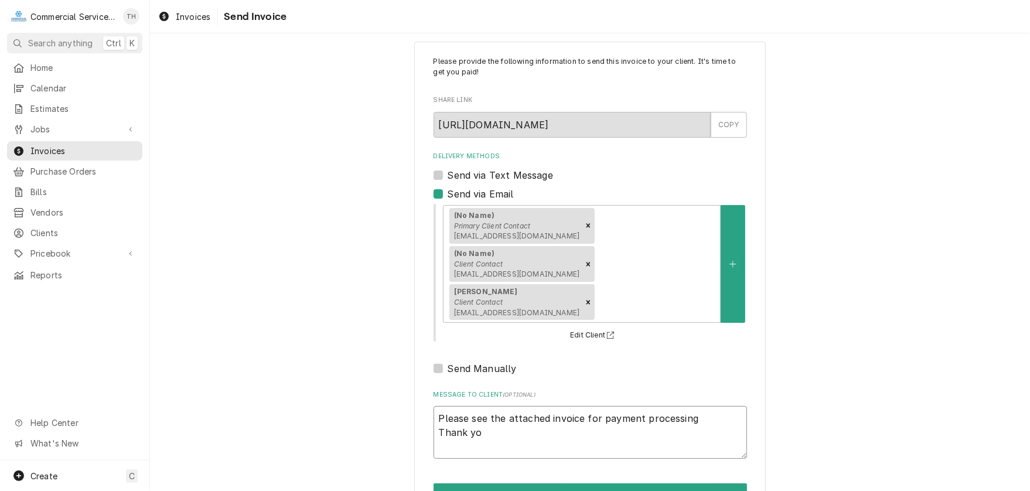
type textarea "x"
type textarea "Please see the attached invoice for payment processing Thank you"
click at [592, 483] on button "Send" at bounding box center [589, 494] width 313 height 22
type textarea "x"
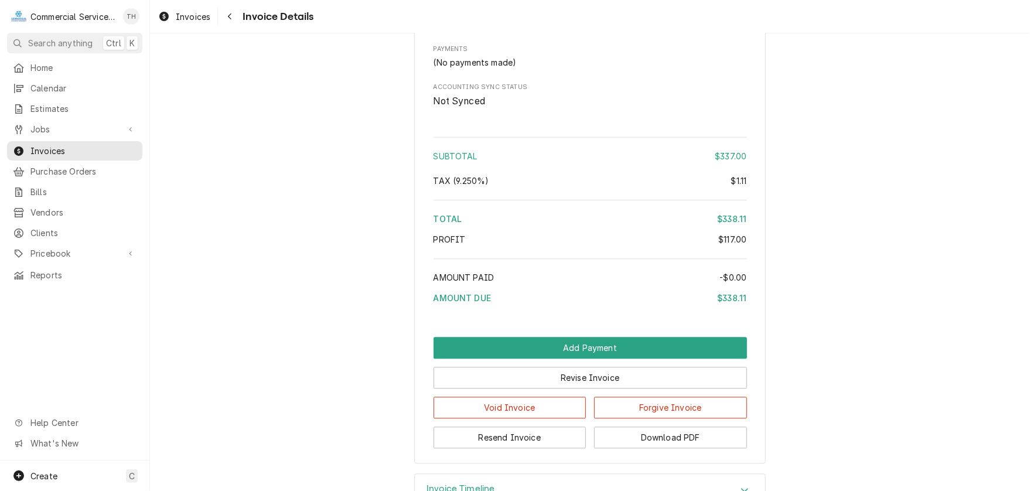
scroll to position [1406, 0]
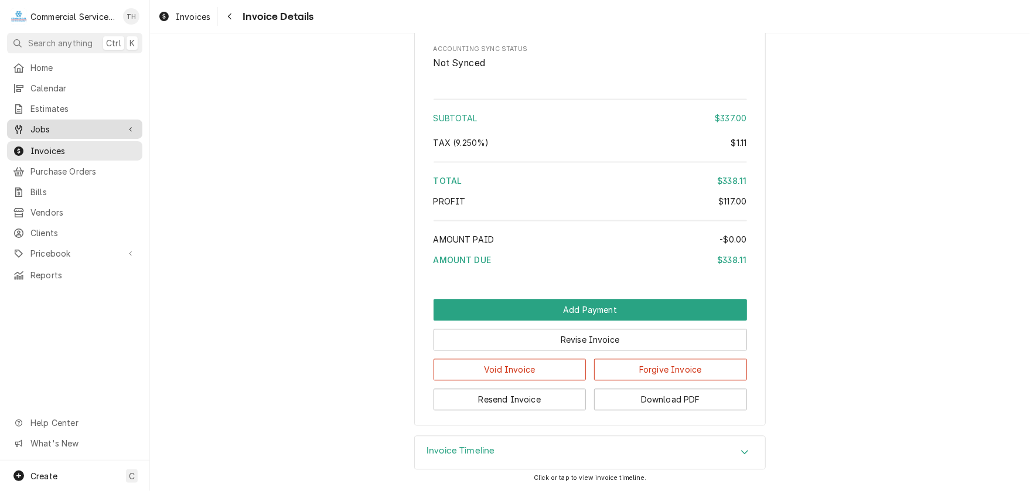
click at [54, 123] on span "Jobs" at bounding box center [74, 129] width 88 height 12
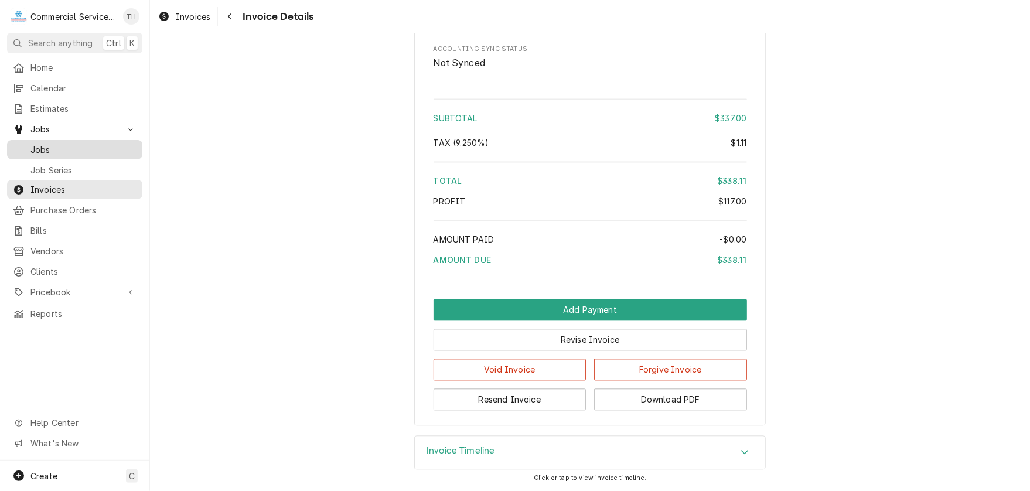
click at [54, 144] on span "Jobs" at bounding box center [83, 150] width 106 height 12
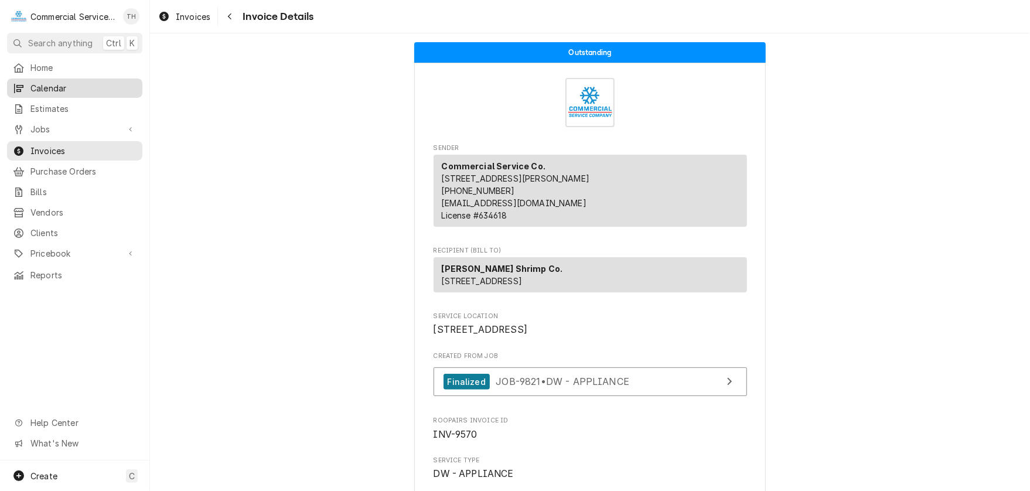
click at [87, 88] on span "Calendar" at bounding box center [83, 88] width 106 height 12
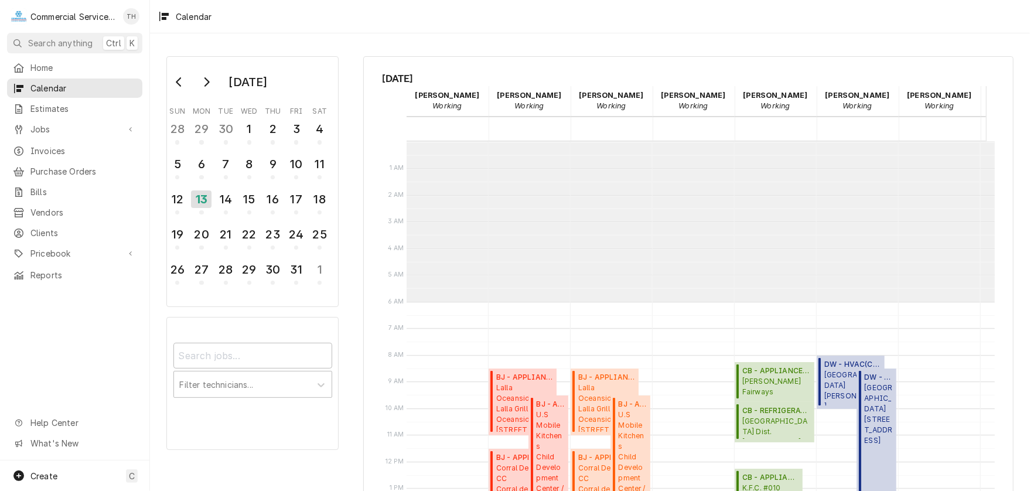
scroll to position [160, 0]
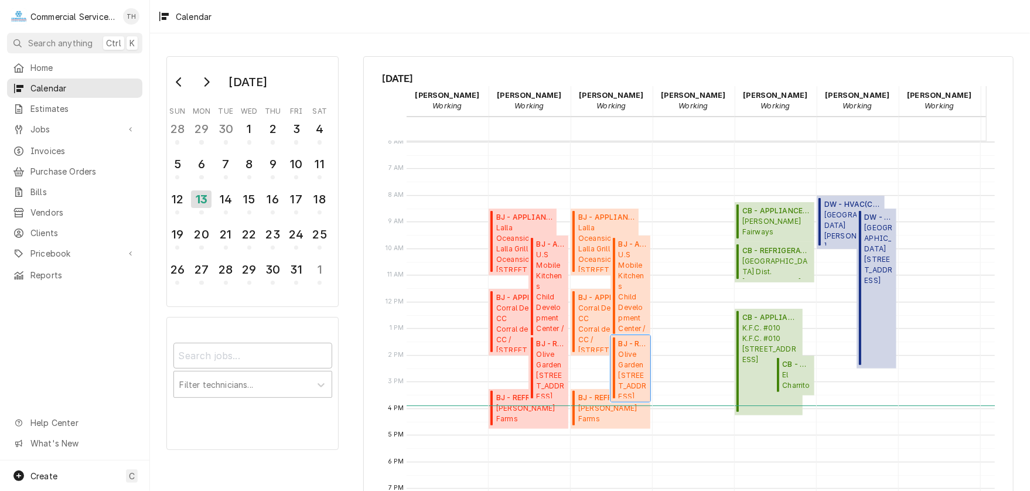
click at [628, 360] on span "[GEOGRAPHIC_DATA] [STREET_ADDRESS]" at bounding box center [632, 373] width 29 height 49
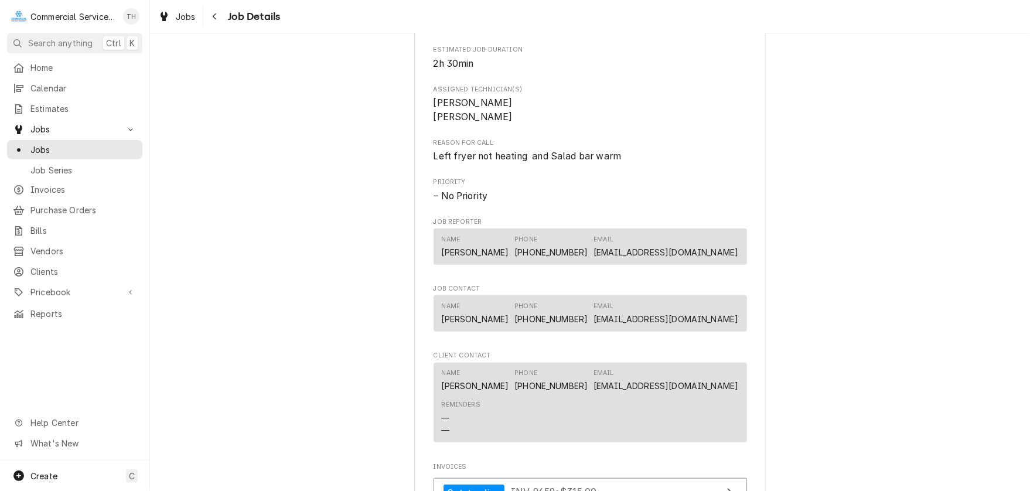
scroll to position [703, 0]
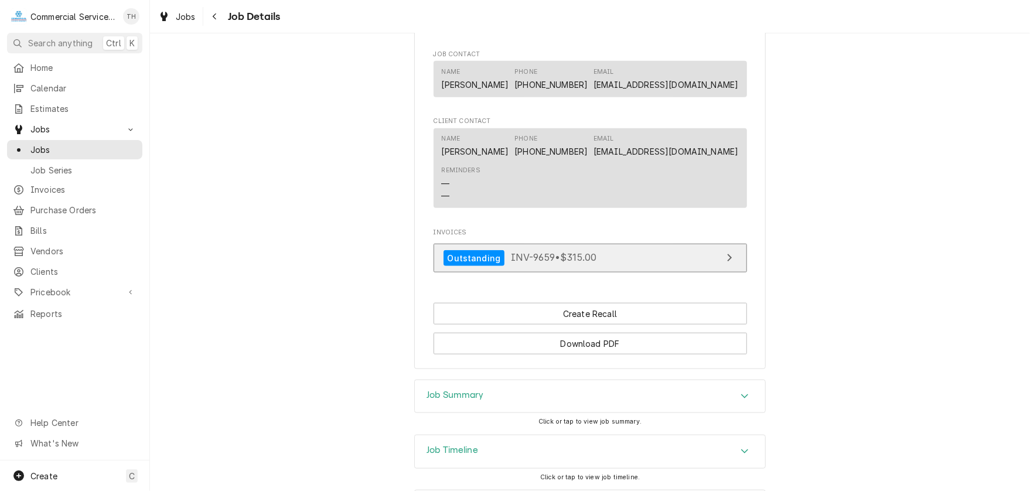
click at [624, 270] on link "Outstanding INV-9659 • $315.00" at bounding box center [589, 258] width 313 height 29
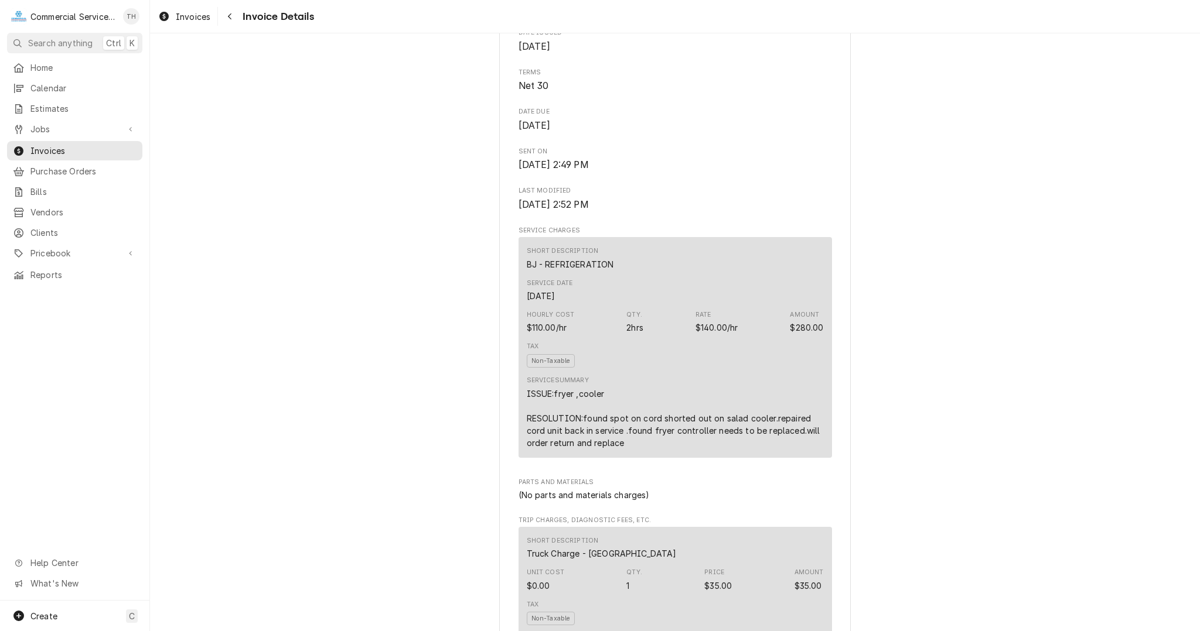
scroll to position [469, 0]
